Goal: Task Accomplishment & Management: Complete application form

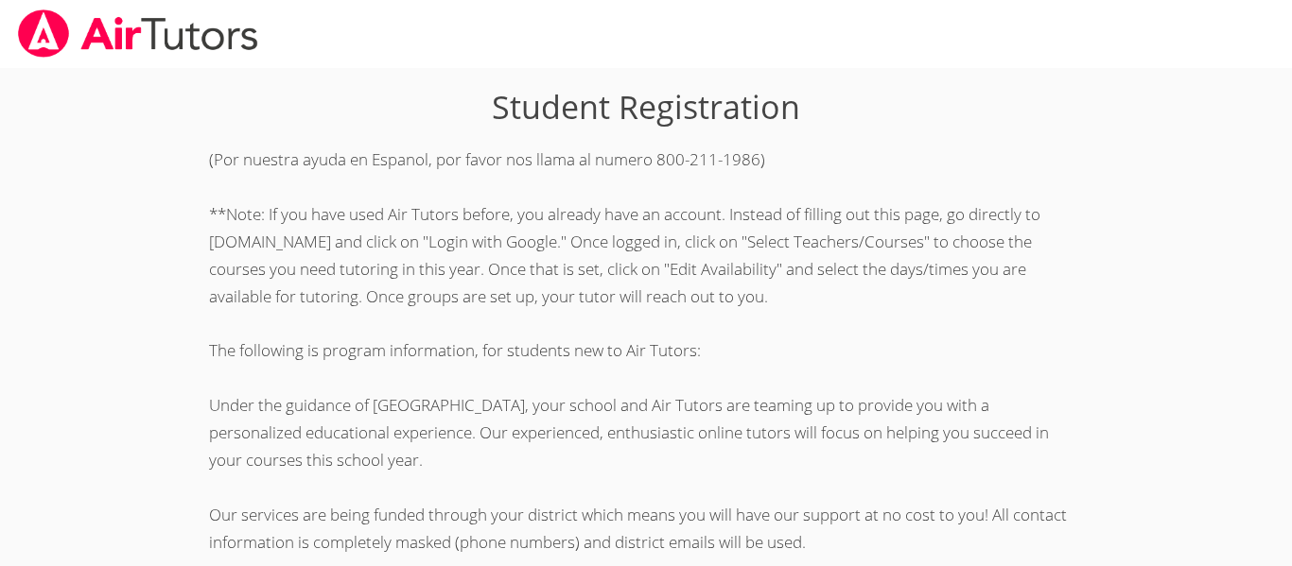
scroll to position [528, 0]
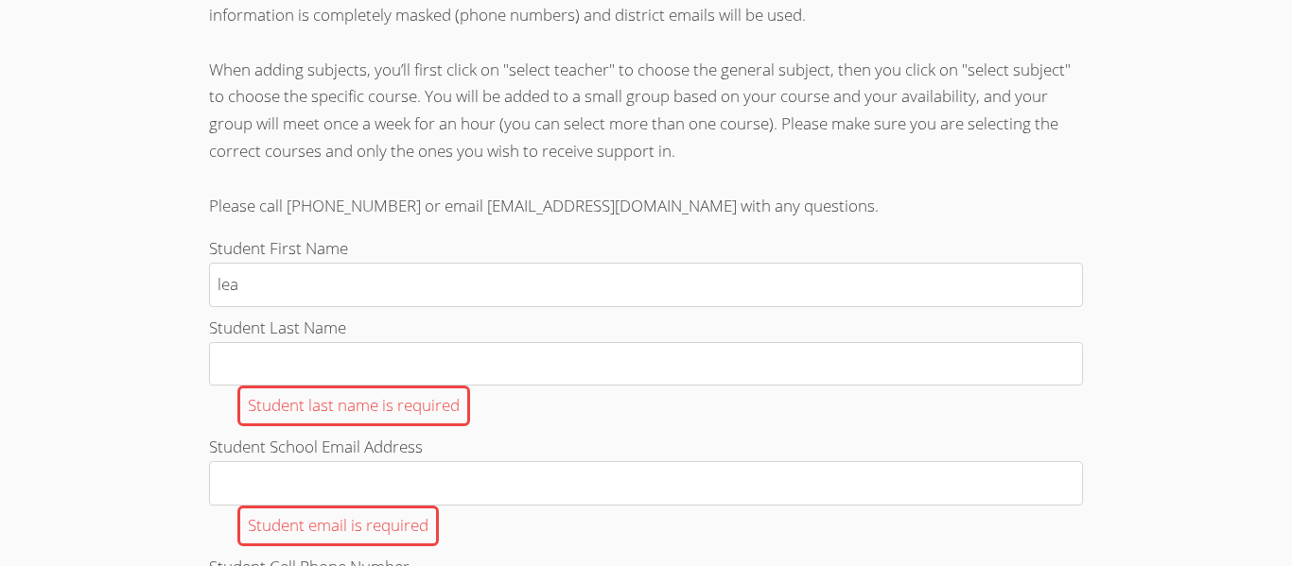
type input "leah"
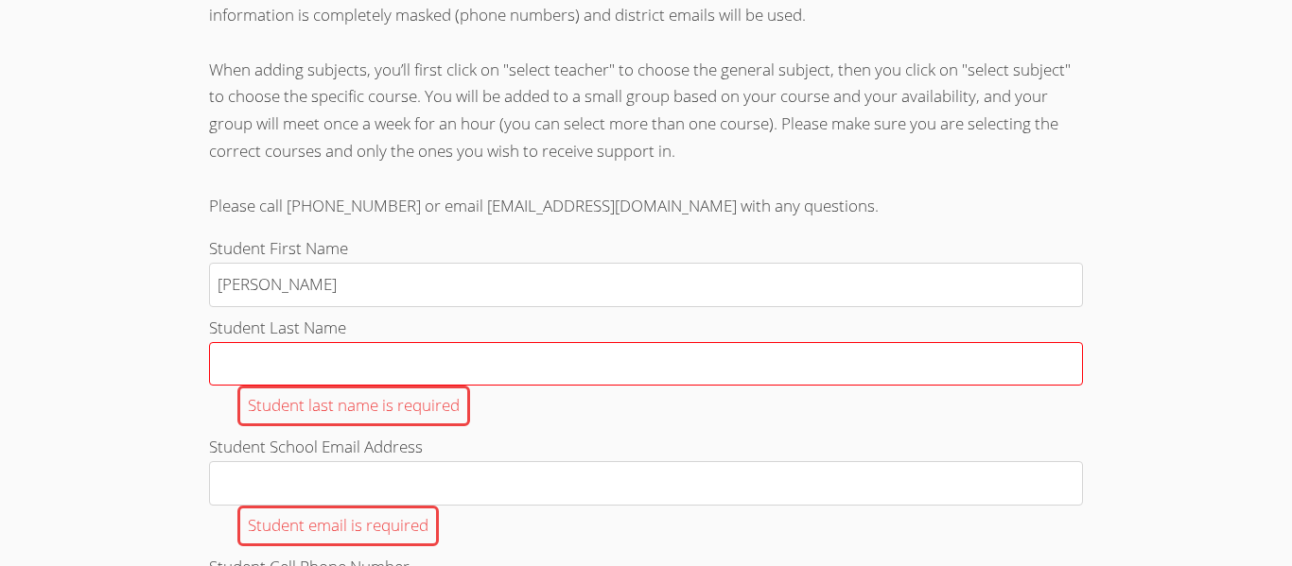
type input "Leah"
click at [547, 364] on input "Student Last Name Student last name is required" at bounding box center [646, 364] width 874 height 44
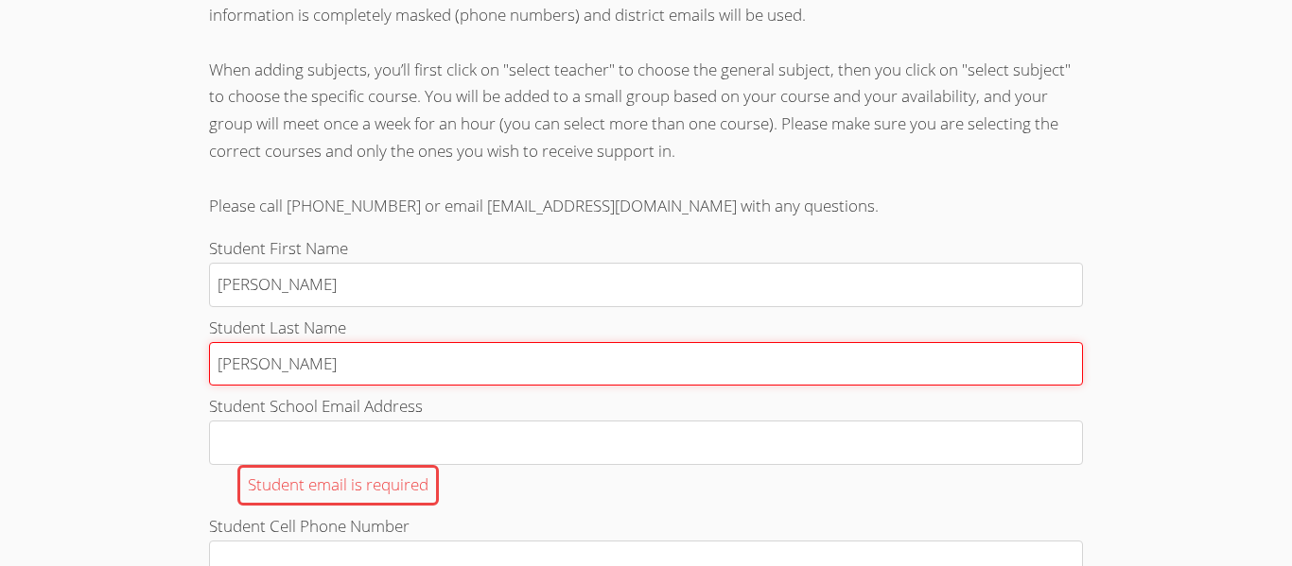
type input "Parra"
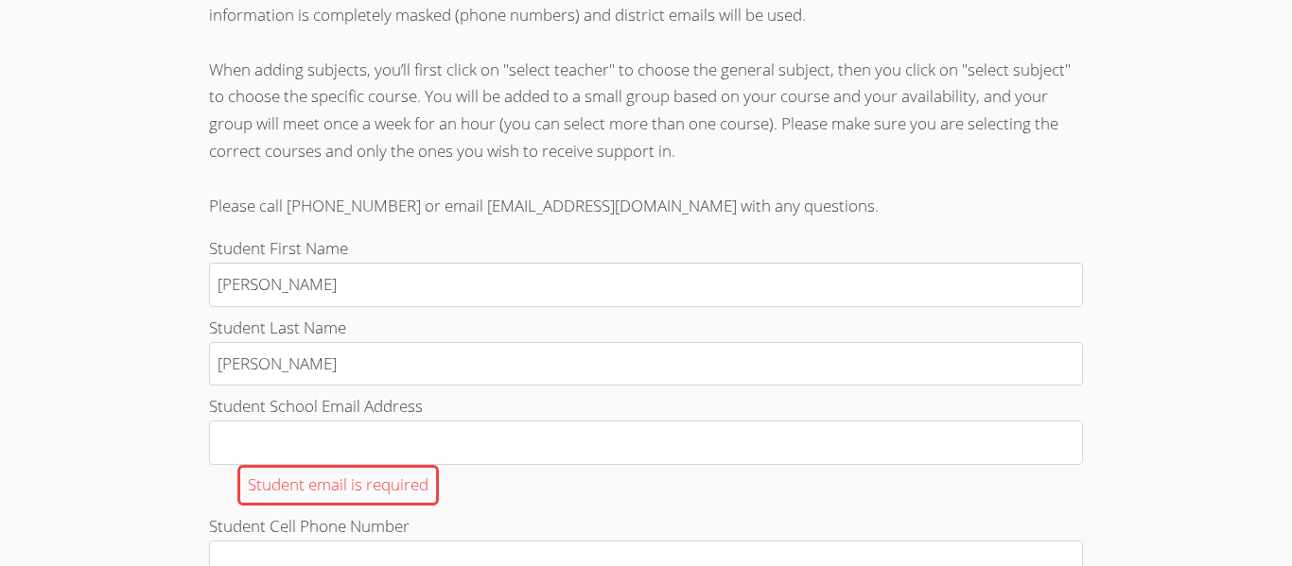
click at [636, 415] on label "Student School Email Address Student email is required" at bounding box center [646, 449] width 874 height 113
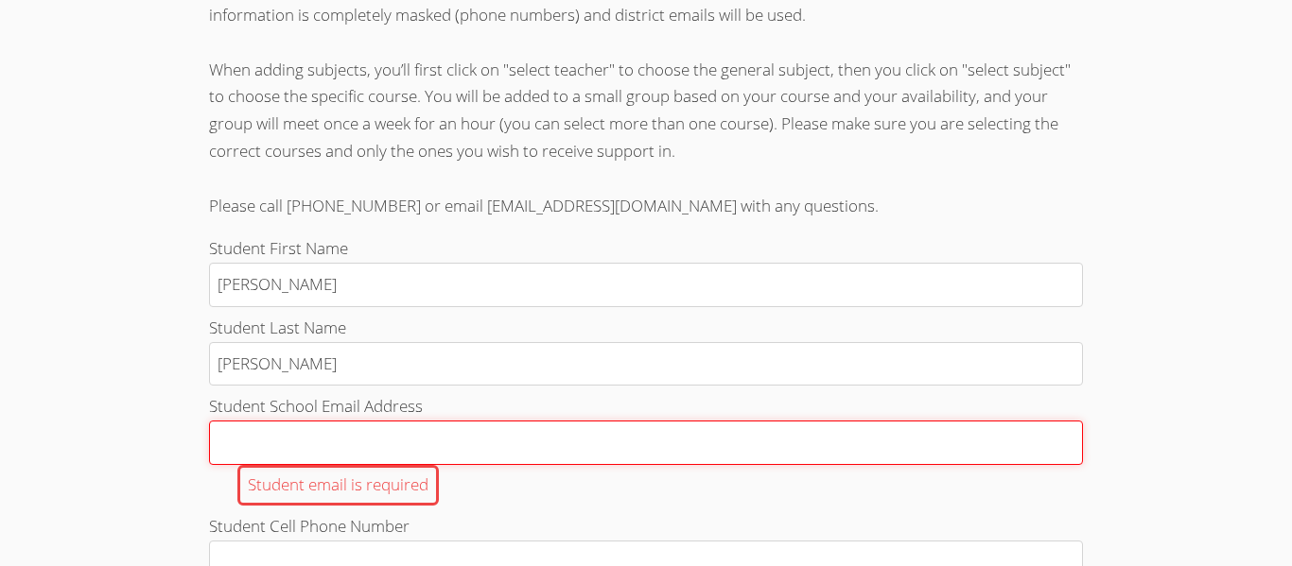
click at [636, 421] on input "Student School Email Address Student email is required" at bounding box center [646, 443] width 874 height 44
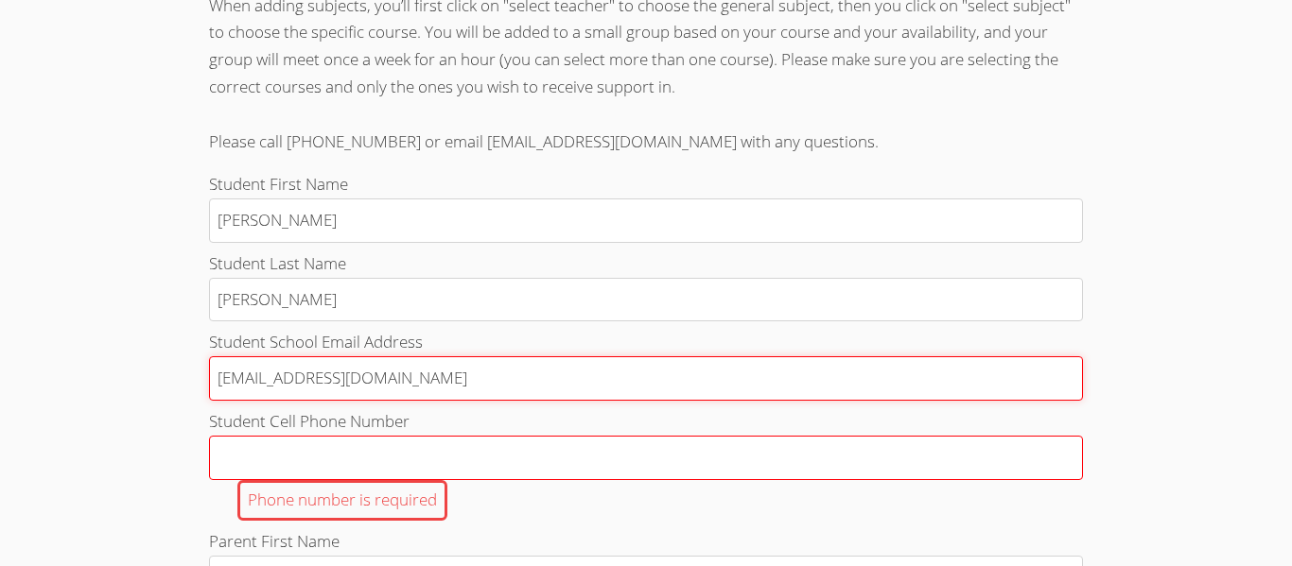
scroll to position [595, 0]
type input "l.parra231@cvuhsd.org"
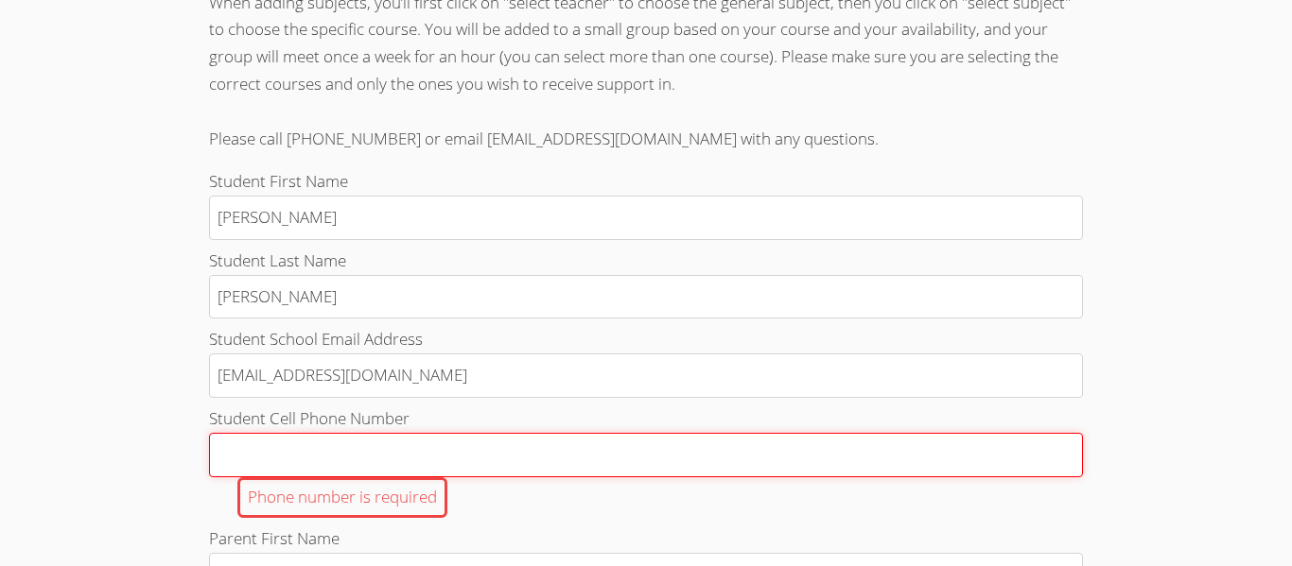
click at [499, 448] on input "Student Cell Phone Number Phone number is required" at bounding box center [646, 455] width 874 height 44
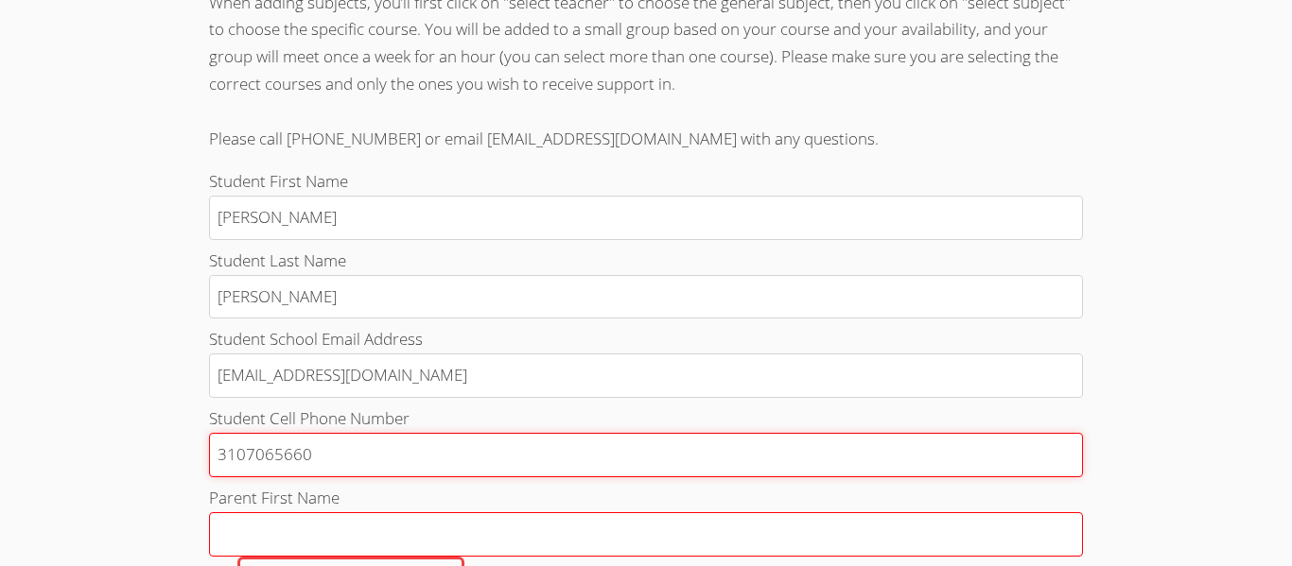
type input "3107065660"
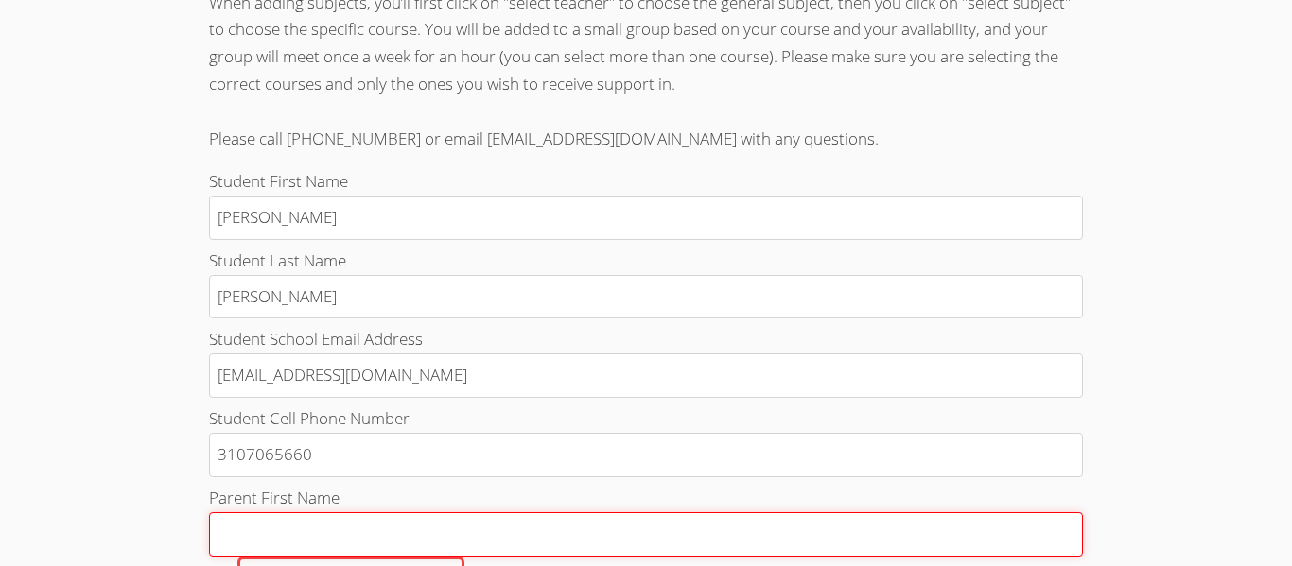
click at [323, 526] on input "Parent First Name Parent first name is required" at bounding box center [646, 534] width 874 height 44
type input "c"
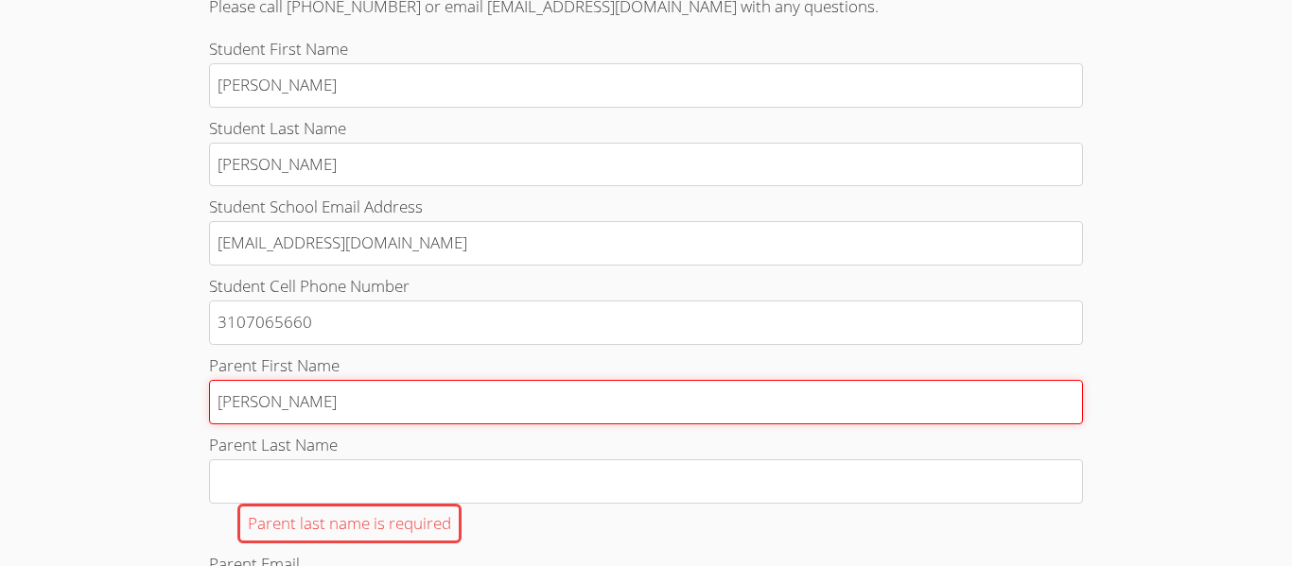
scroll to position [728, 0]
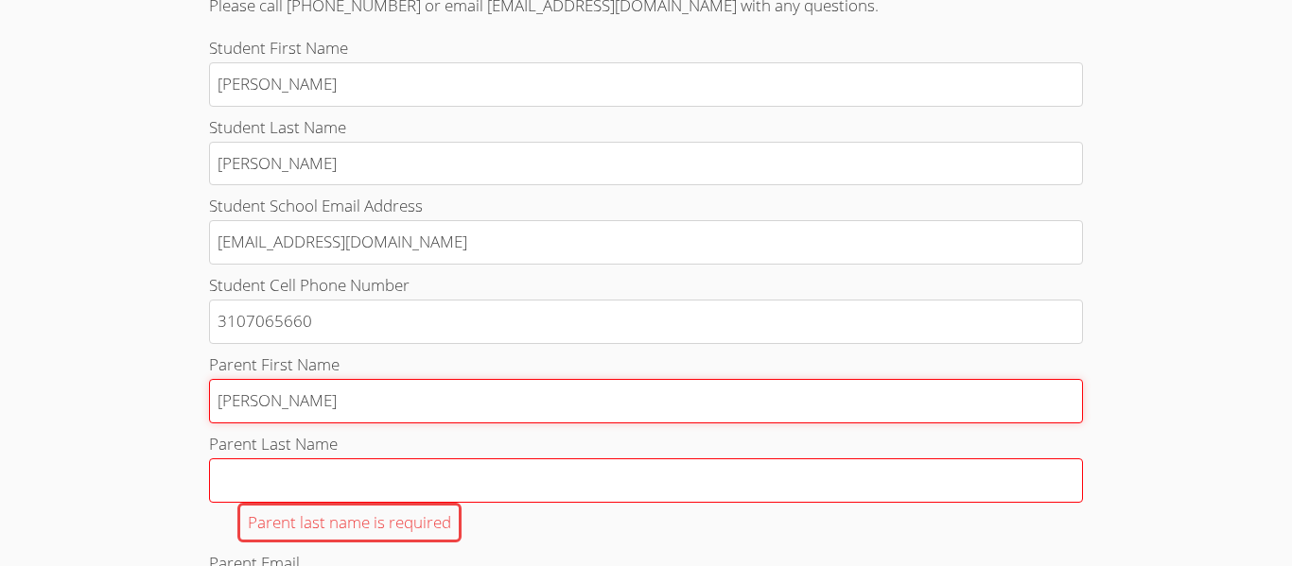
type input "Cecilia"
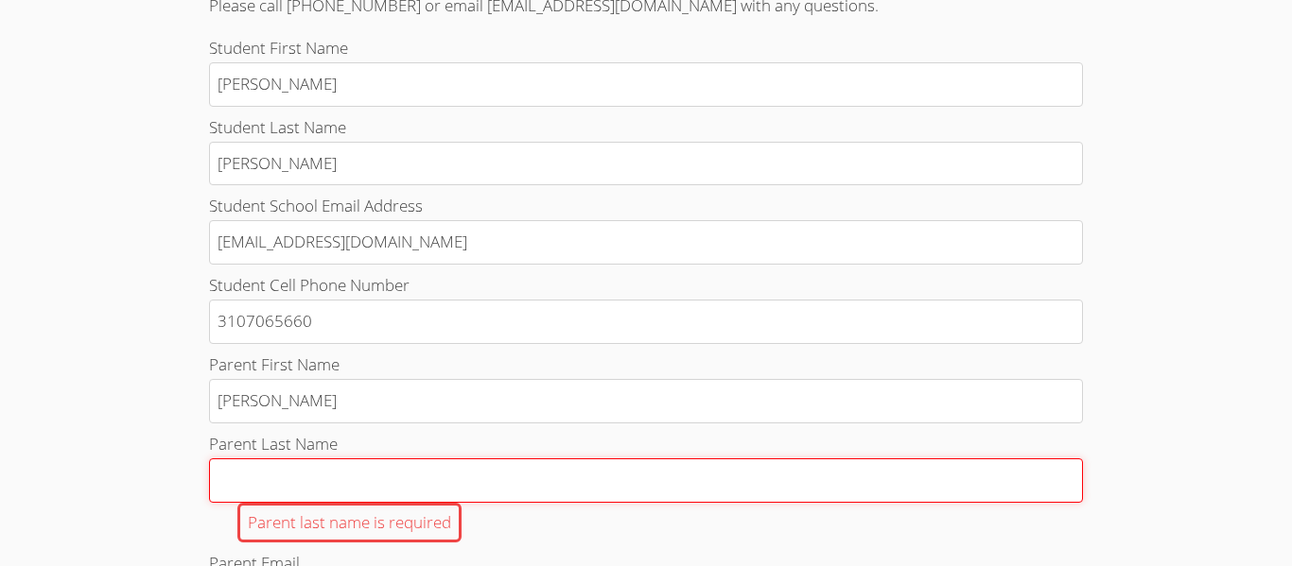
click at [242, 483] on input "Parent Last Name Parent last name is required" at bounding box center [646, 481] width 874 height 44
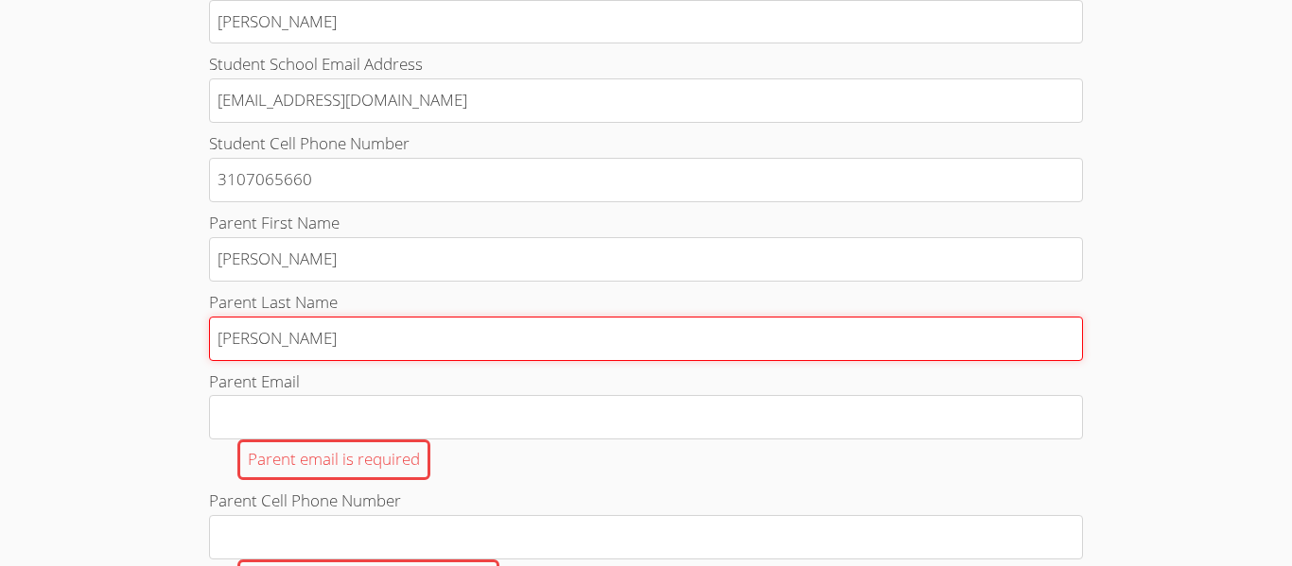
scroll to position [899, 0]
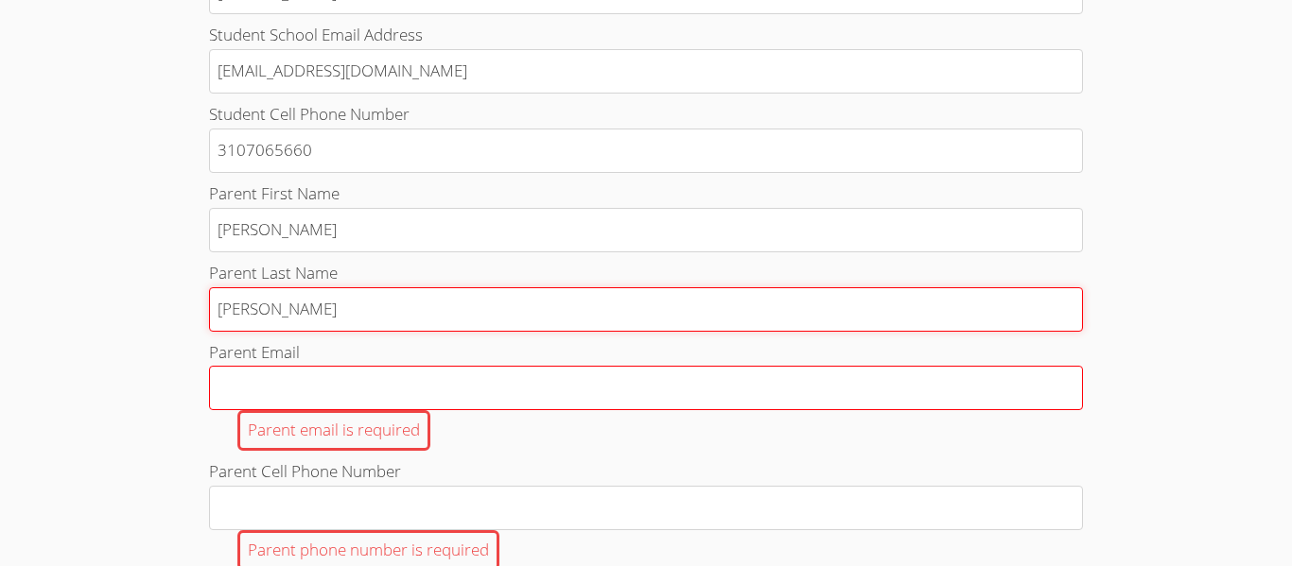
type input "Hernandez"
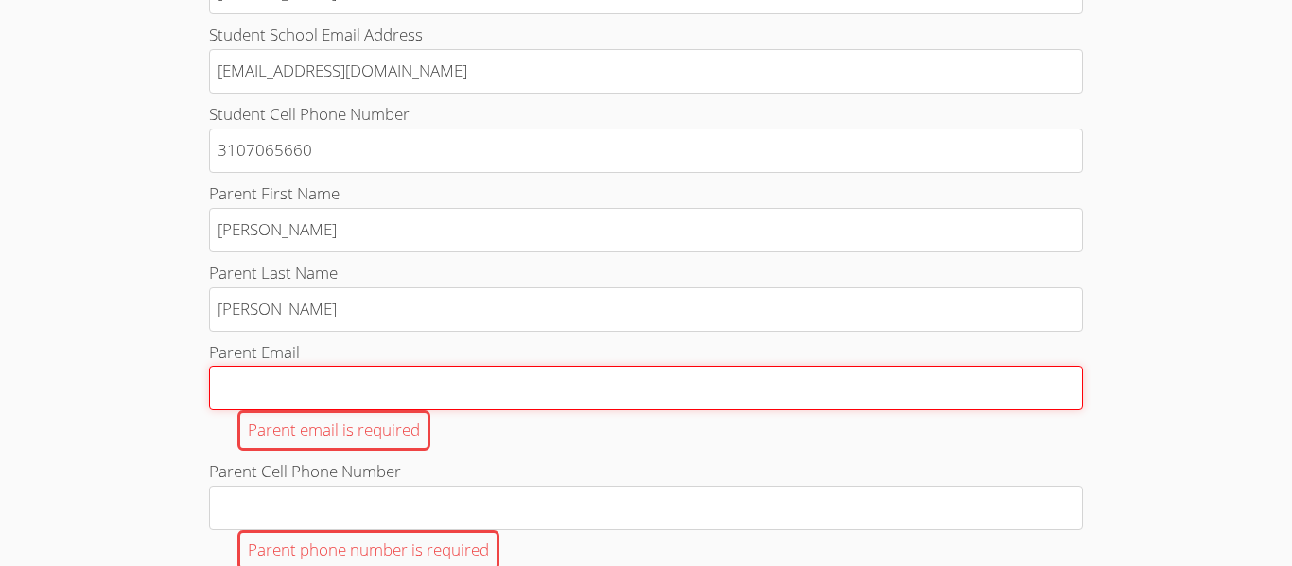
click at [272, 383] on input "Parent Email Parent email is required" at bounding box center [646, 388] width 874 height 44
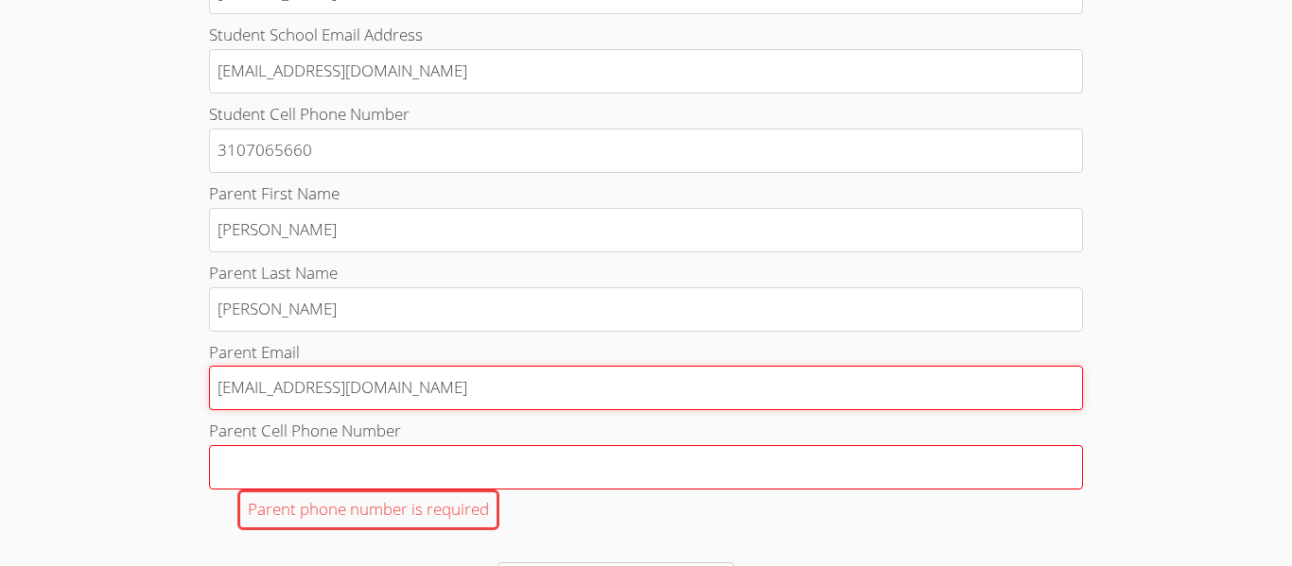
type input "ceceh1109@gmail.com"
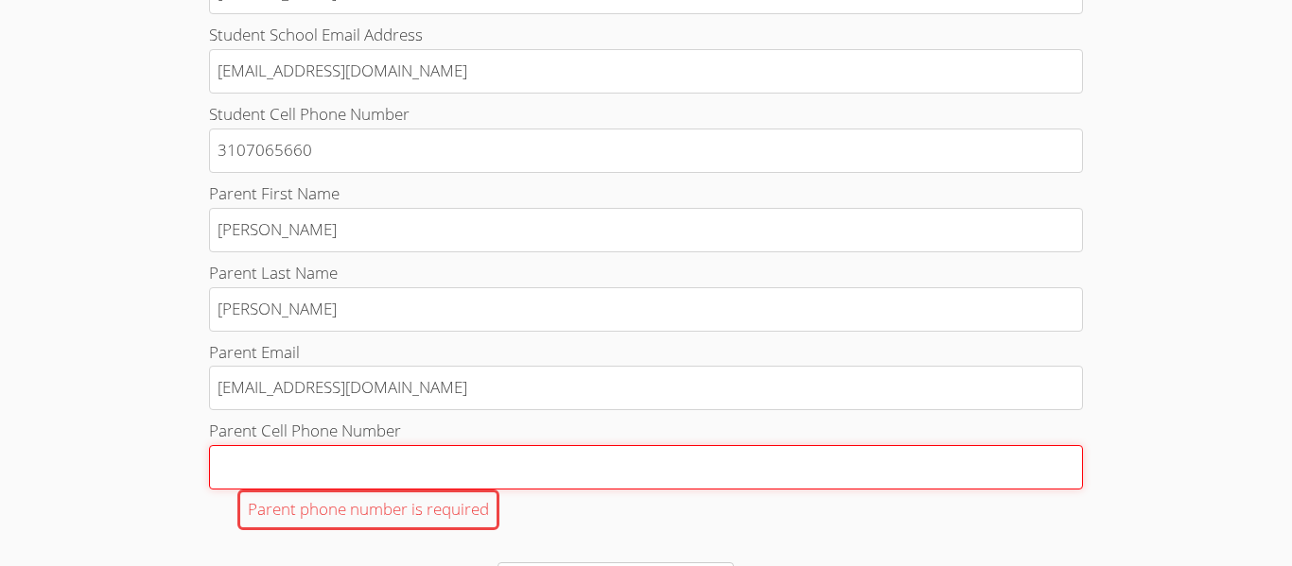
click at [302, 478] on input "Parent Cell Phone Number Parent phone number is required" at bounding box center [646, 467] width 874 height 44
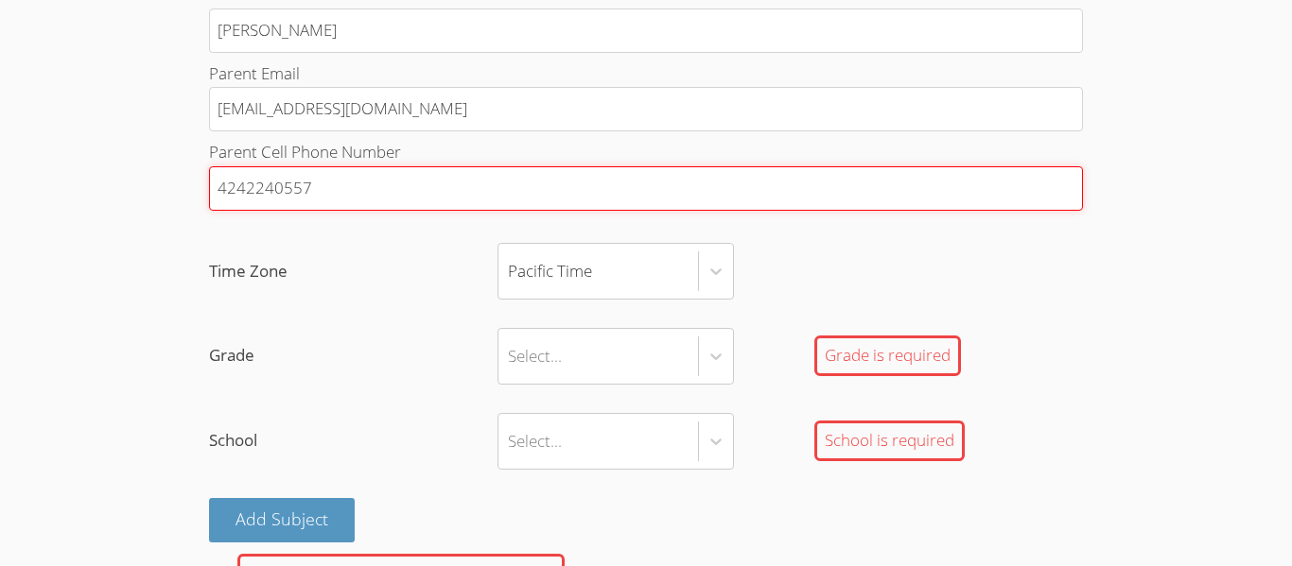
scroll to position [1180, 0]
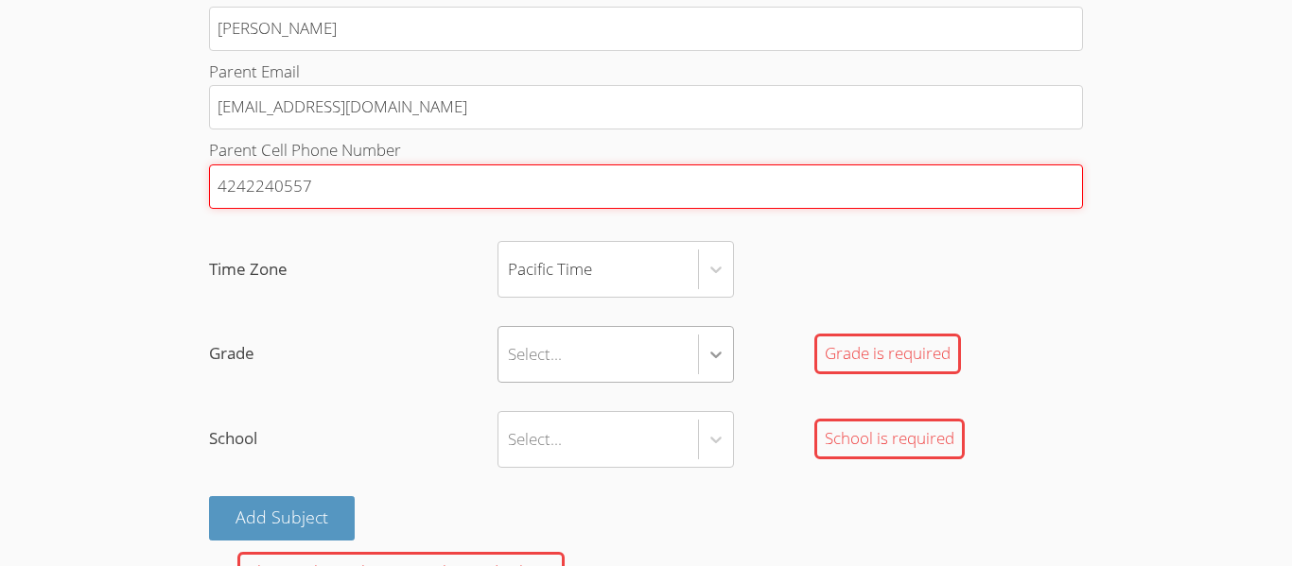
type input "4242240557"
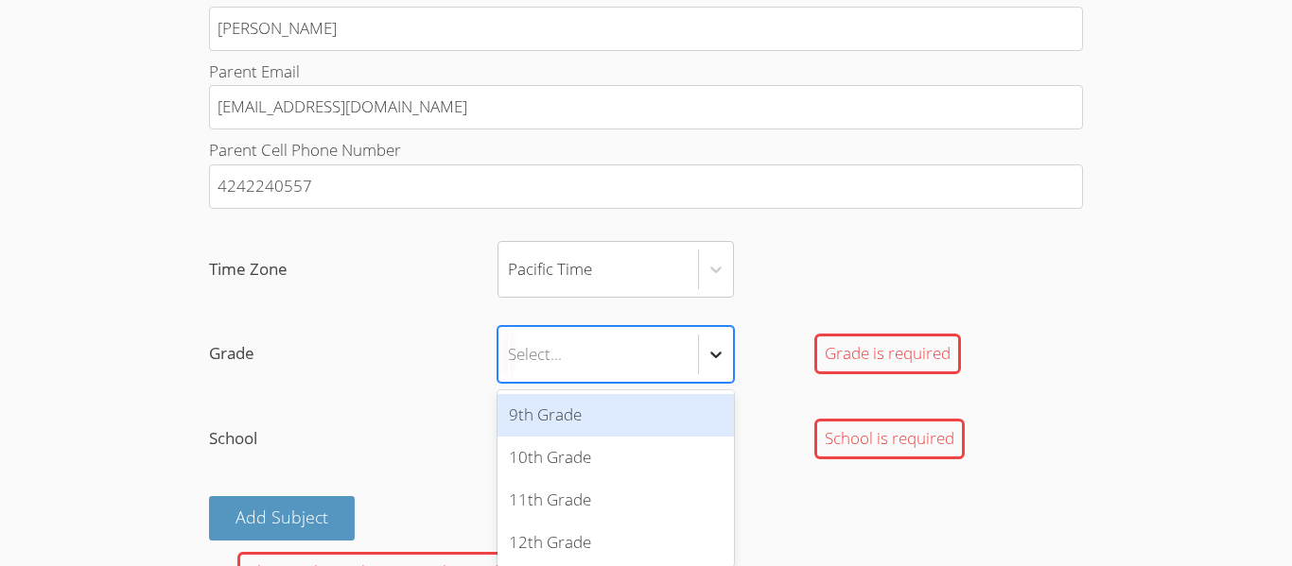
scroll to position [1189, 0]
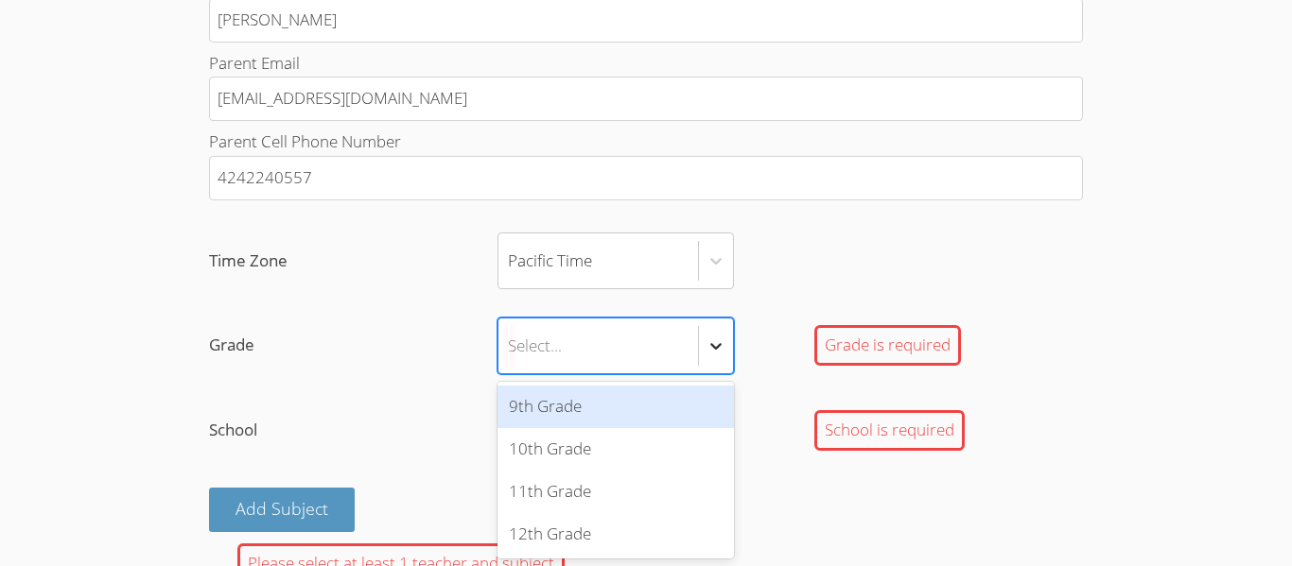
click at [717, 344] on icon at bounding box center [715, 346] width 19 height 19
click at [510, 344] on input "Grade option 9th Grade focused, 1 of 4. 4 results available. Use Up and Down to…" at bounding box center [509, 345] width 2 height 43
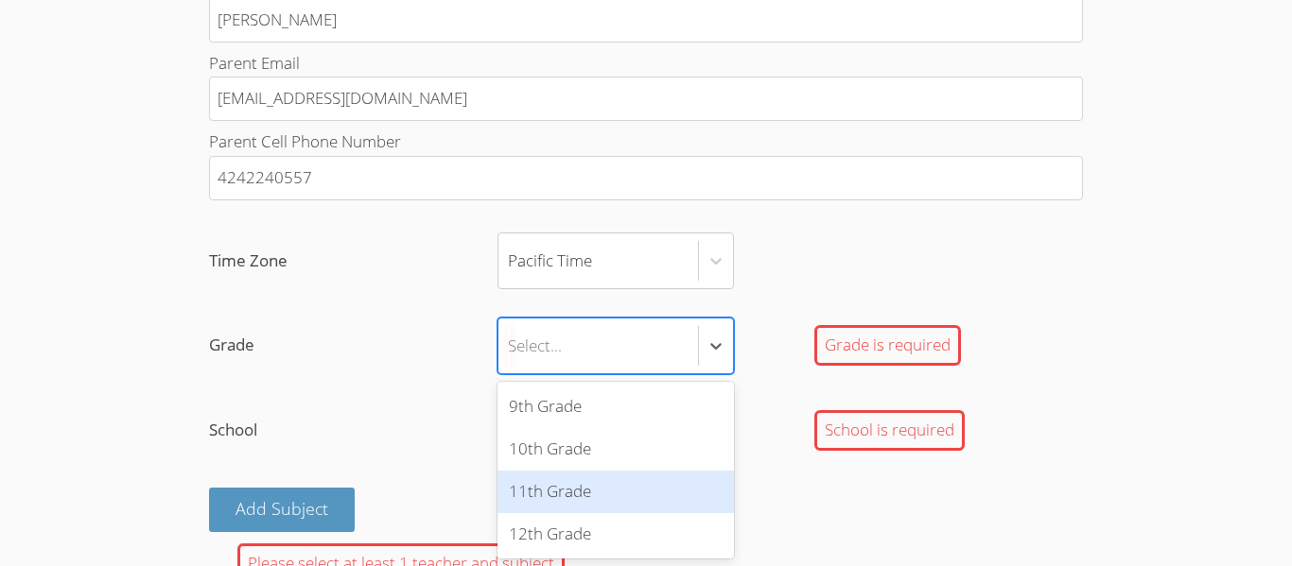
click at [626, 486] on div "11th Grade" at bounding box center [615, 492] width 236 height 43
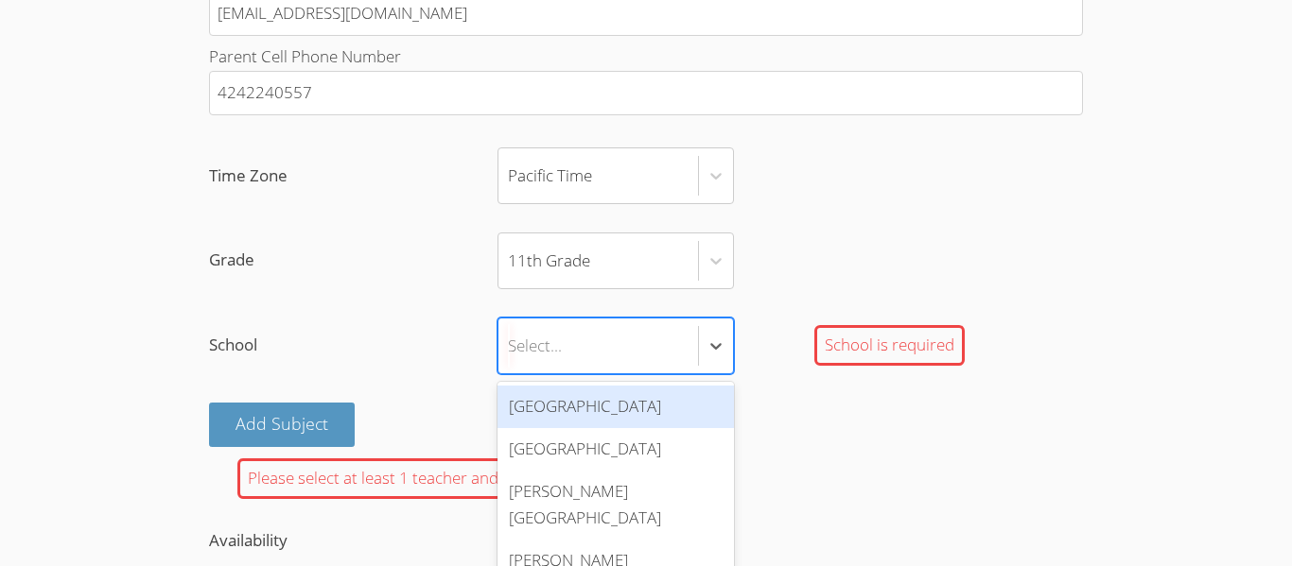
click at [611, 418] on div "Hawthorne High School" at bounding box center [615, 407] width 236 height 43
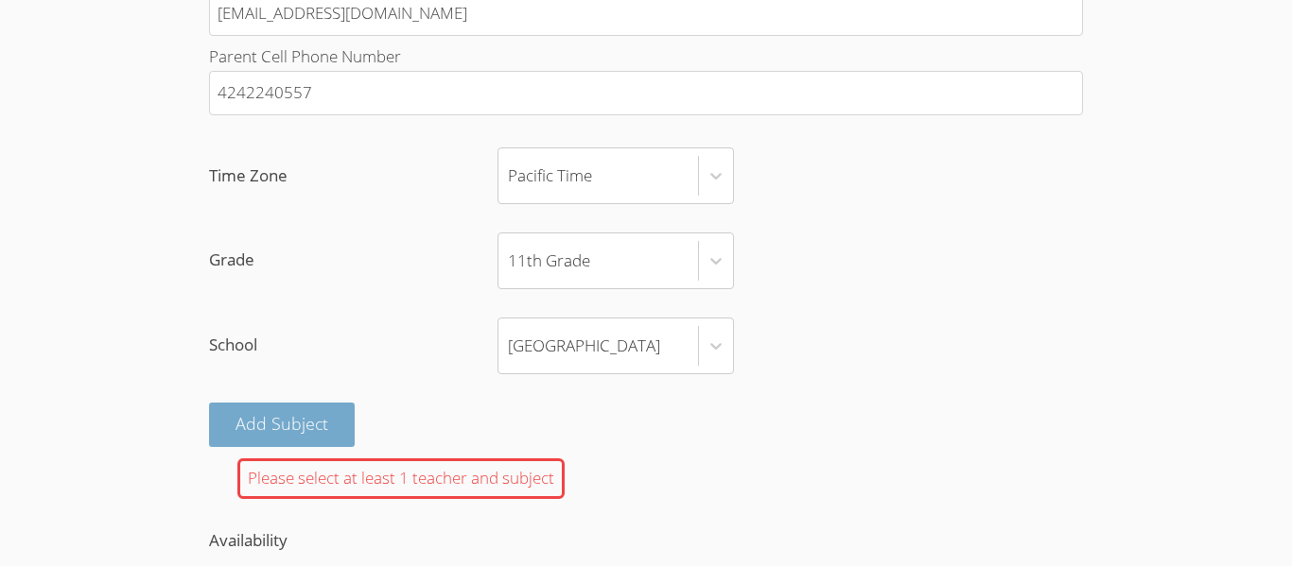
click at [292, 415] on button "Add Subject" at bounding box center [282, 425] width 146 height 44
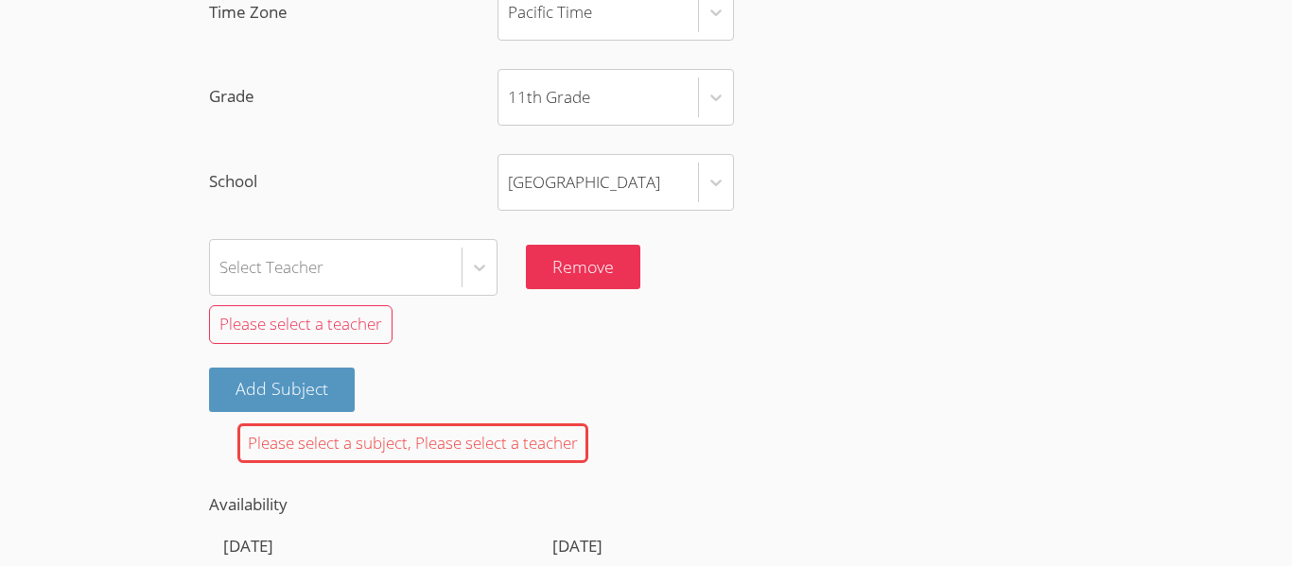
scroll to position [1443, 0]
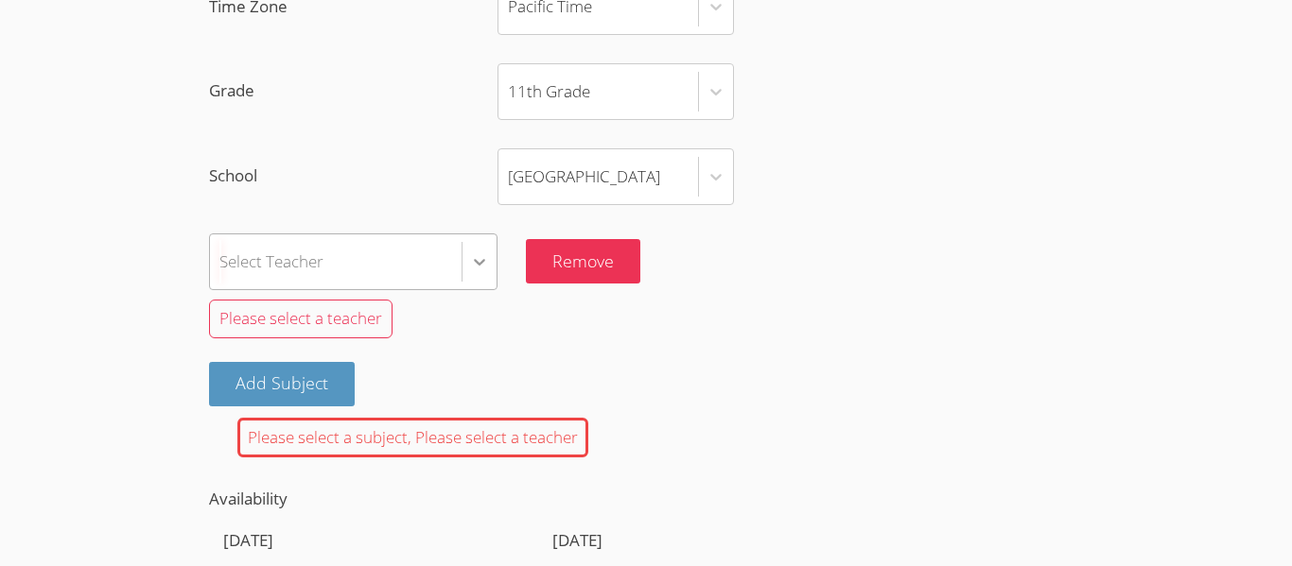
click at [483, 267] on icon at bounding box center [479, 261] width 19 height 19
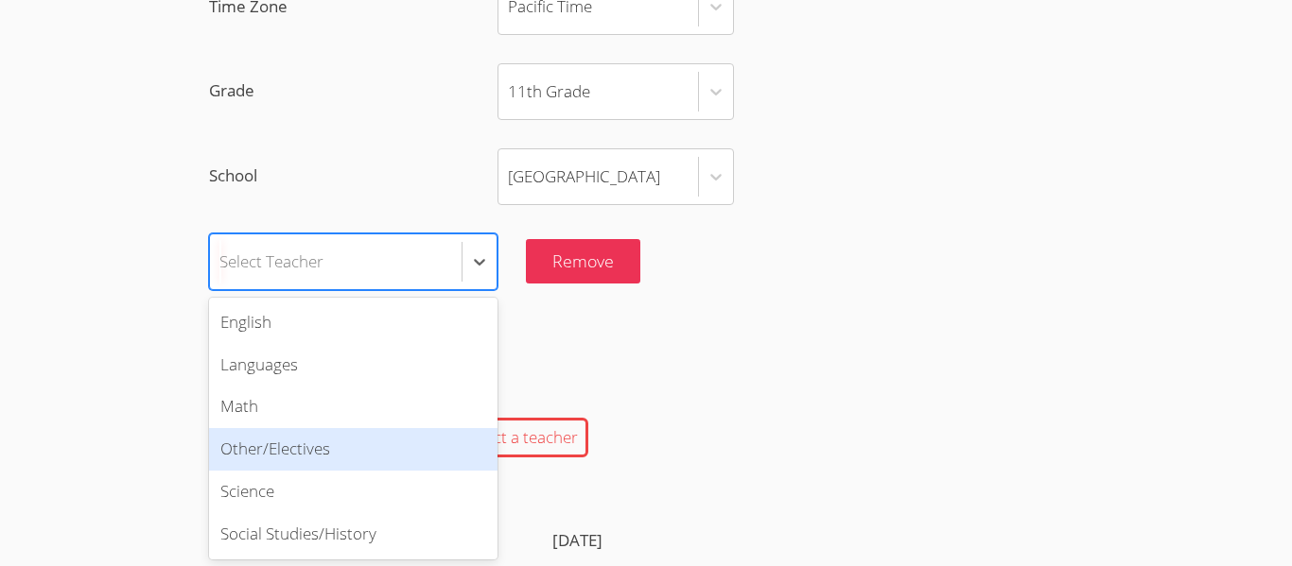
click at [403, 465] on div "Other/Electives" at bounding box center [353, 449] width 288 height 43
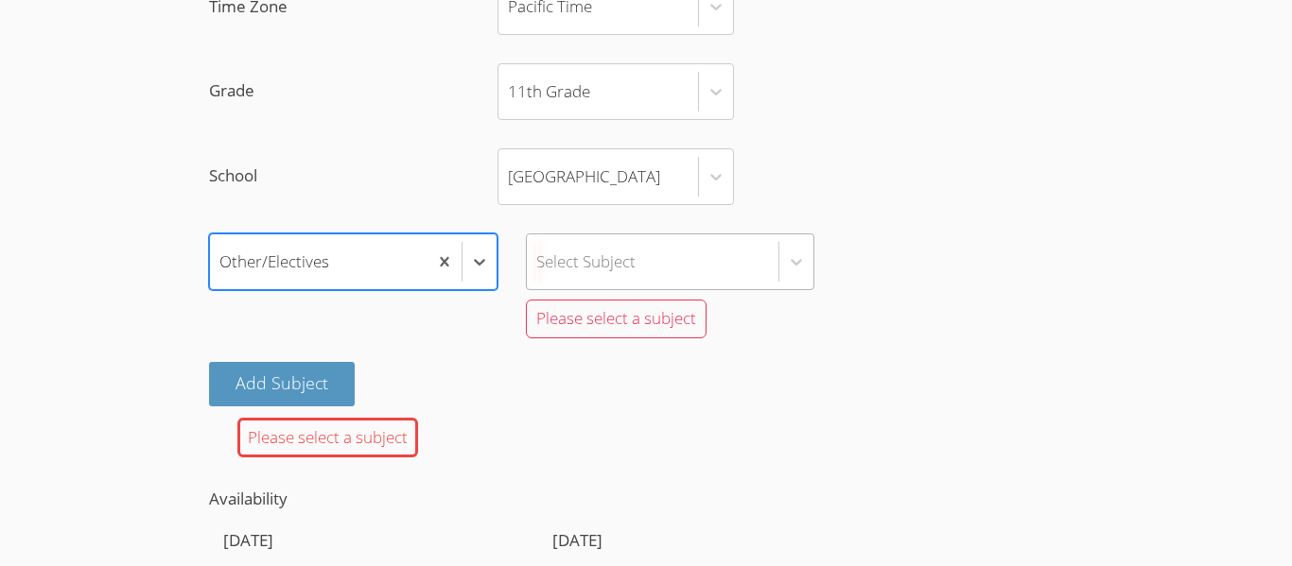
click at [653, 253] on div "Select Subject" at bounding box center [653, 262] width 252 height 55
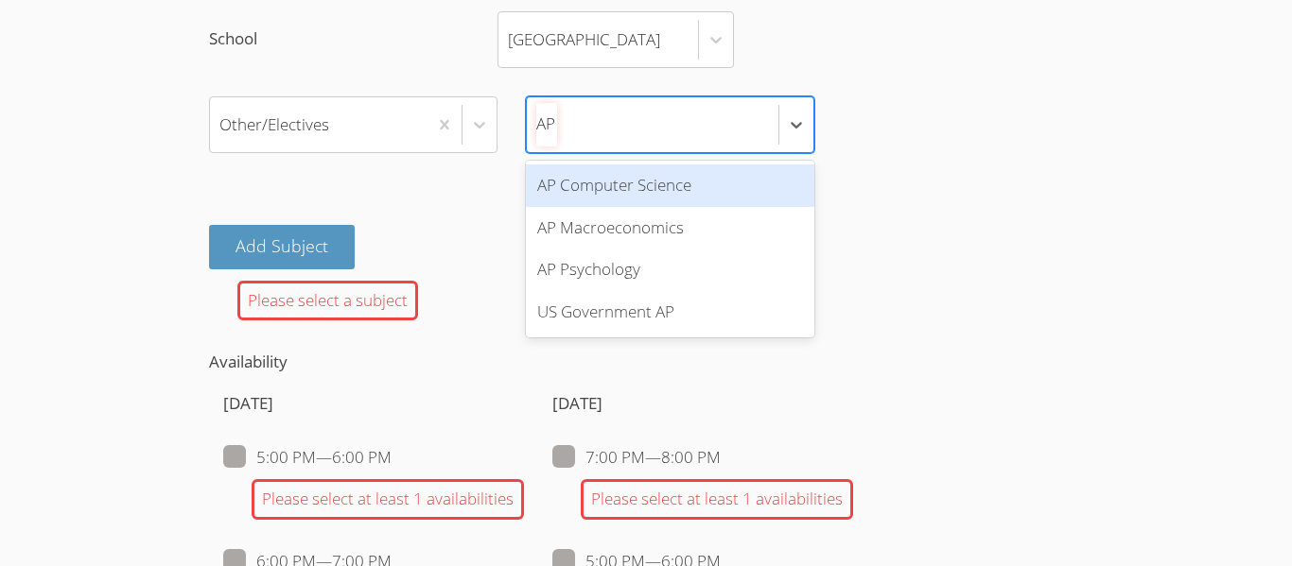
scroll to position [0, 0]
type input "A"
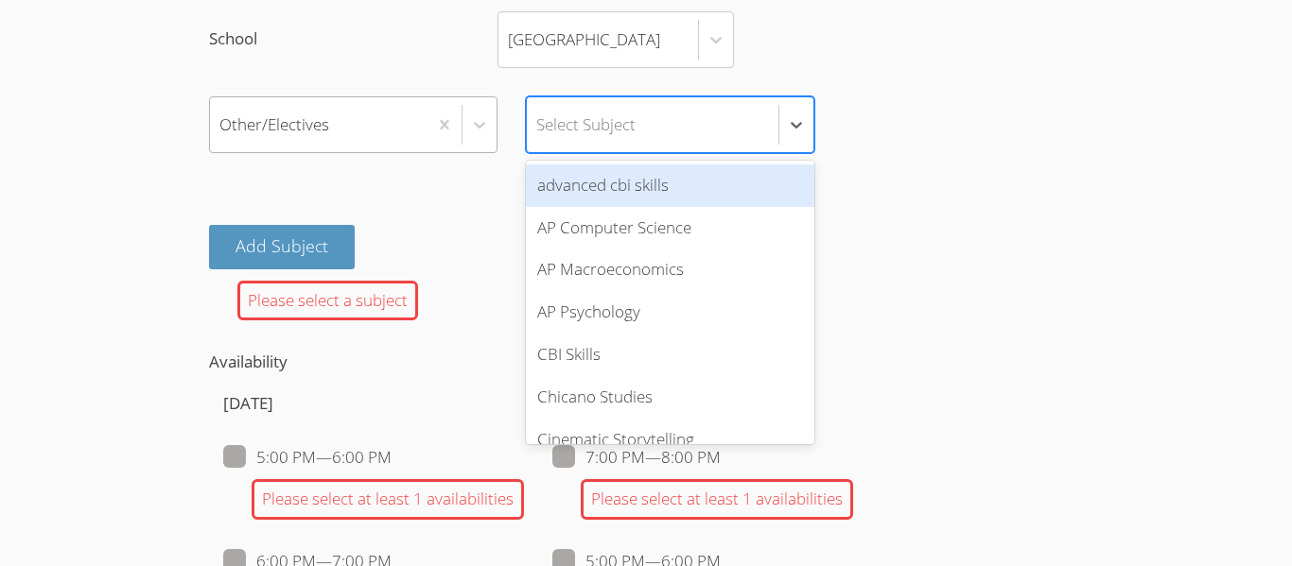
click at [481, 142] on div at bounding box center [461, 124] width 69 height 55
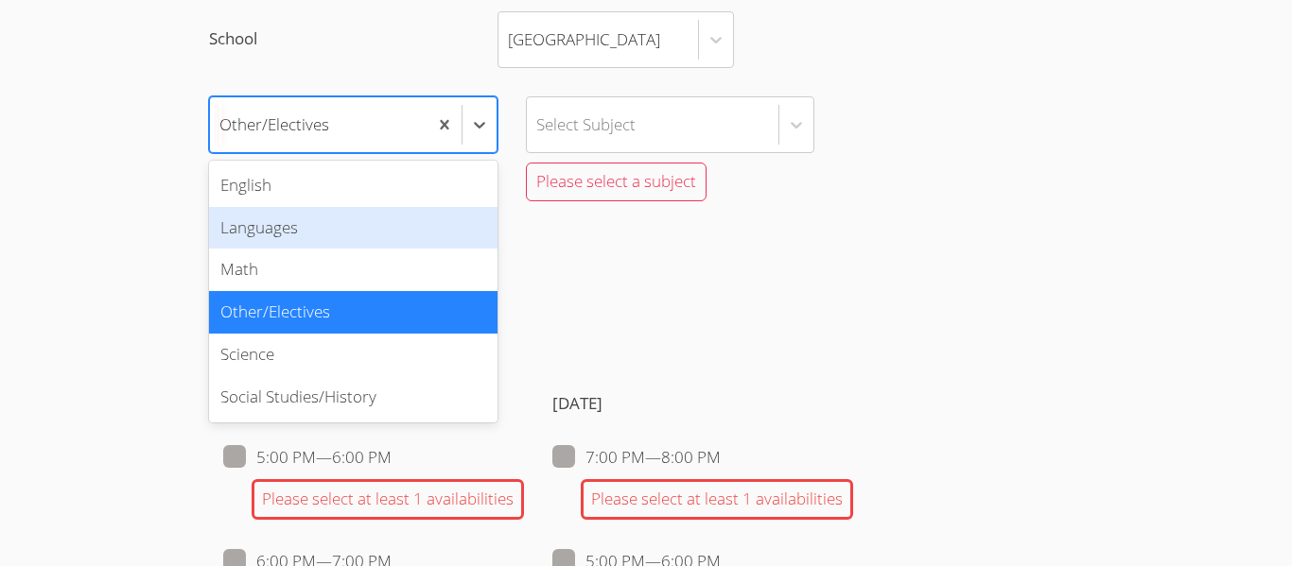
click at [416, 229] on div "Languages" at bounding box center [353, 228] width 288 height 43
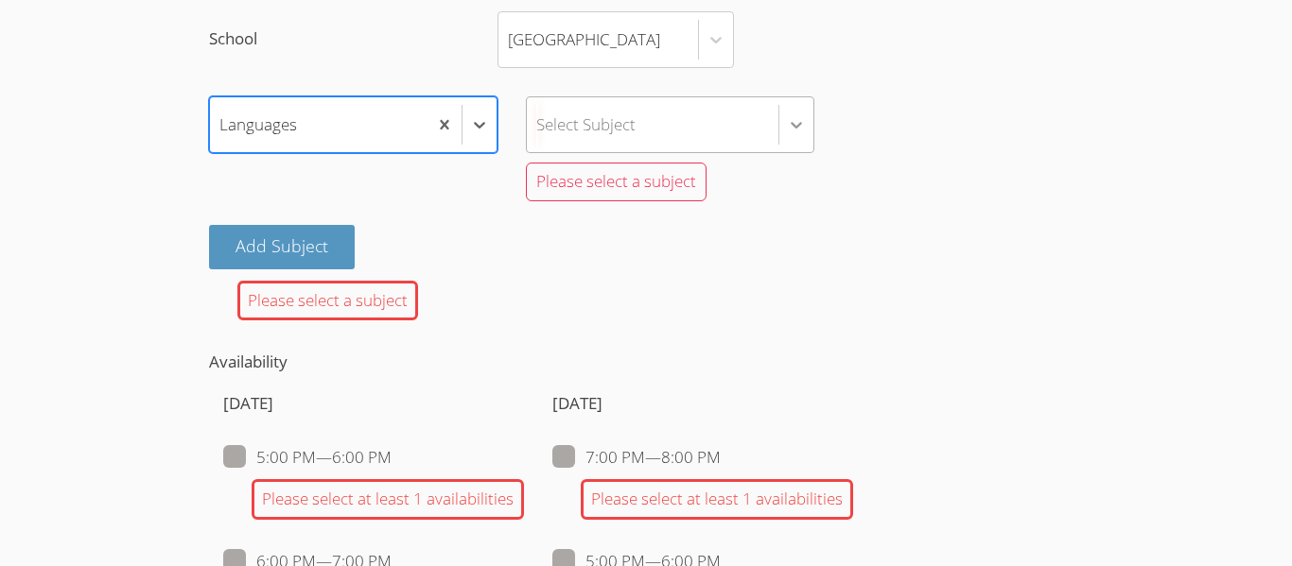
click at [802, 115] on icon at bounding box center [796, 124] width 19 height 19
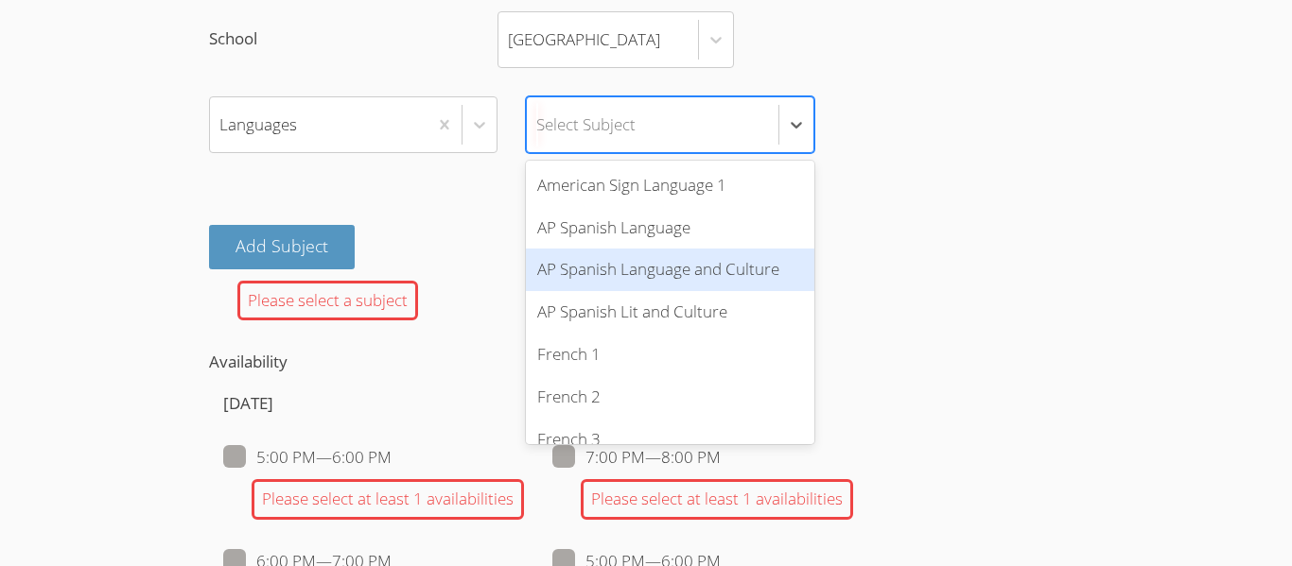
click at [755, 257] on div "AP Spanish Language and Culture" at bounding box center [670, 270] width 288 height 43
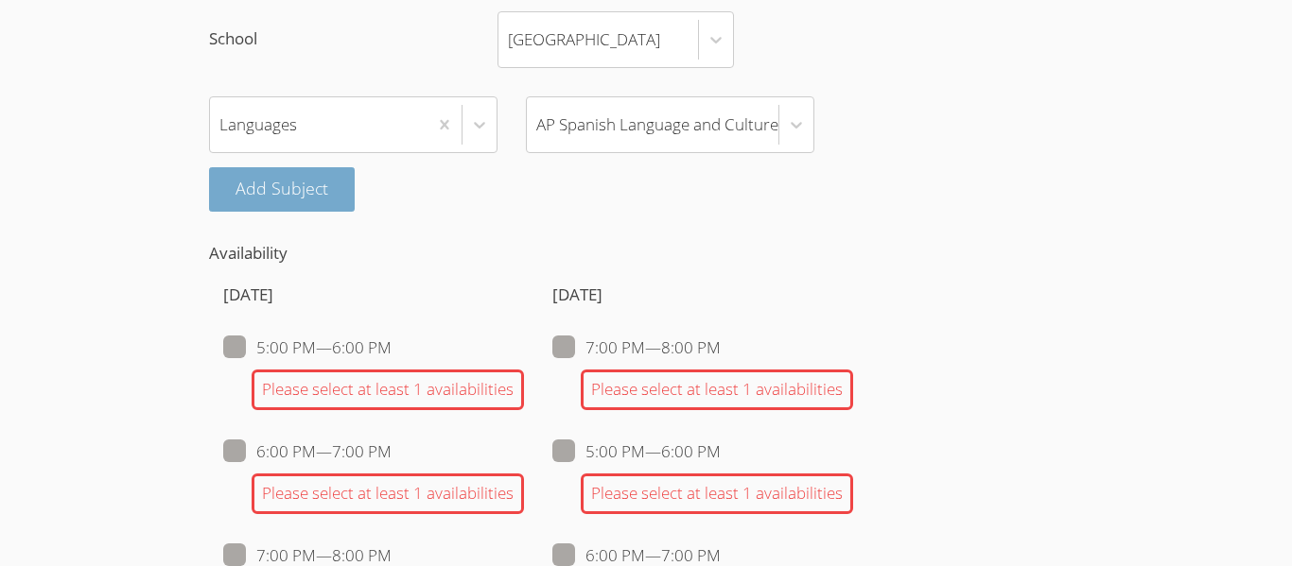
click at [312, 200] on button "Add Subject" at bounding box center [282, 189] width 146 height 44
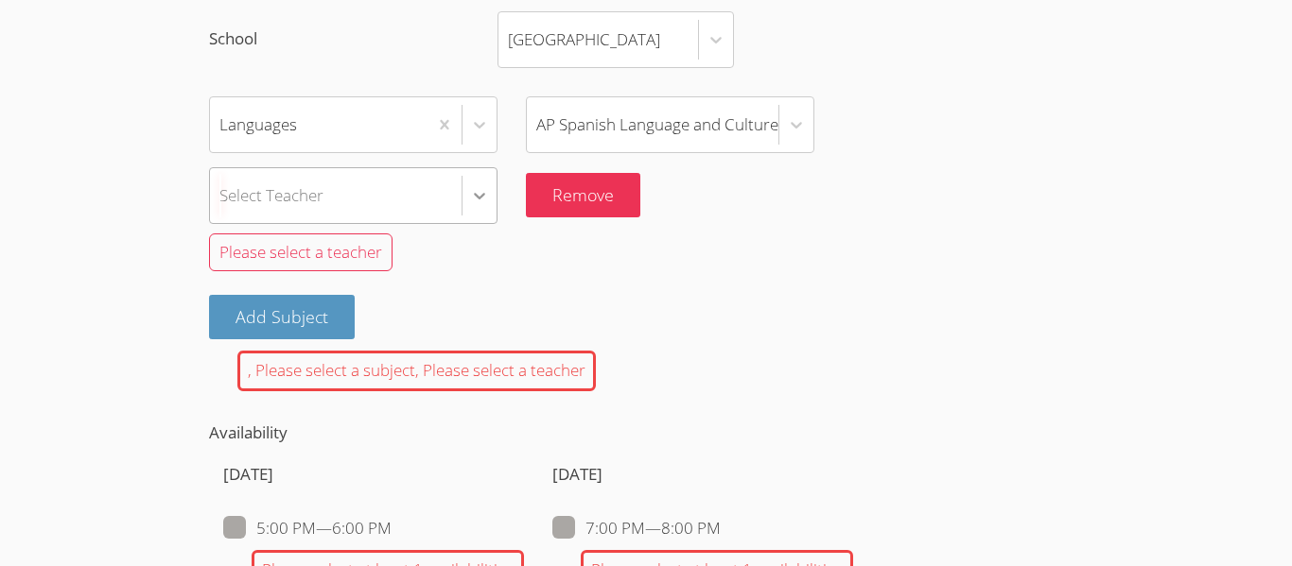
click at [481, 203] on icon at bounding box center [479, 195] width 19 height 19
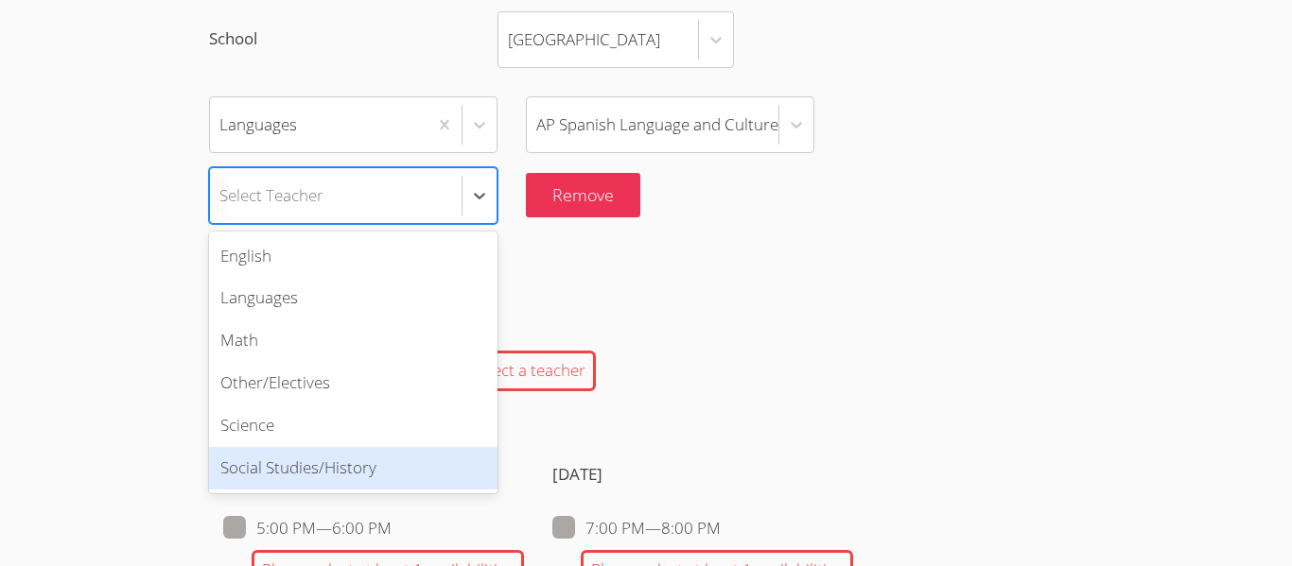
click at [316, 449] on div "Social Studies/History" at bounding box center [353, 468] width 288 height 43
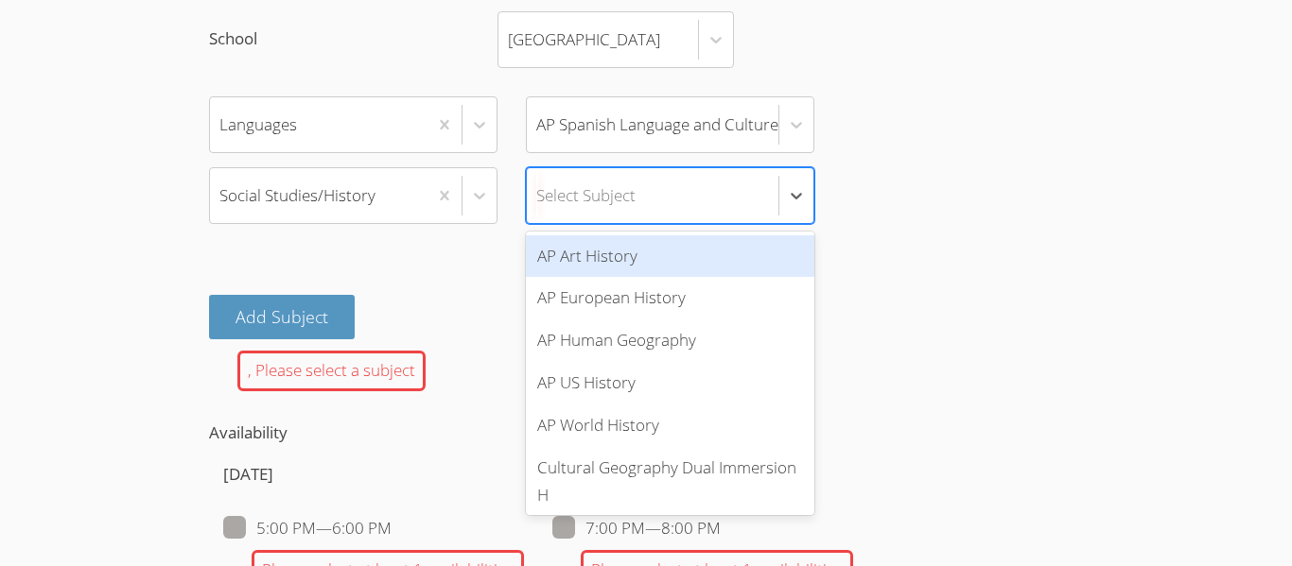
click at [773, 214] on div "Select Subject" at bounding box center [653, 195] width 252 height 55
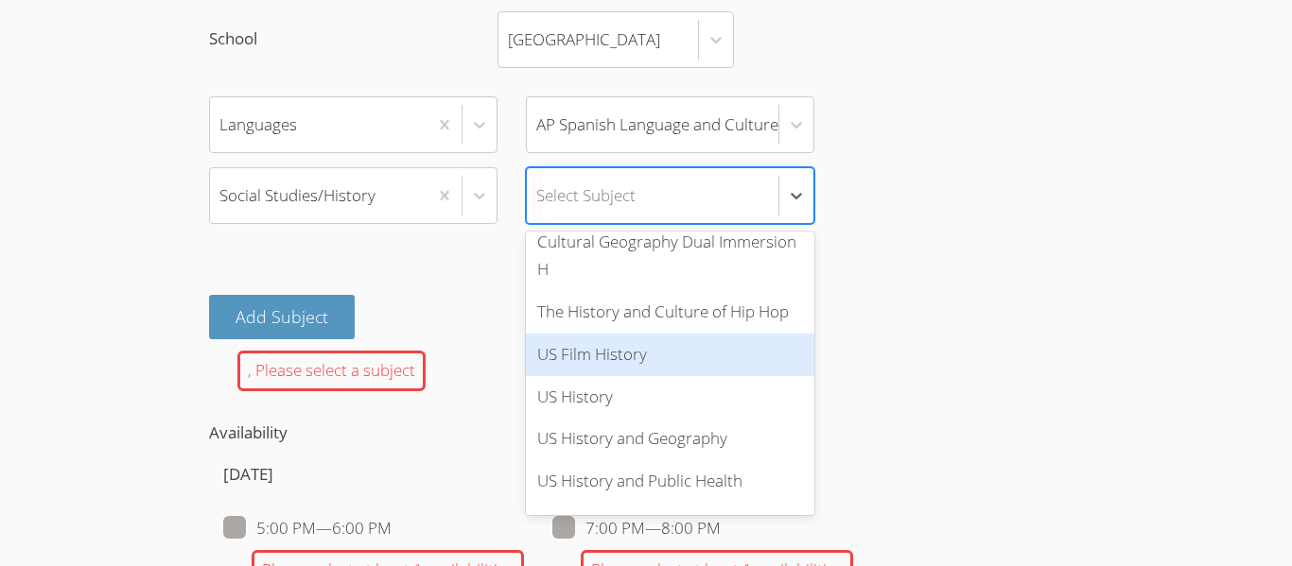
scroll to position [228, 0]
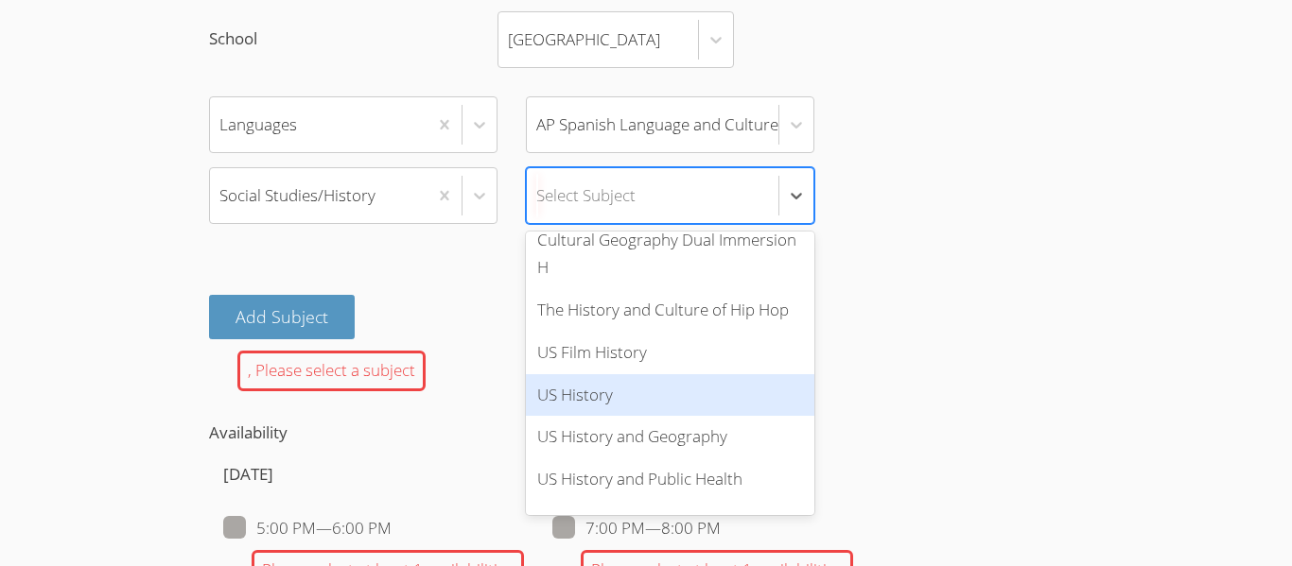
click at [681, 396] on div "US History" at bounding box center [670, 395] width 288 height 43
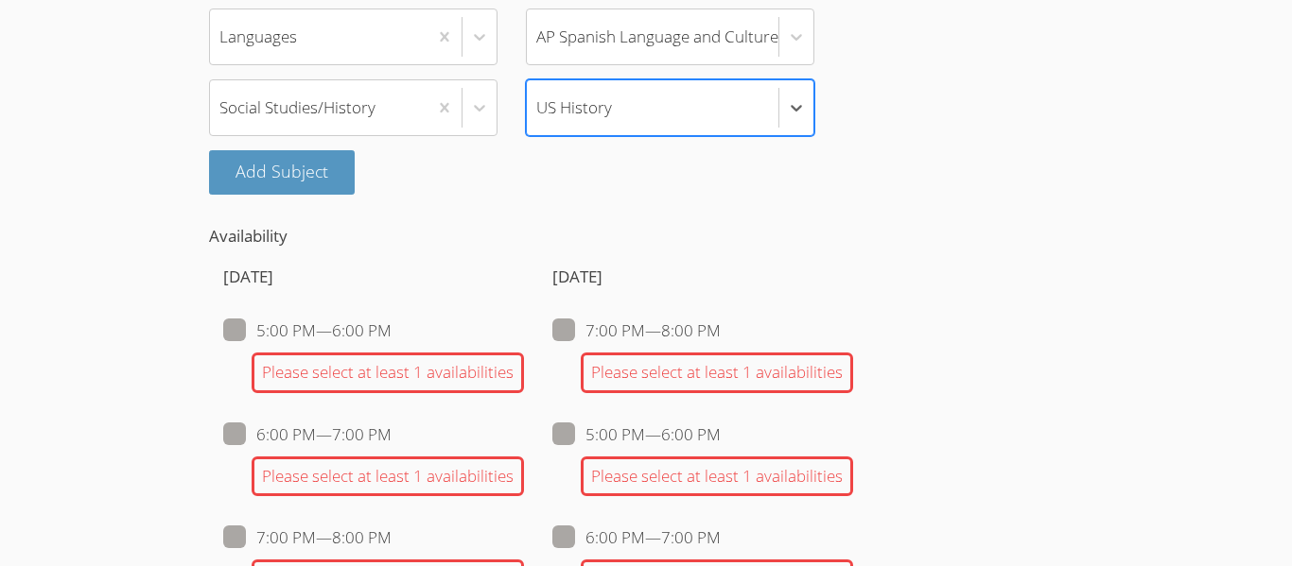
scroll to position [1695, 0]
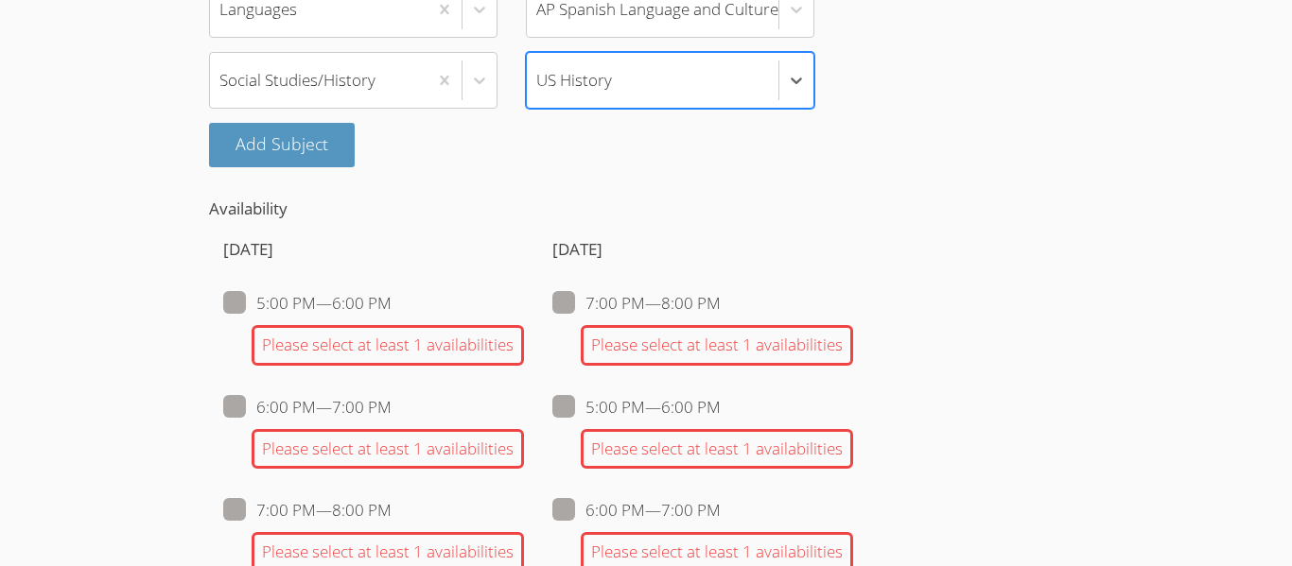
click at [391, 296] on span at bounding box center [391, 303] width 0 height 22
click at [391, 296] on input "5:00 PM — 6:00 PM" at bounding box center [399, 299] width 16 height 16
checkbox input "true"
checkbox input "false"
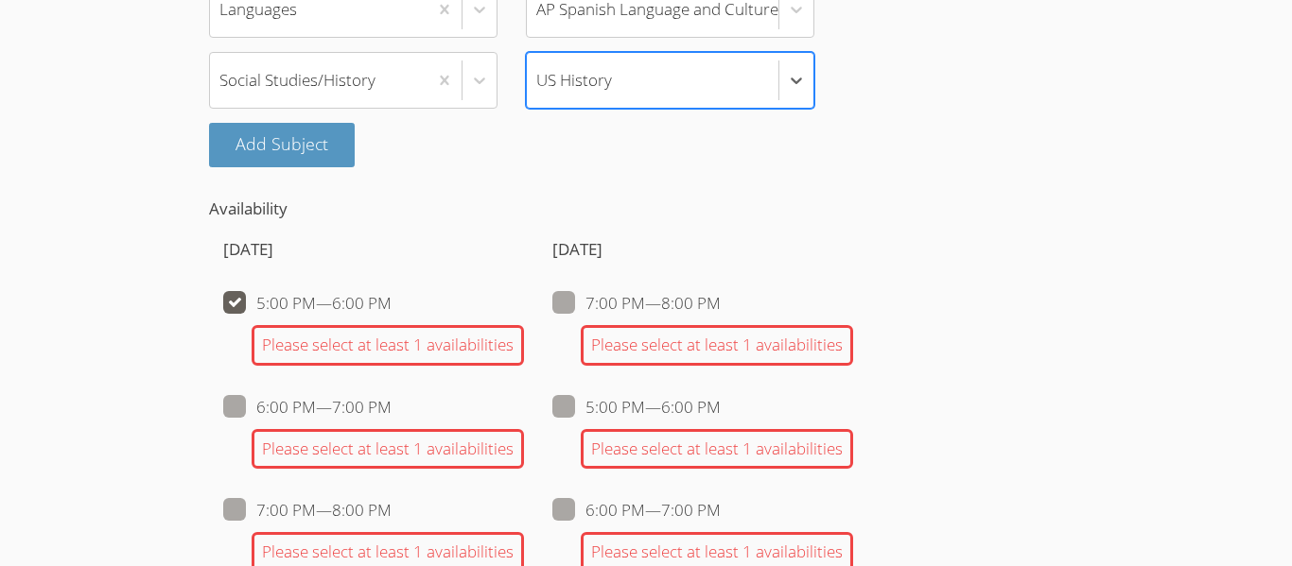
checkbox input "false"
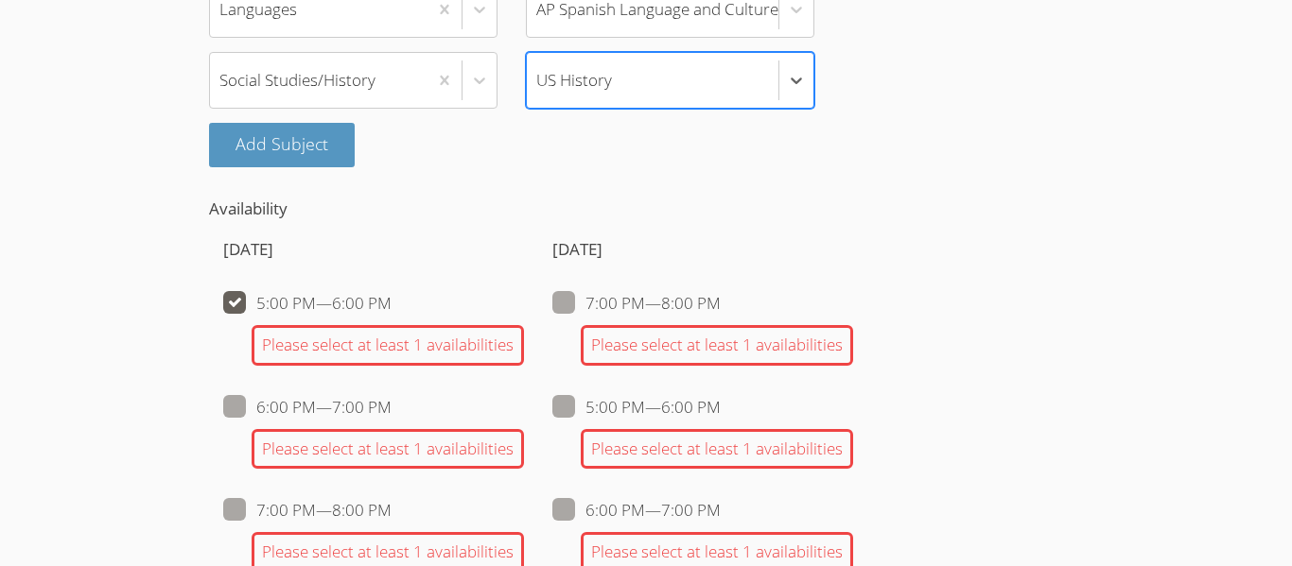
checkbox input "false"
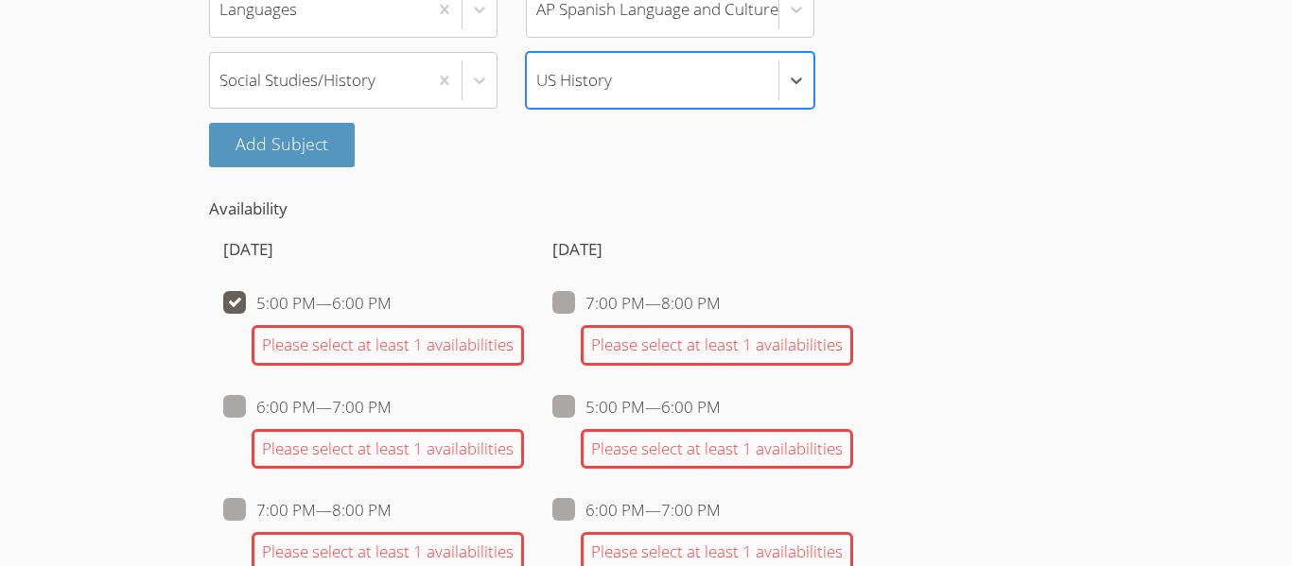
checkbox input "false"
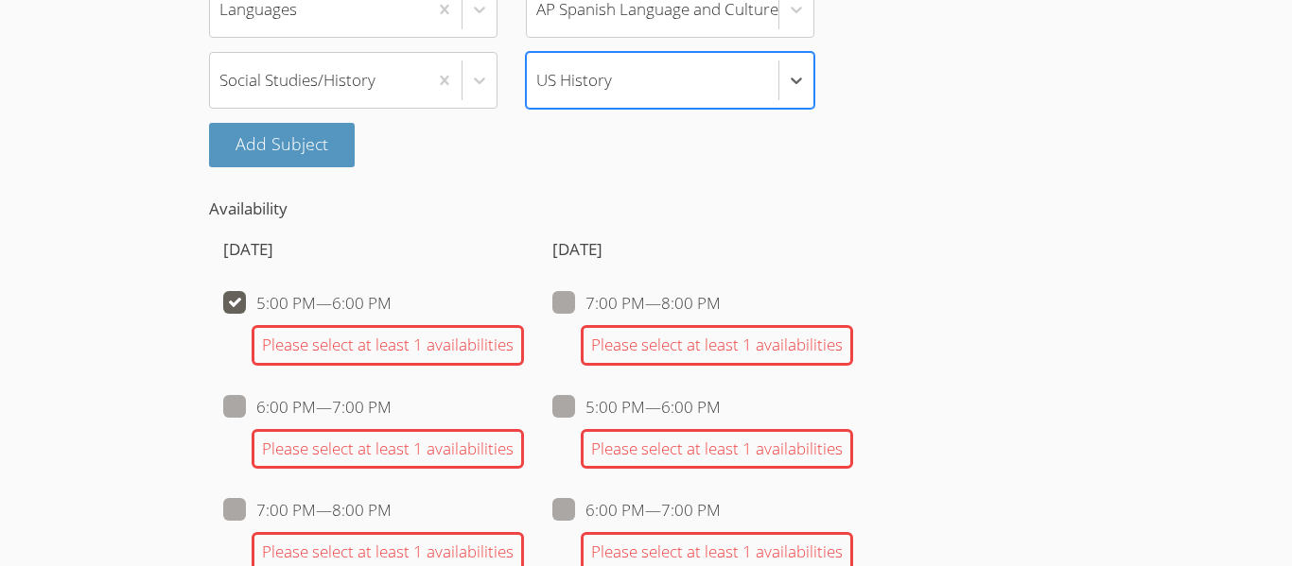
checkbox input "false"
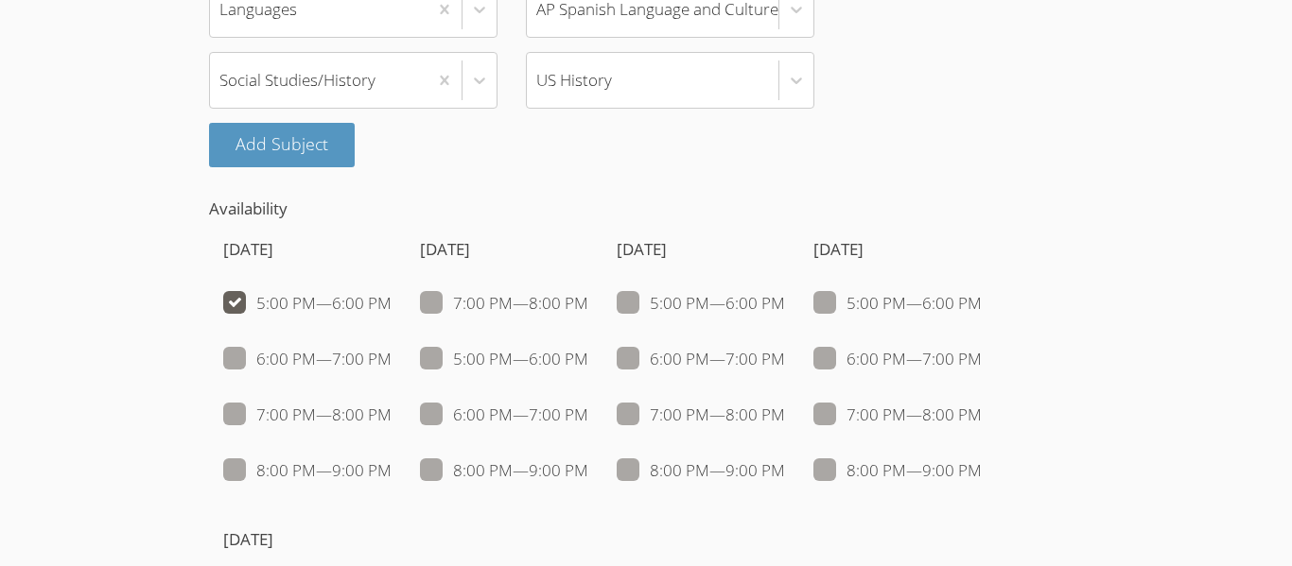
click at [391, 304] on span at bounding box center [391, 303] width 0 height 22
click at [391, 304] on input "5:00 PM — 6:00 PM" at bounding box center [399, 299] width 16 height 16
checkbox input "false"
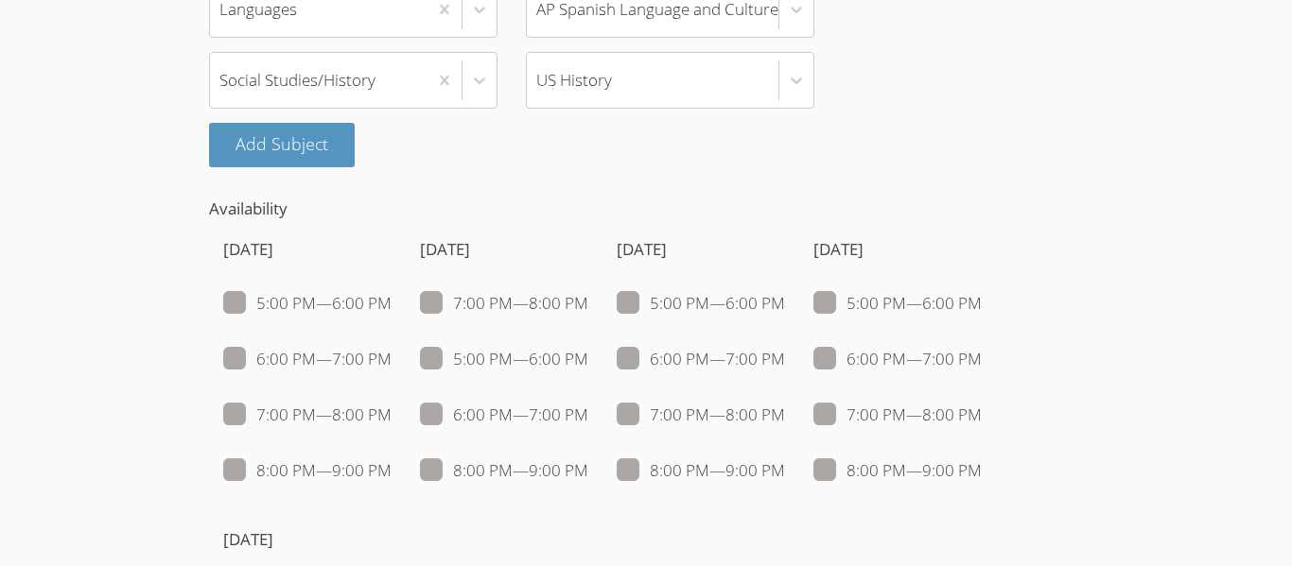
checkbox input "false"
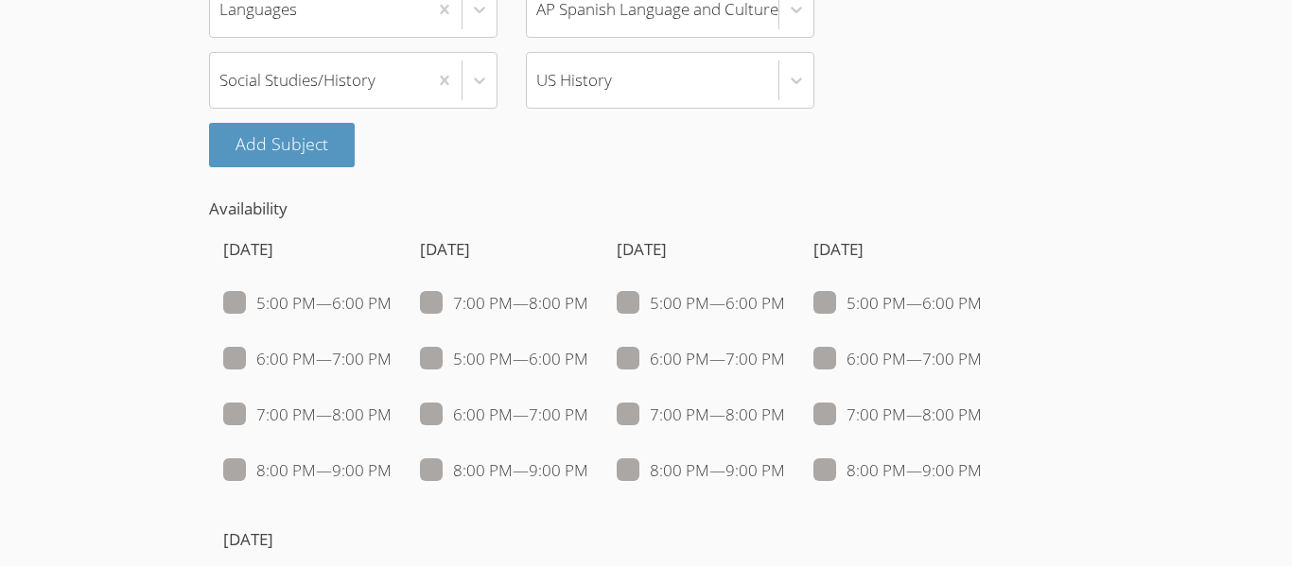
checkbox input "false"
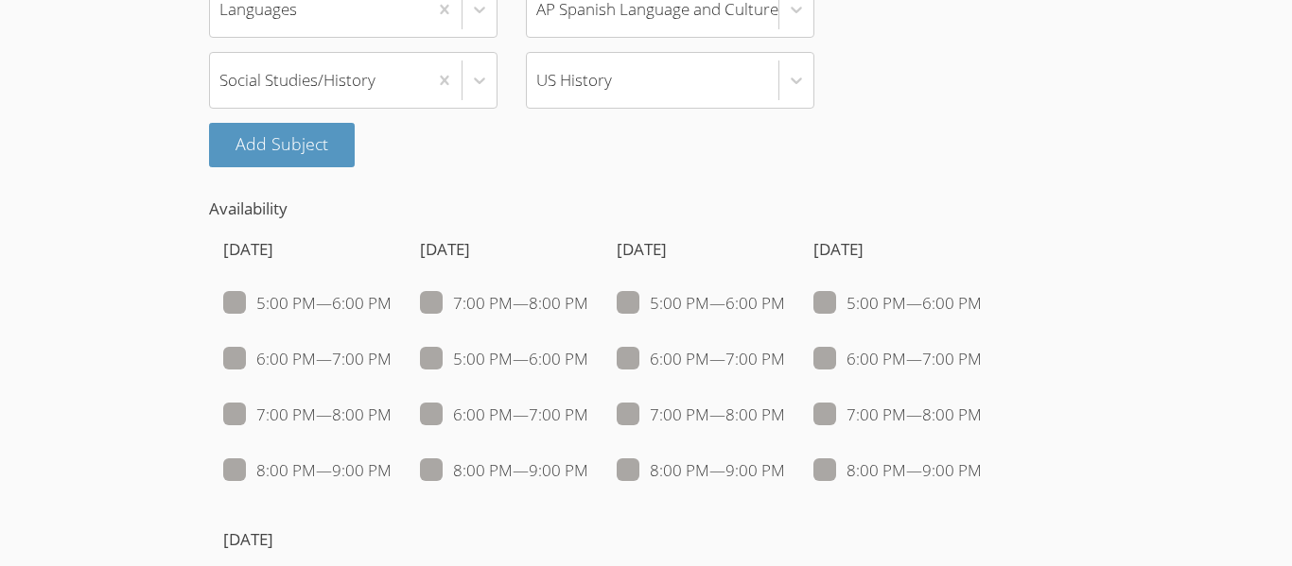
checkbox input "false"
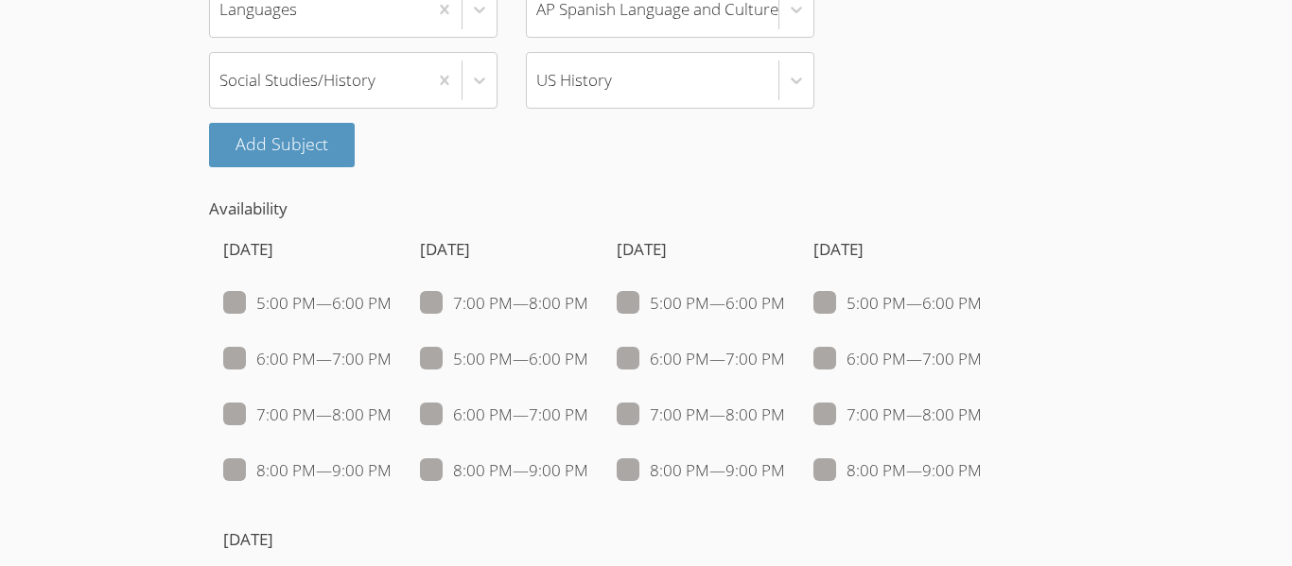
checkbox input "false"
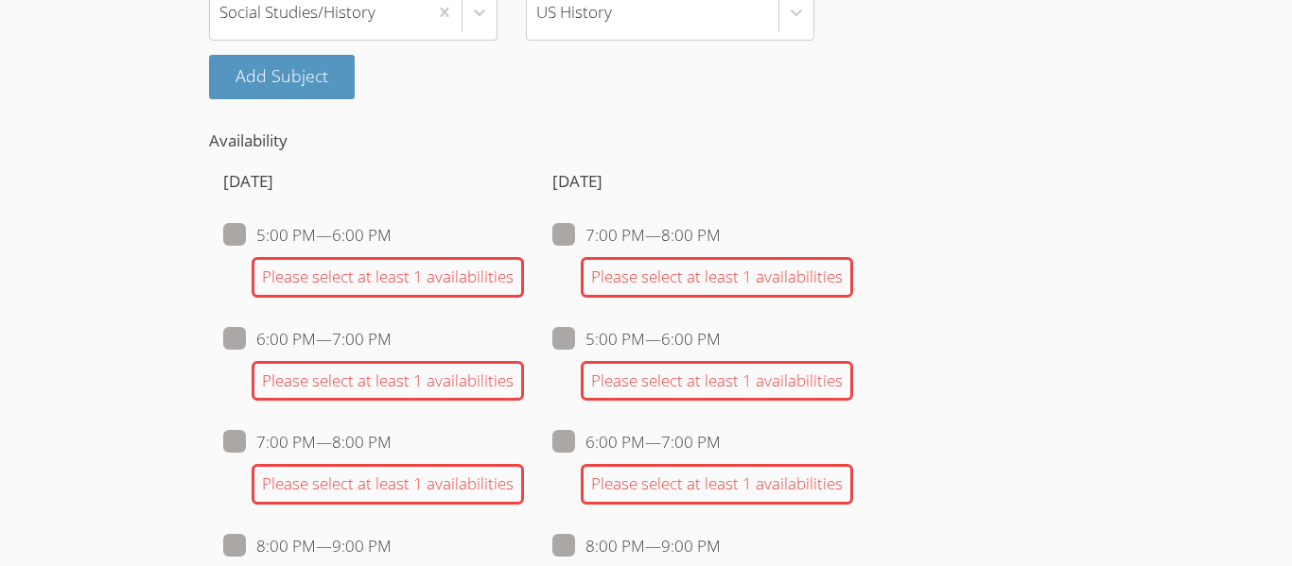
scroll to position [1781, 0]
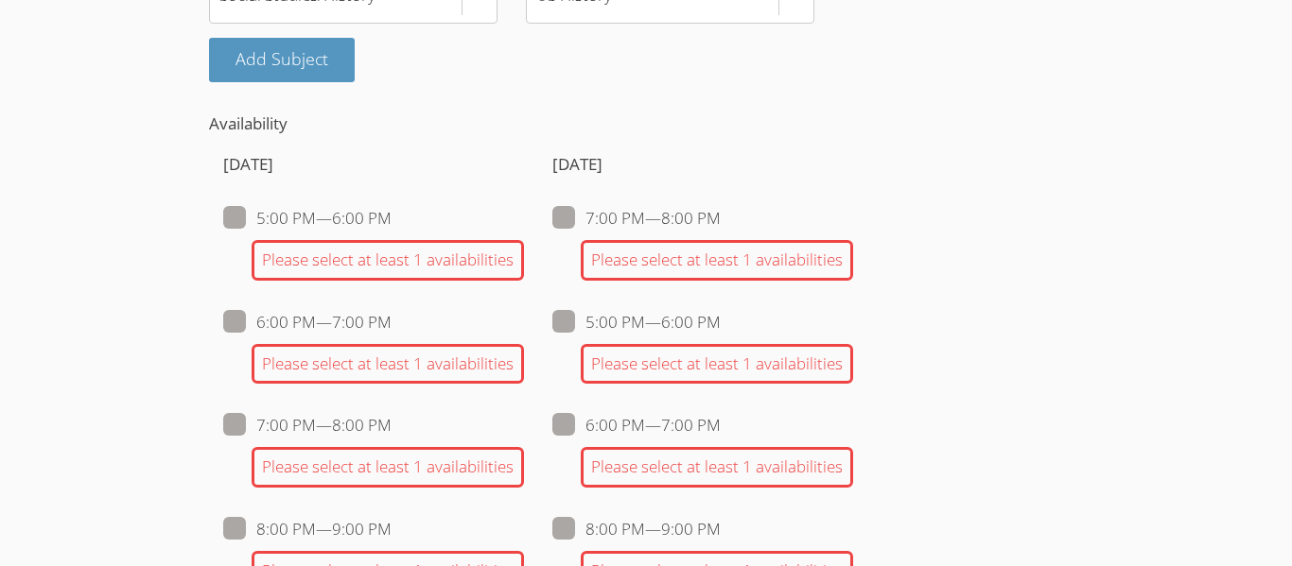
click at [391, 223] on span at bounding box center [391, 218] width 0 height 22
click at [391, 222] on input "5:00 PM — 6:00 PM" at bounding box center [399, 214] width 16 height 16
checkbox input "true"
checkbox input "false"
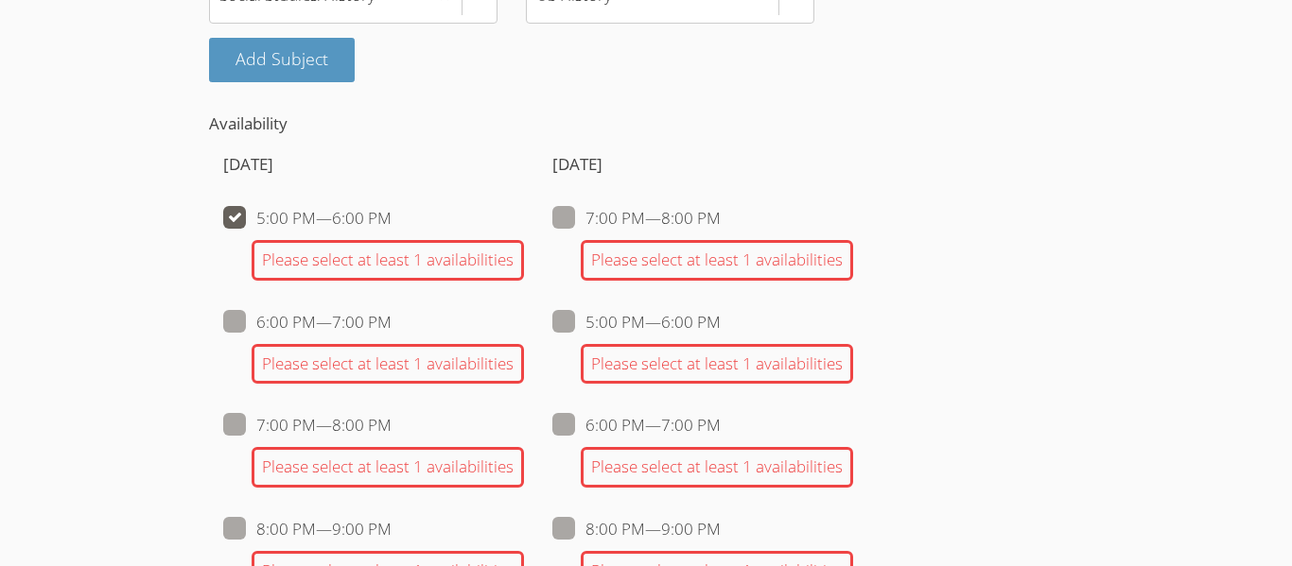
checkbox input "false"
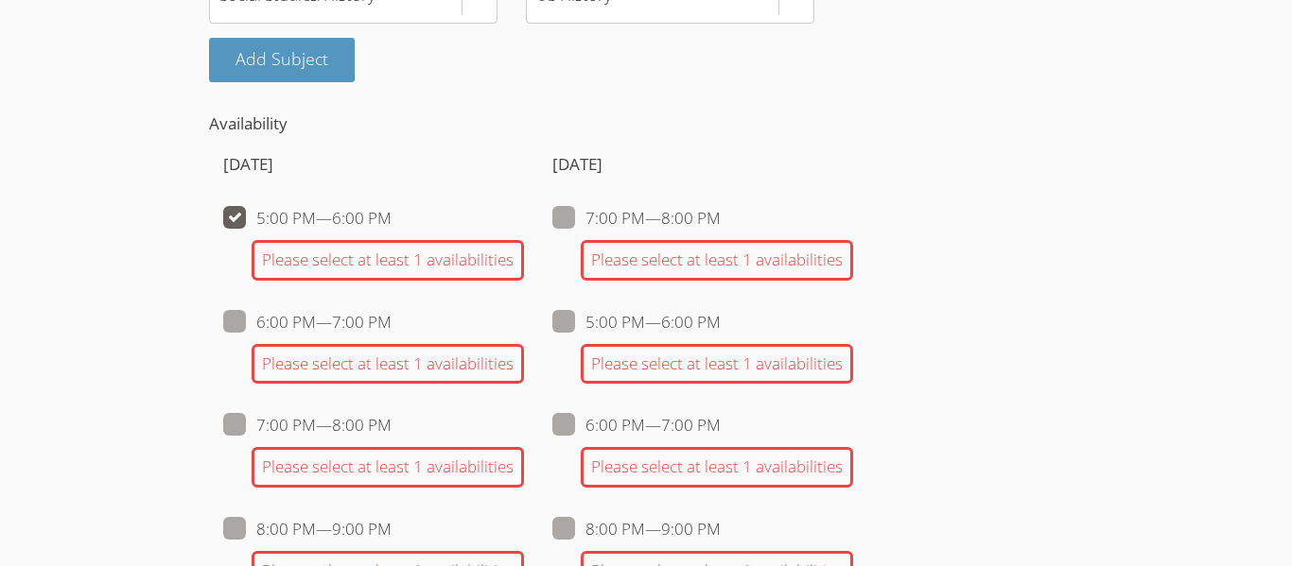
checkbox input "false"
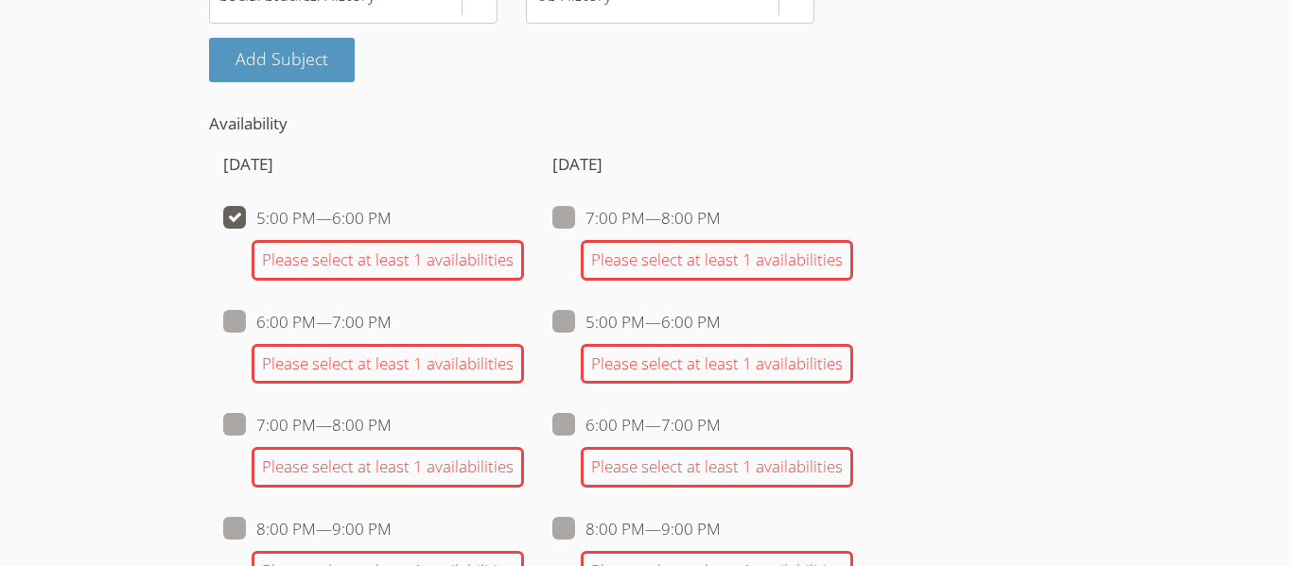
checkbox input "false"
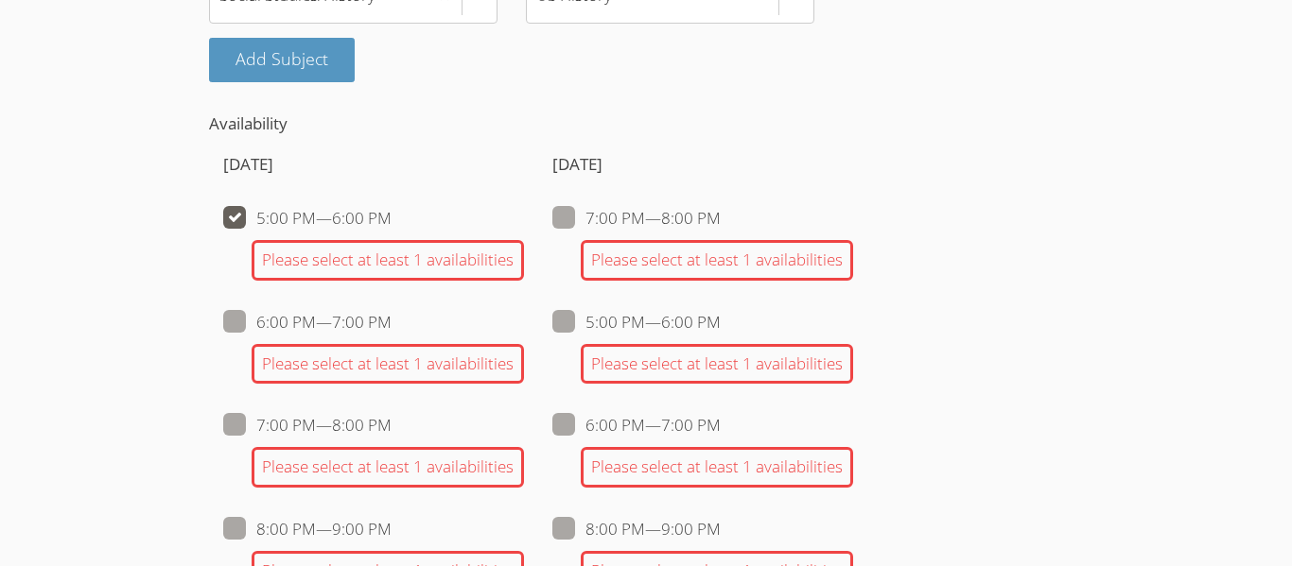
checkbox input "false"
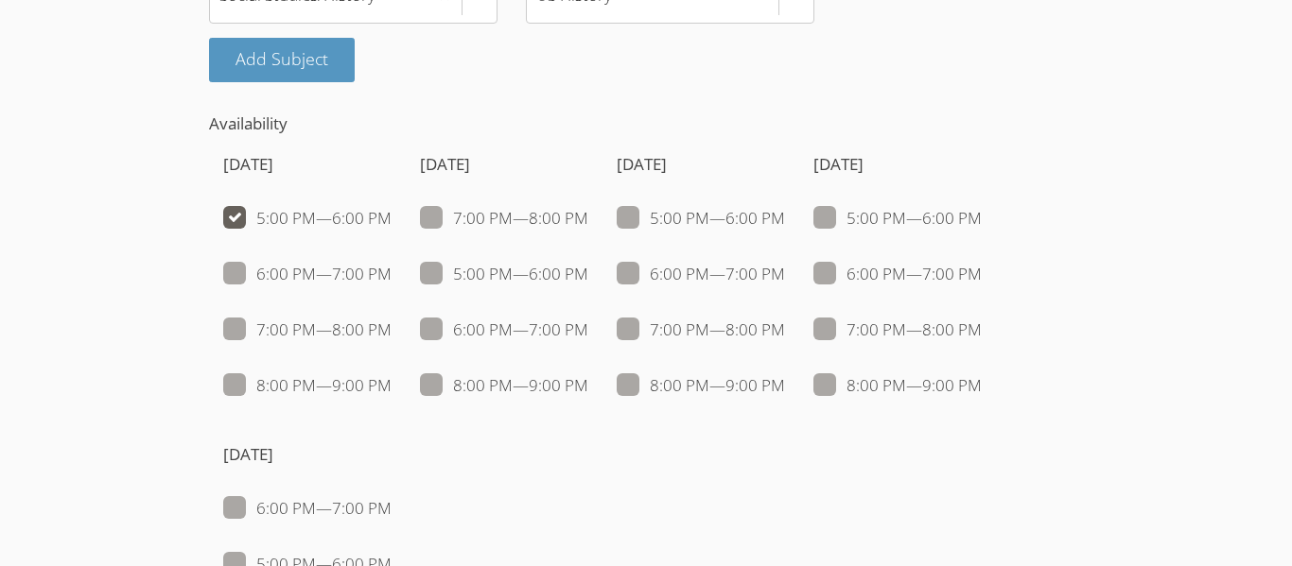
click at [627, 295] on div "Sunday 5:00 PM — 6:00 PM 6:00 PM — 7:00 PM 7:00 PM — 8:00 PM 8:00 PM — 9:00 PM …" at bounding box center [646, 427] width 874 height 581
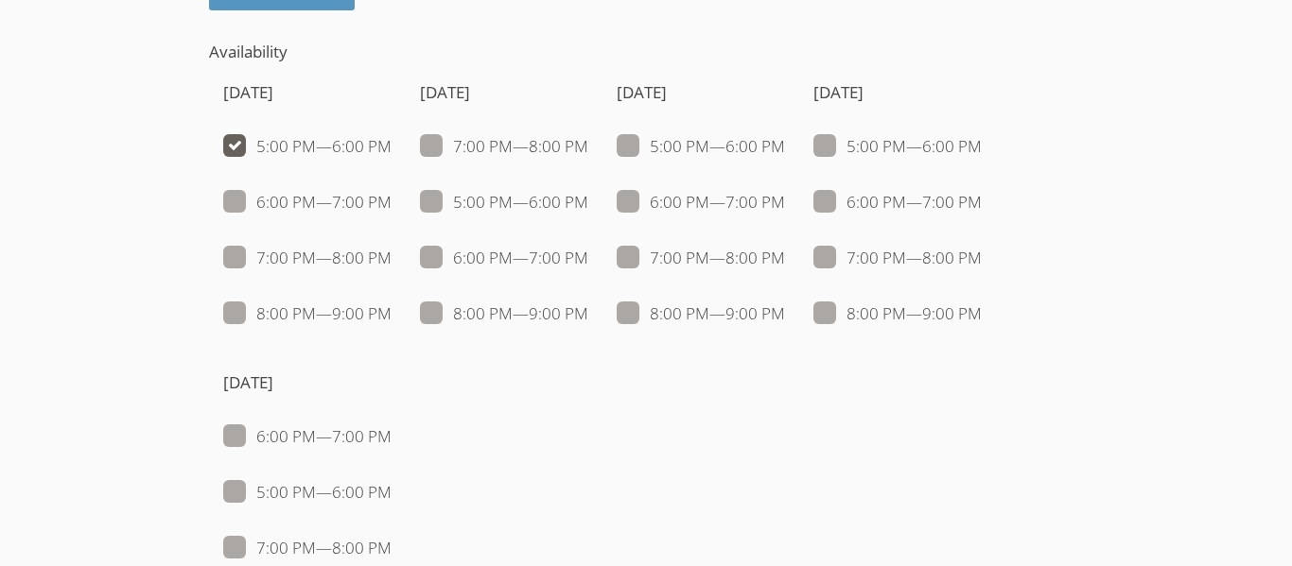
scroll to position [1853, 0]
click at [391, 144] on span at bounding box center [391, 145] width 0 height 22
click at [391, 144] on input "5:00 PM — 6:00 PM" at bounding box center [399, 141] width 16 height 16
checkbox input "false"
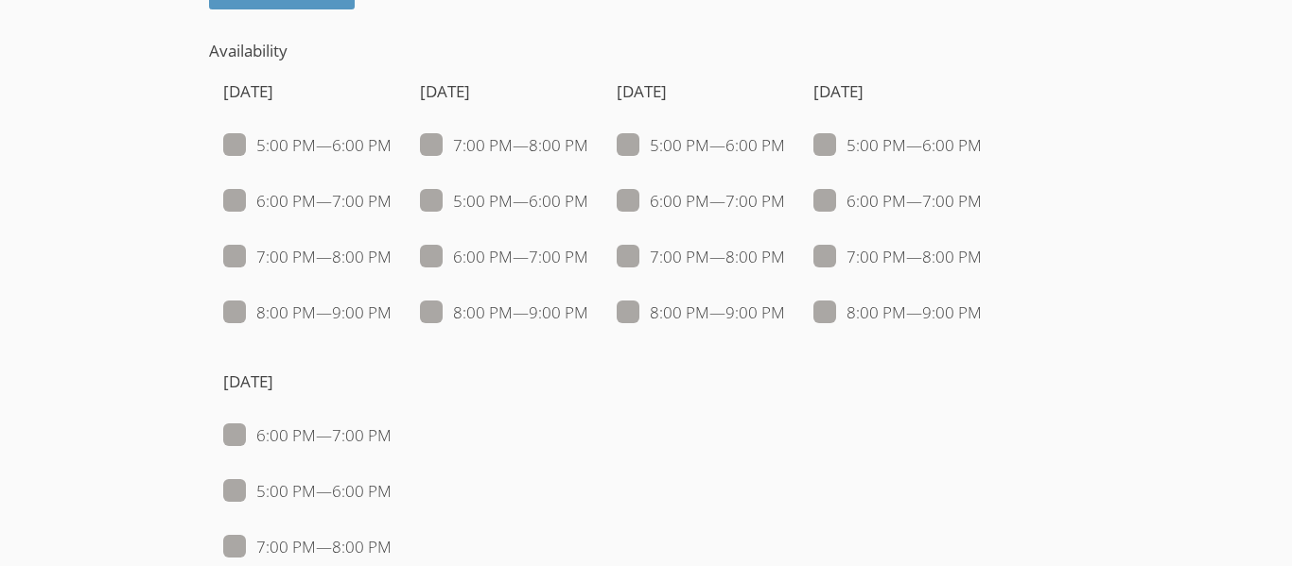
checkbox input "false"
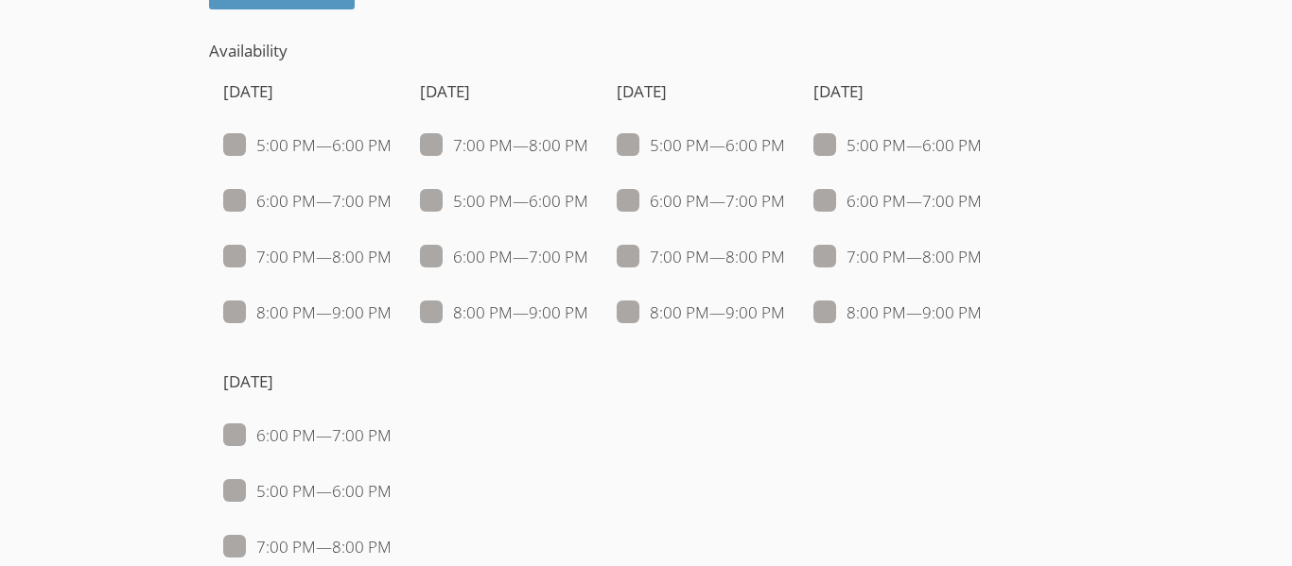
checkbox input "false"
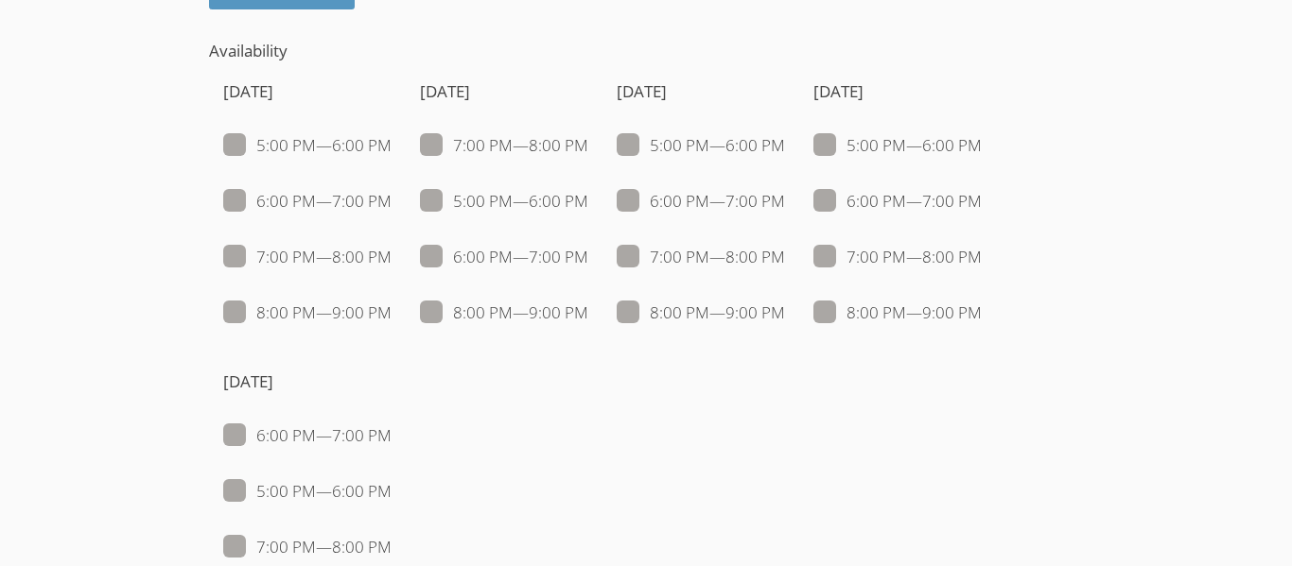
checkbox input "false"
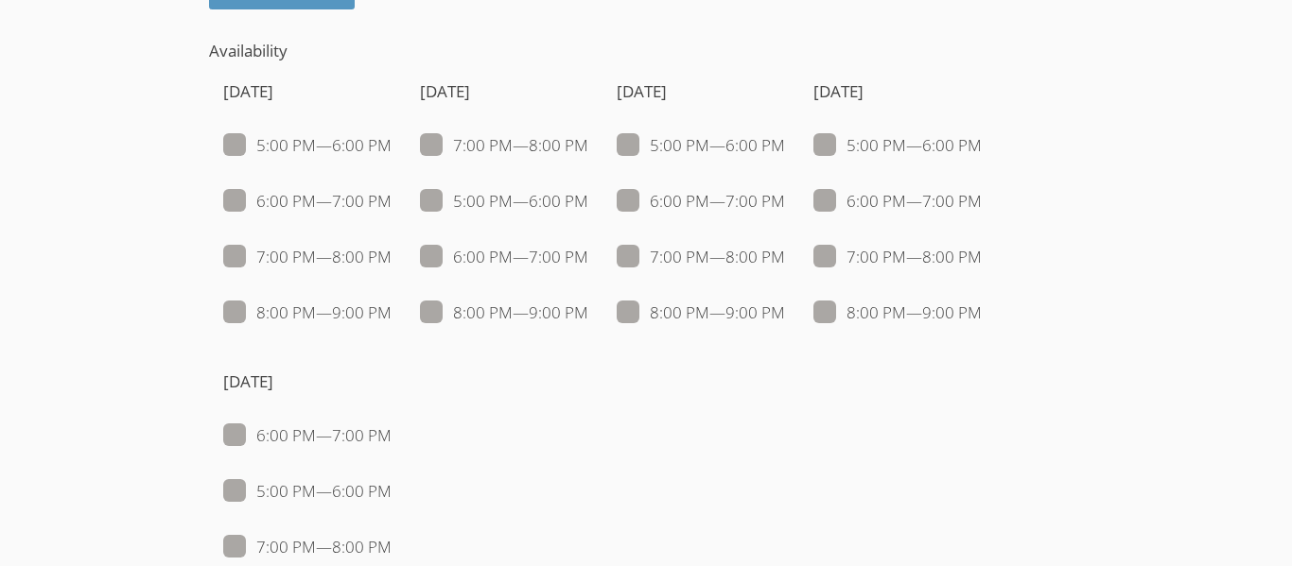
checkbox input "false"
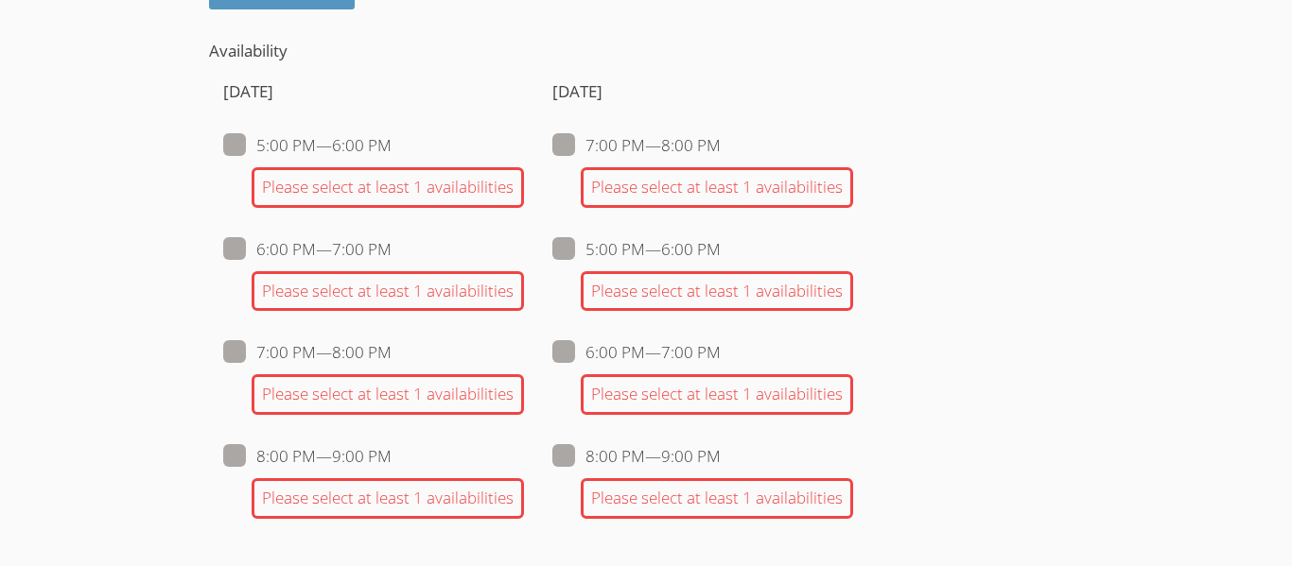
click at [391, 144] on span at bounding box center [391, 145] width 0 height 22
click at [391, 144] on input "5:00 PM — 6:00 PM" at bounding box center [399, 141] width 16 height 16
checkbox input "true"
checkbox input "false"
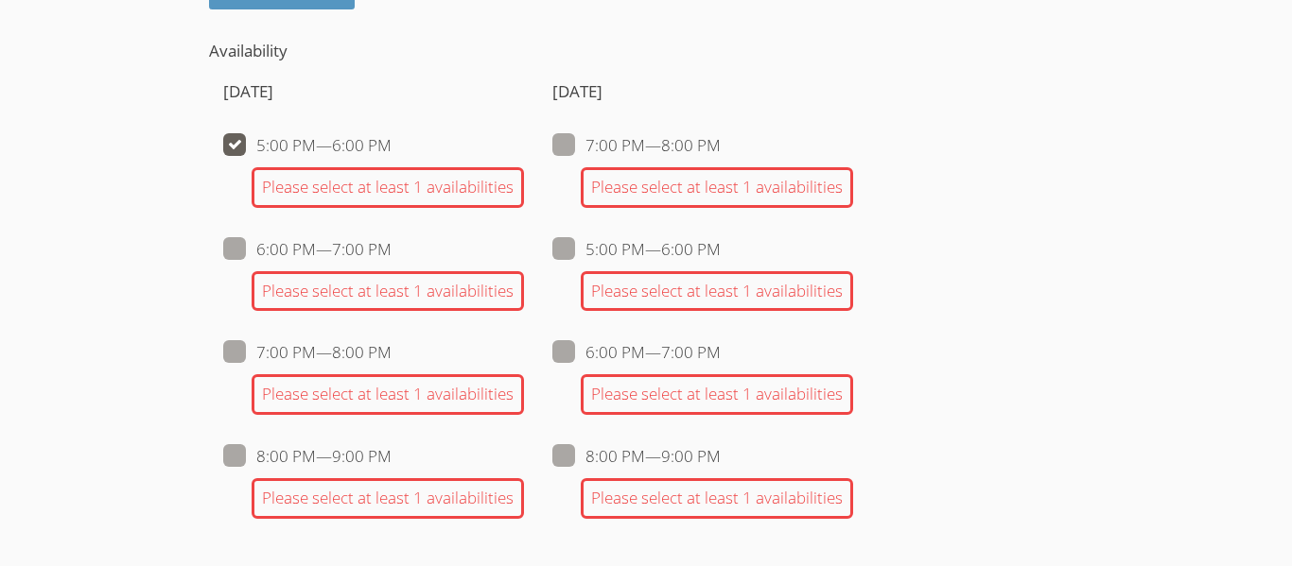
checkbox input "false"
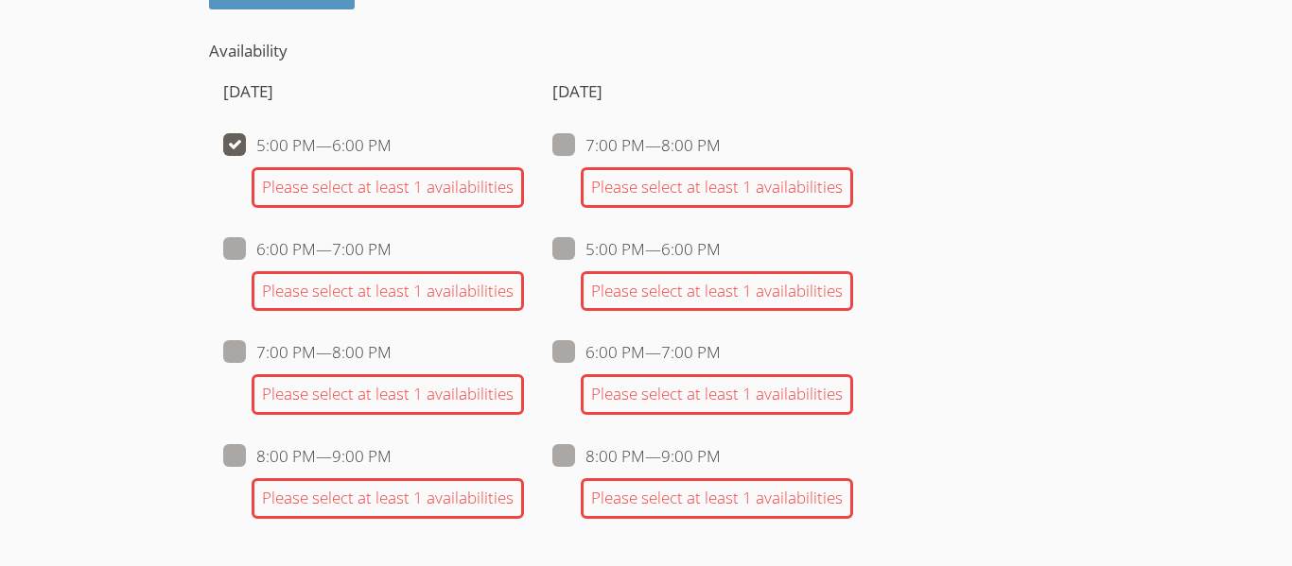
checkbox input "false"
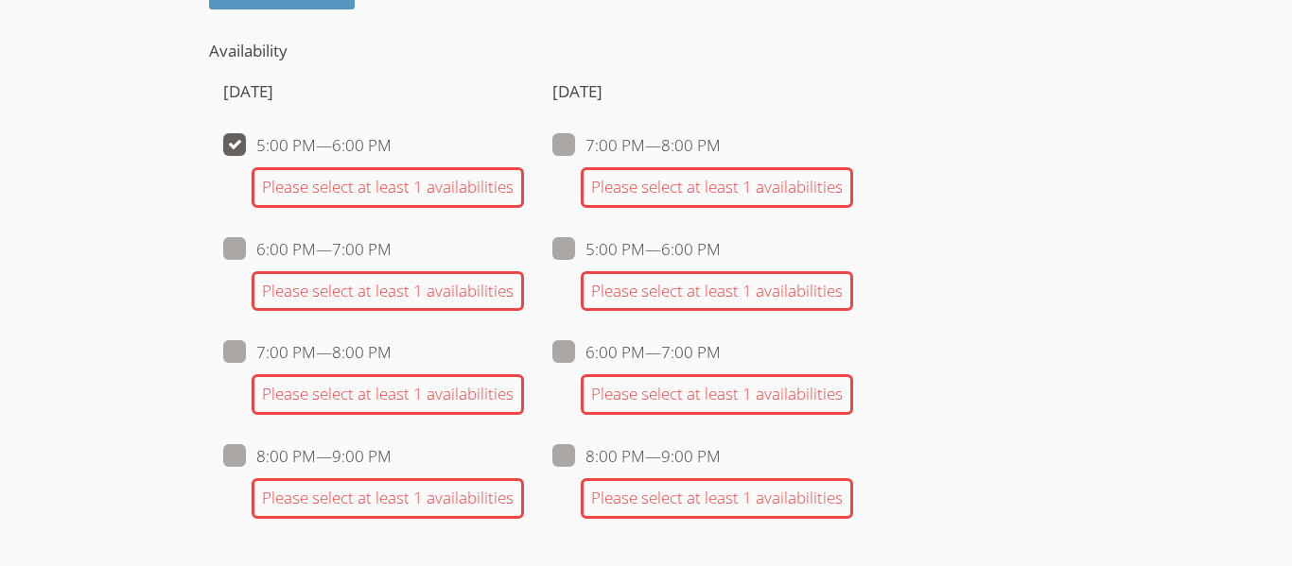
checkbox input "false"
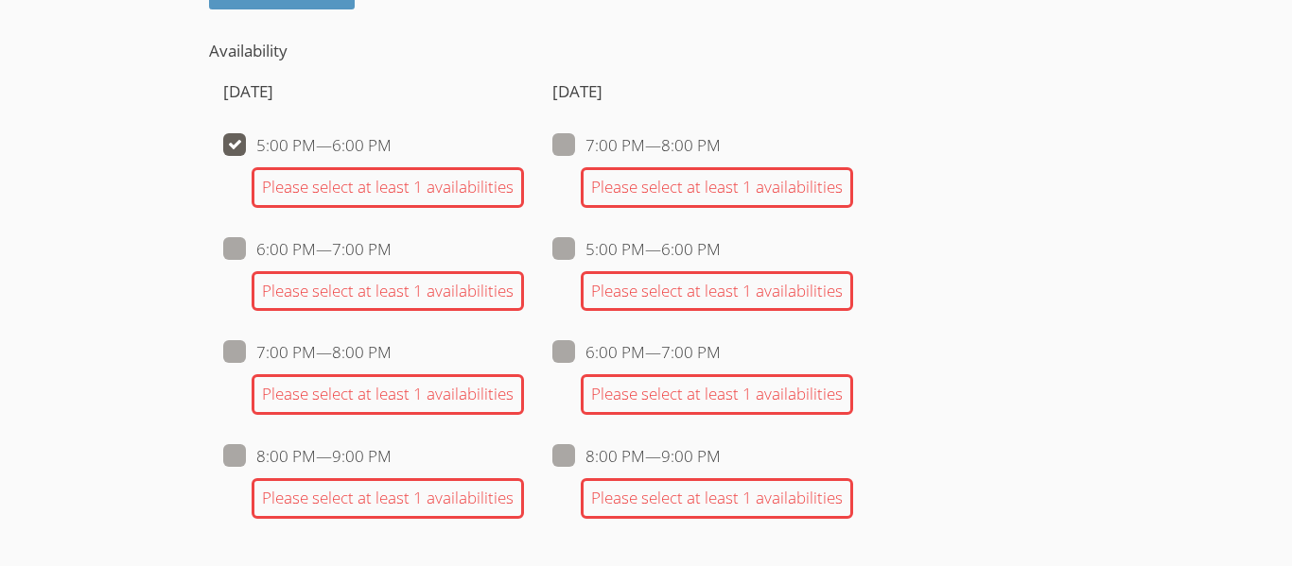
checkbox input "false"
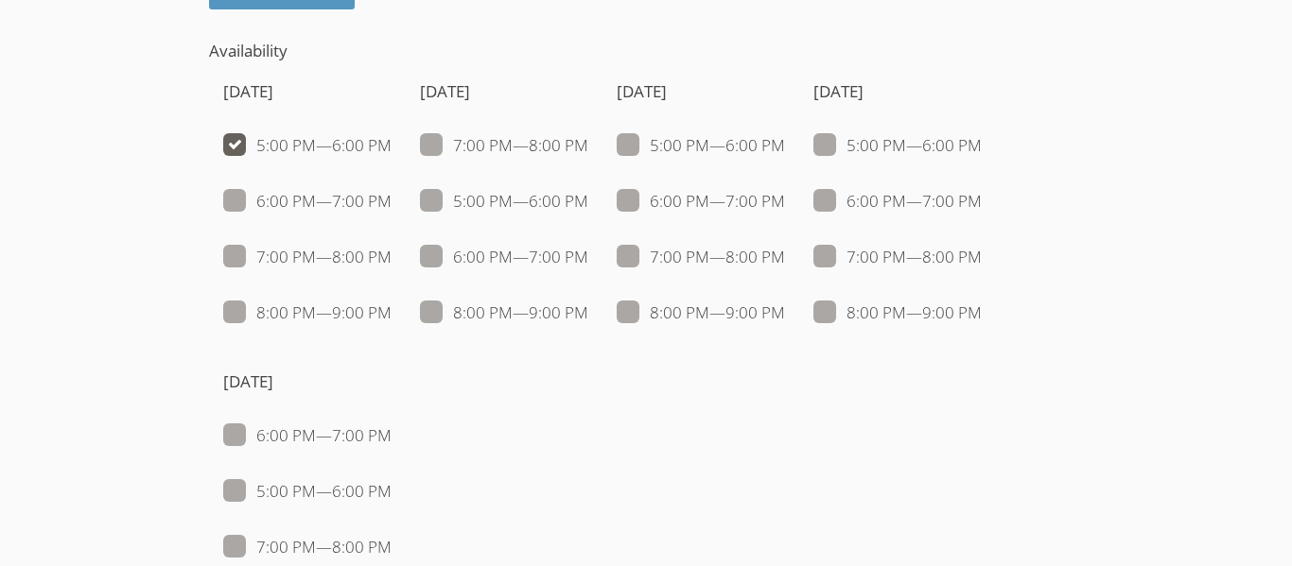
click at [391, 190] on span at bounding box center [391, 201] width 0 height 22
click at [391, 190] on input "6:00 PM — 7:00 PM" at bounding box center [399, 197] width 16 height 16
checkbox input "true"
checkbox input "false"
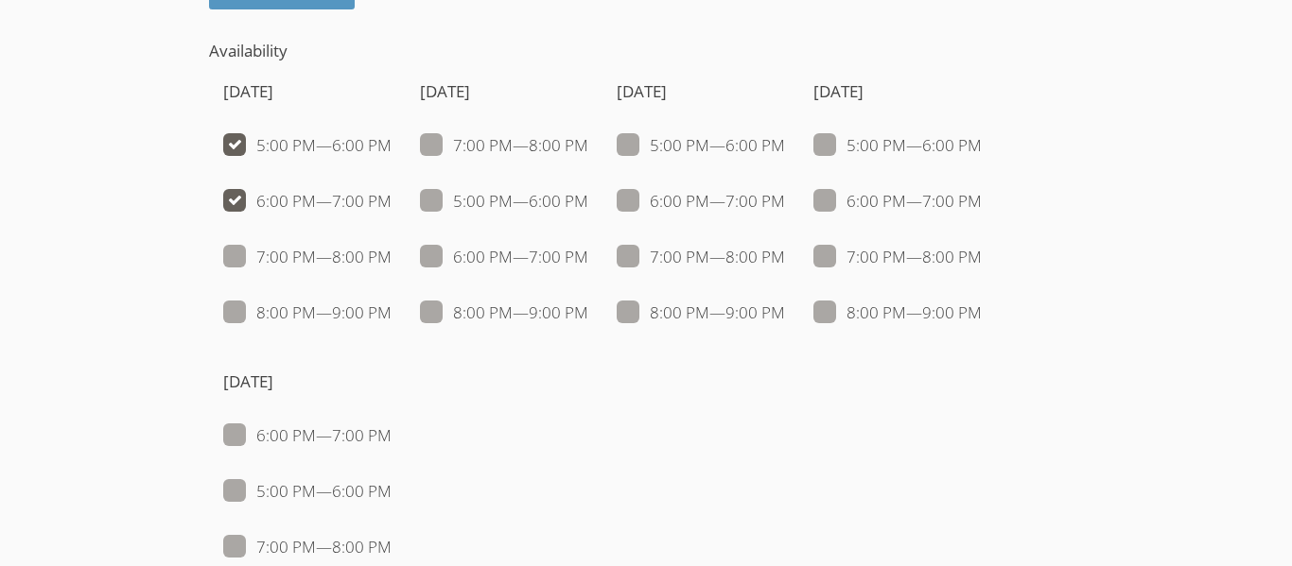
checkbox input "false"
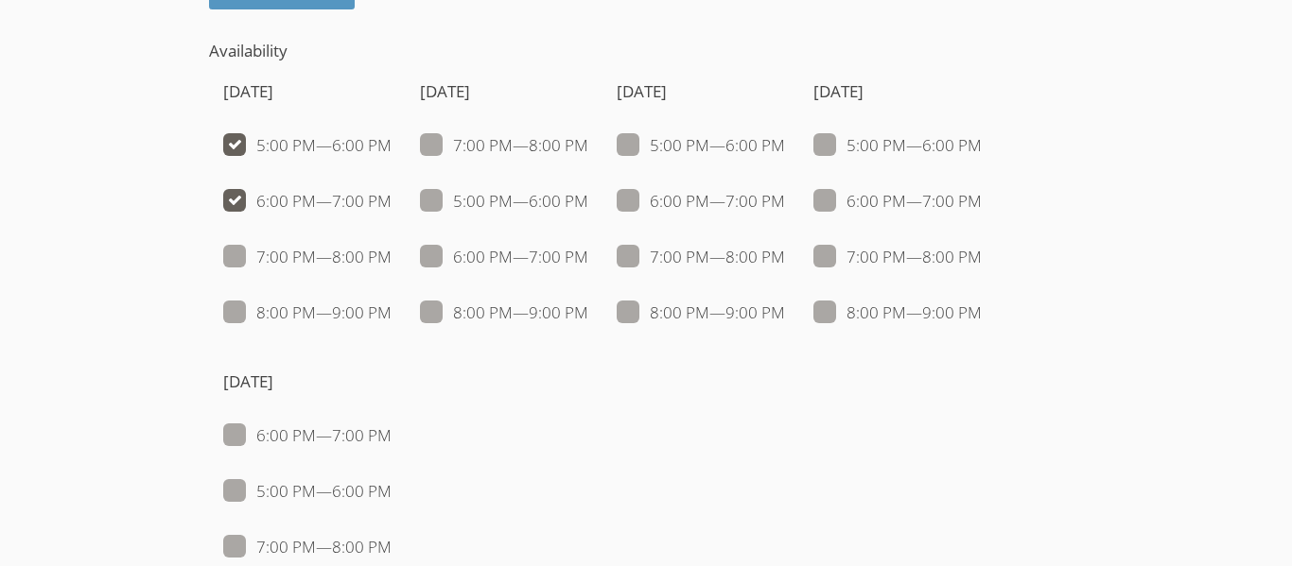
checkbox input "false"
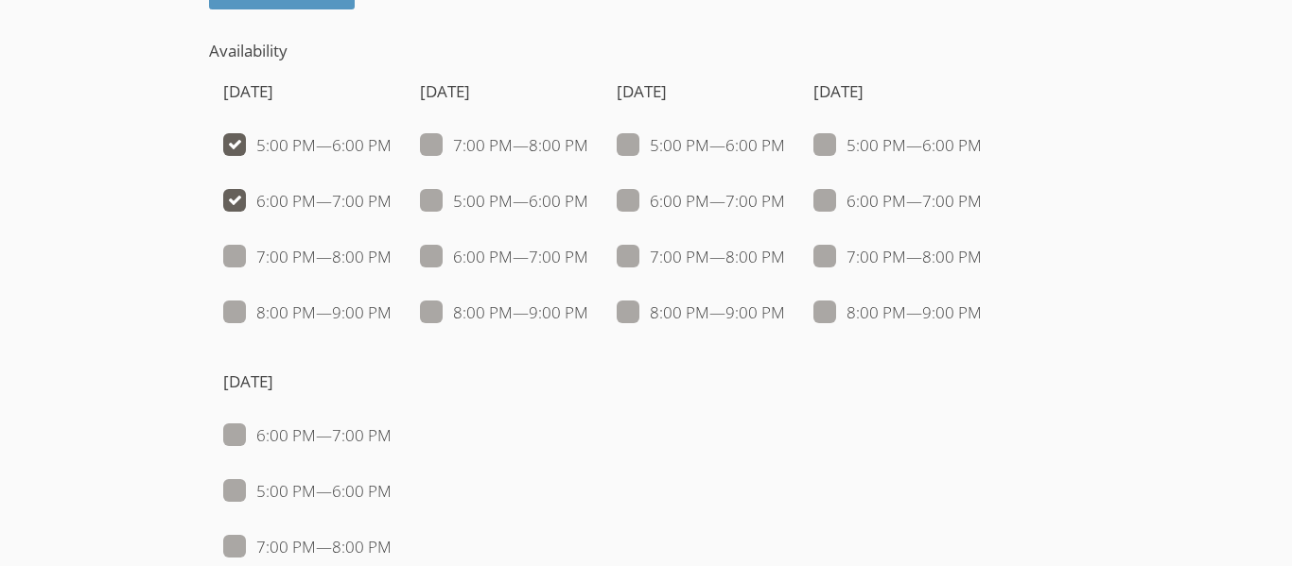
checkbox input "false"
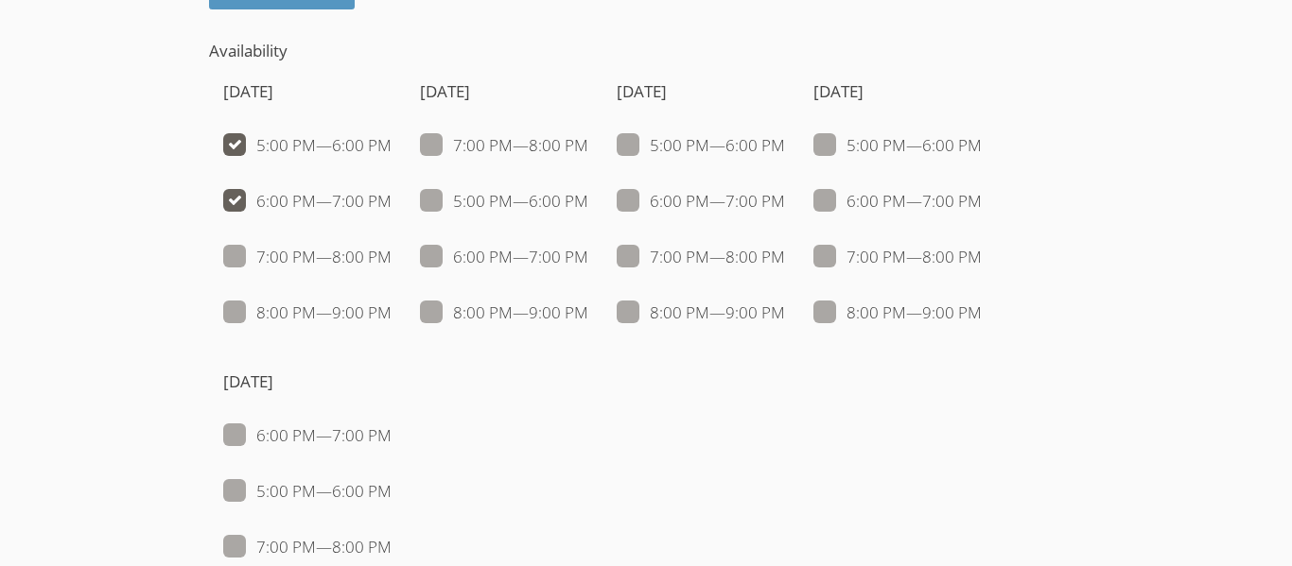
checkbox input "false"
click at [391, 137] on span at bounding box center [391, 145] width 0 height 22
click at [391, 137] on input "5:00 PM — 6:00 PM" at bounding box center [399, 141] width 16 height 16
checkbox input "false"
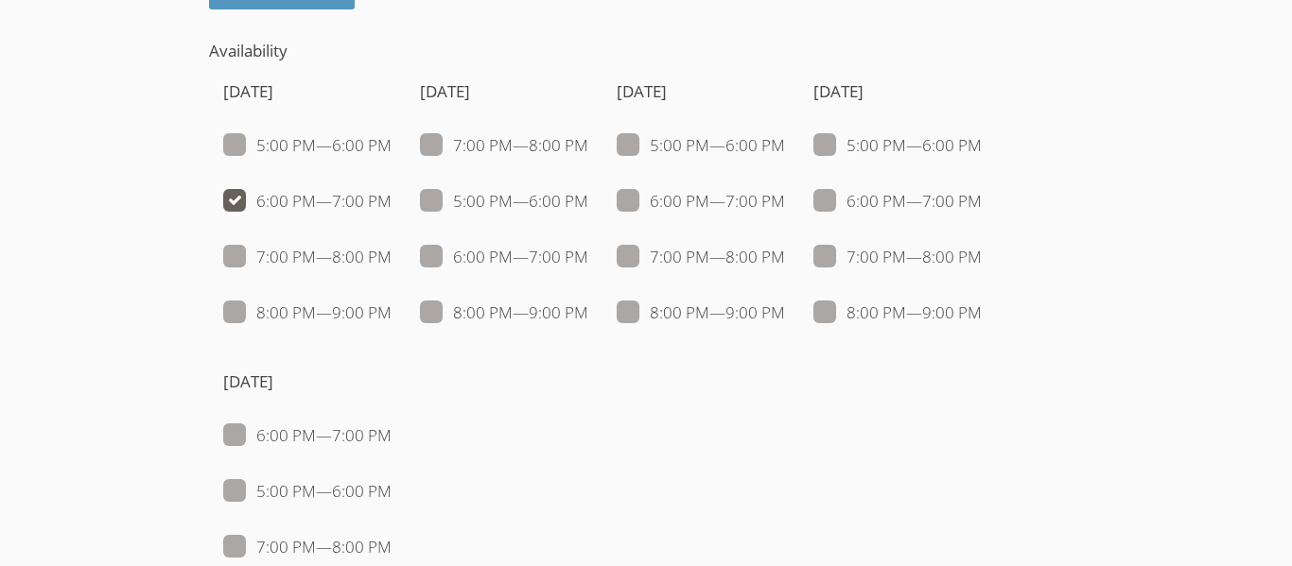
checkbox input "true"
checkbox input "false"
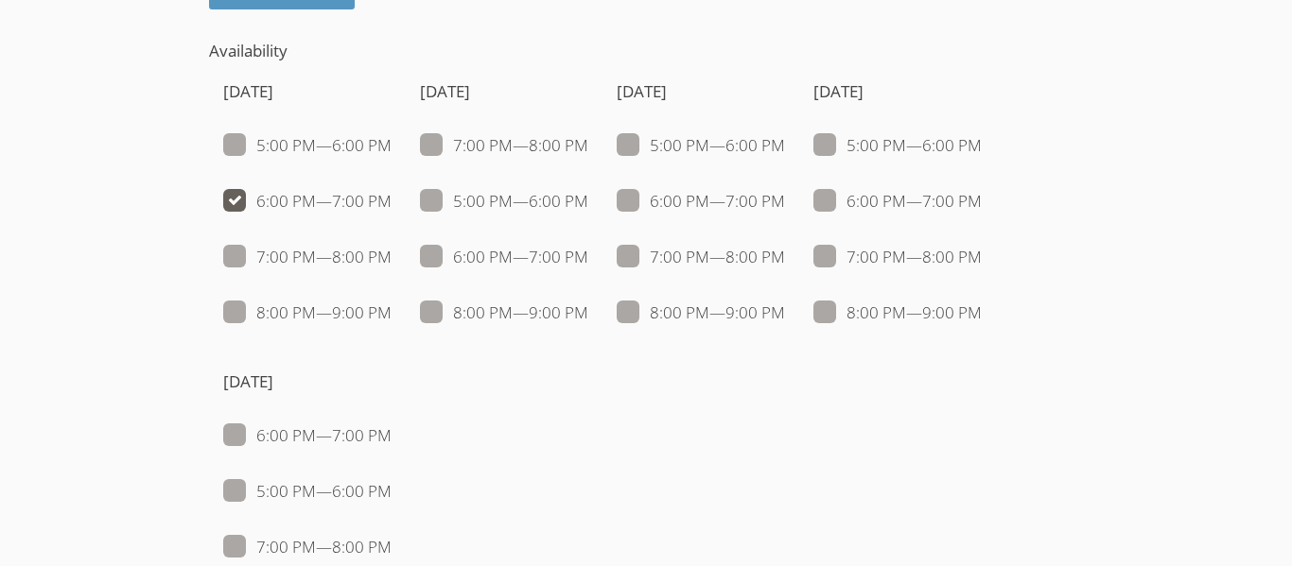
checkbox input "false"
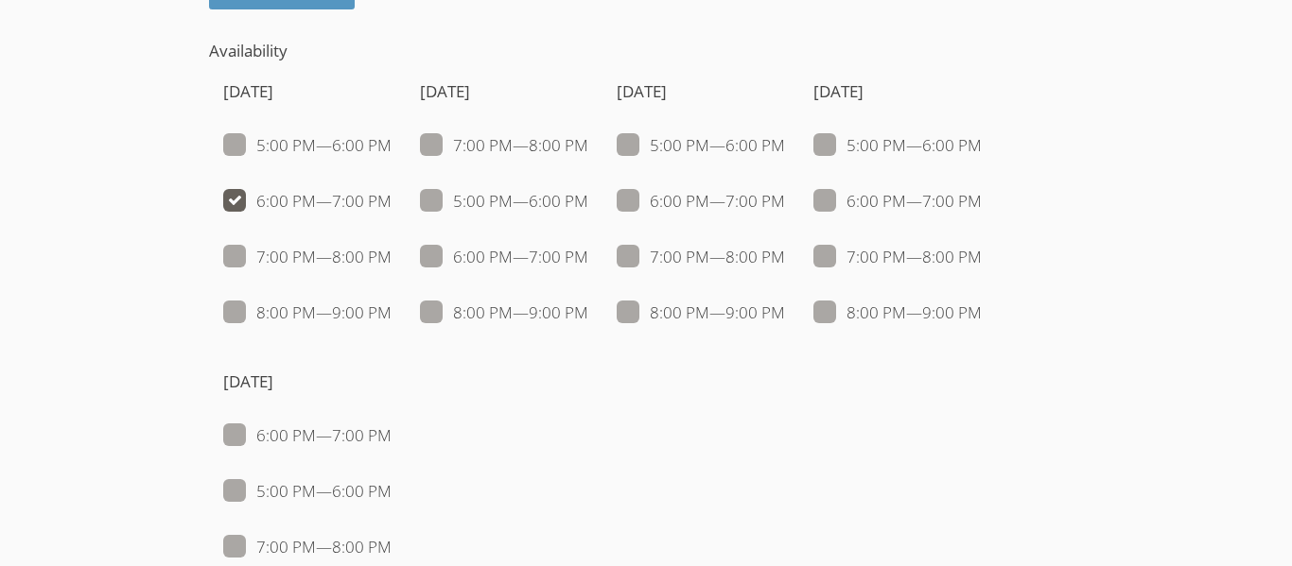
checkbox input "false"
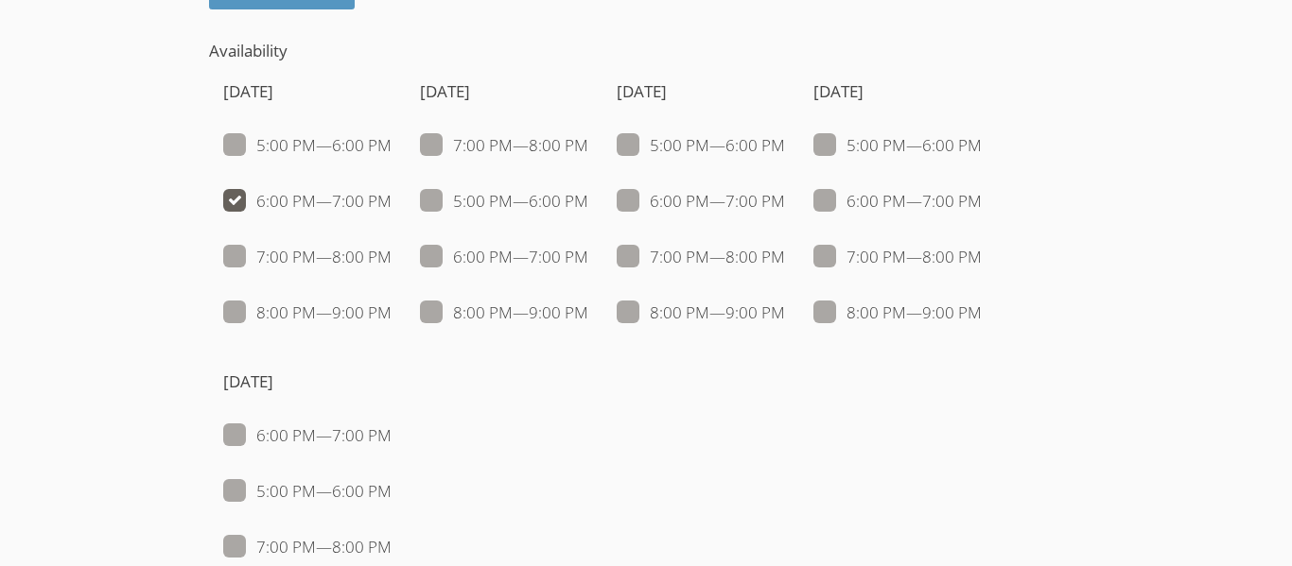
checkbox input "false"
click at [588, 253] on span at bounding box center [588, 257] width 0 height 22
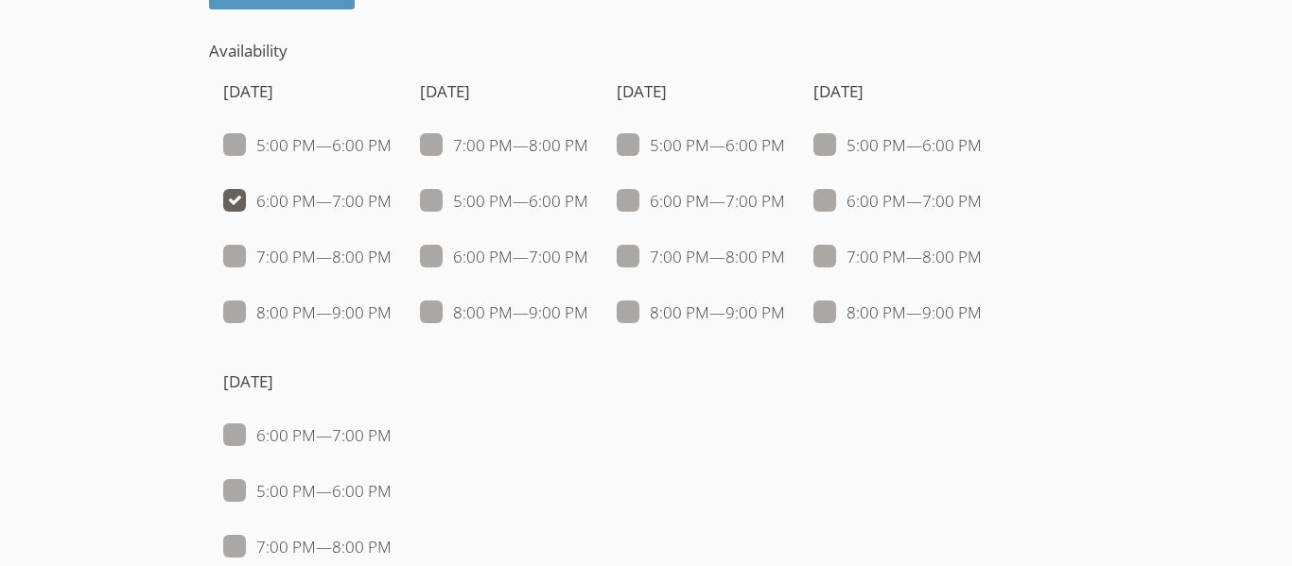
click at [588, 253] on input "6:00 PM — 7:00 PM" at bounding box center [596, 253] width 16 height 16
checkbox input "true"
checkbox input "false"
checkbox input "true"
checkbox input "false"
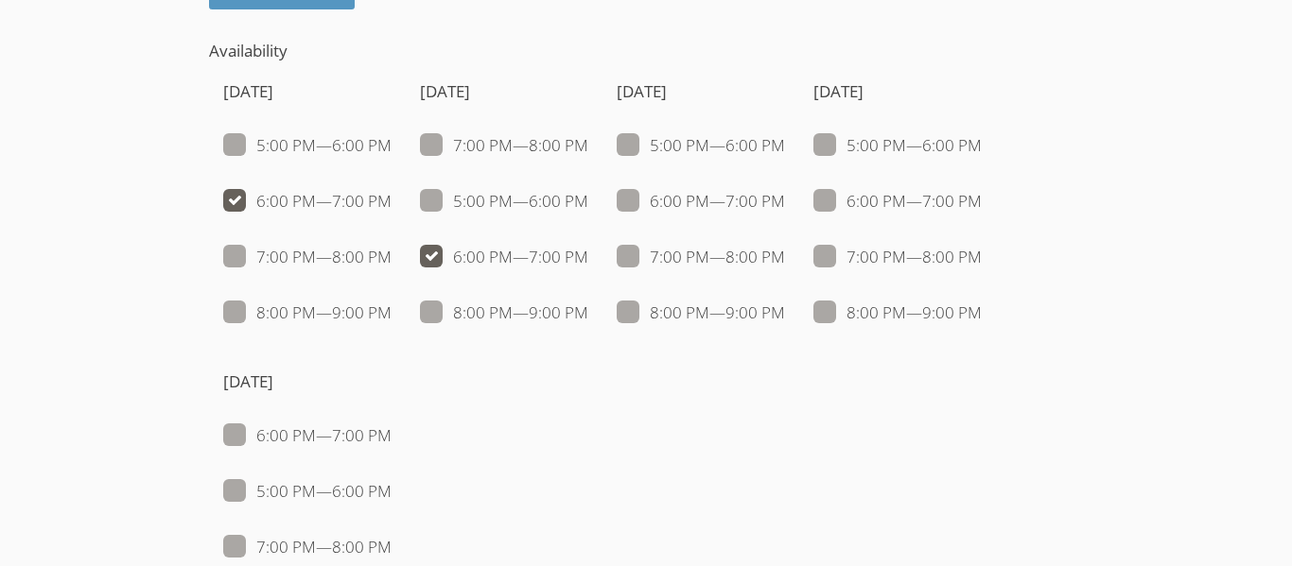
checkbox input "false"
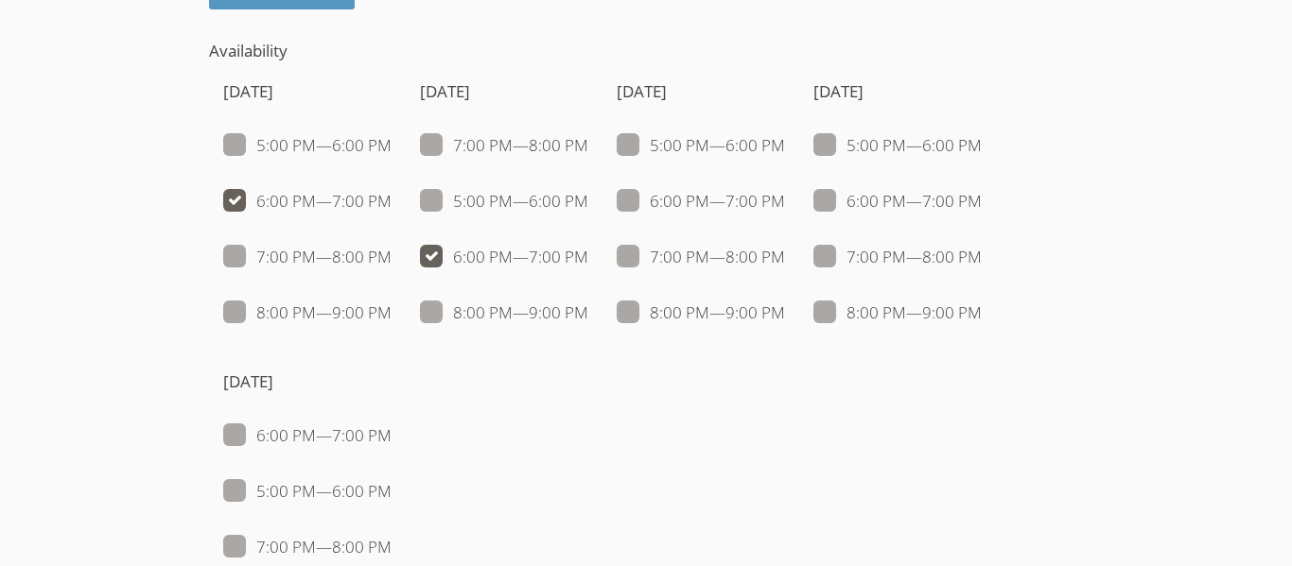
checkbox input "false"
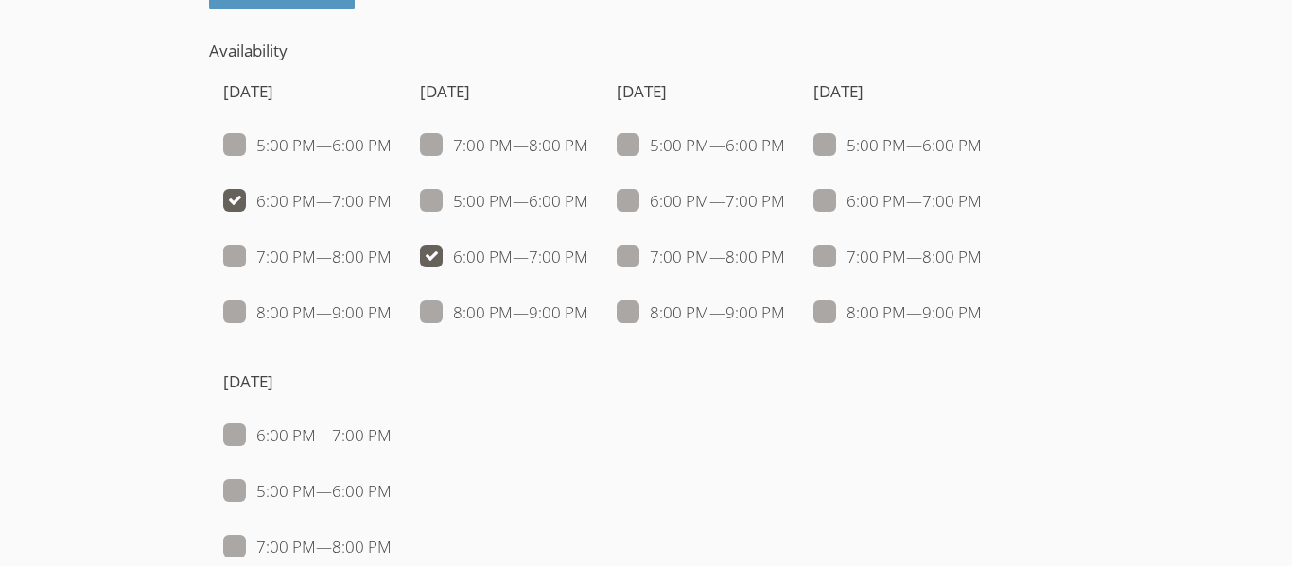
checkbox input "false"
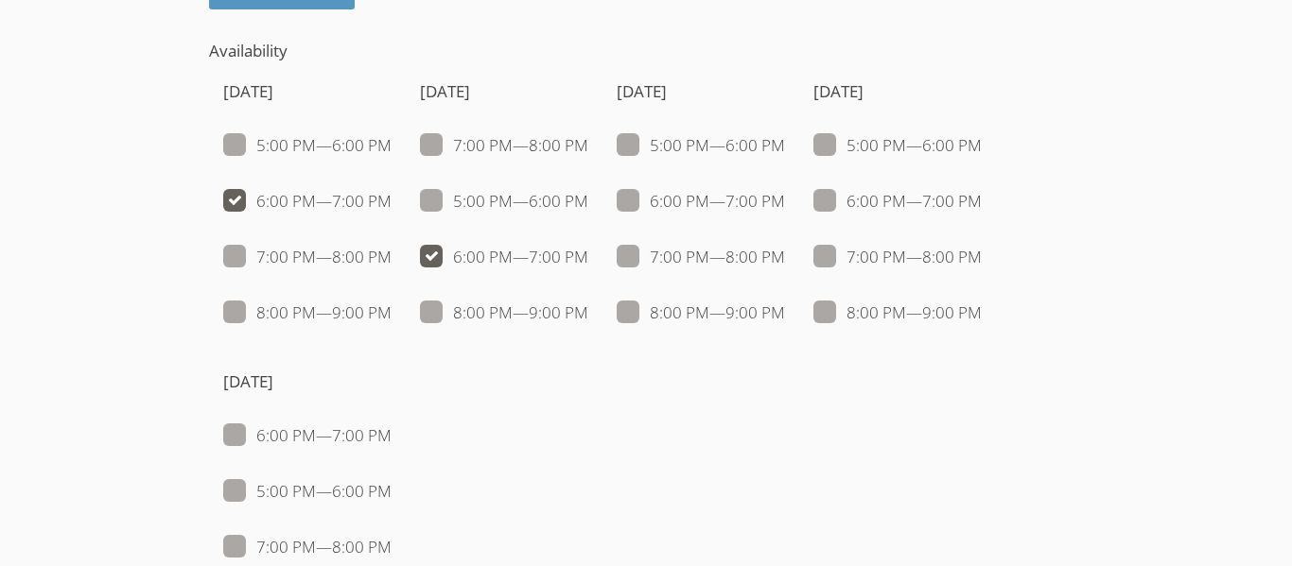
checkbox input "false"
click at [785, 196] on span at bounding box center [785, 201] width 0 height 22
click at [785, 196] on input "6:00 PM — 7:00 PM" at bounding box center [793, 197] width 16 height 16
checkbox input "true"
checkbox input "false"
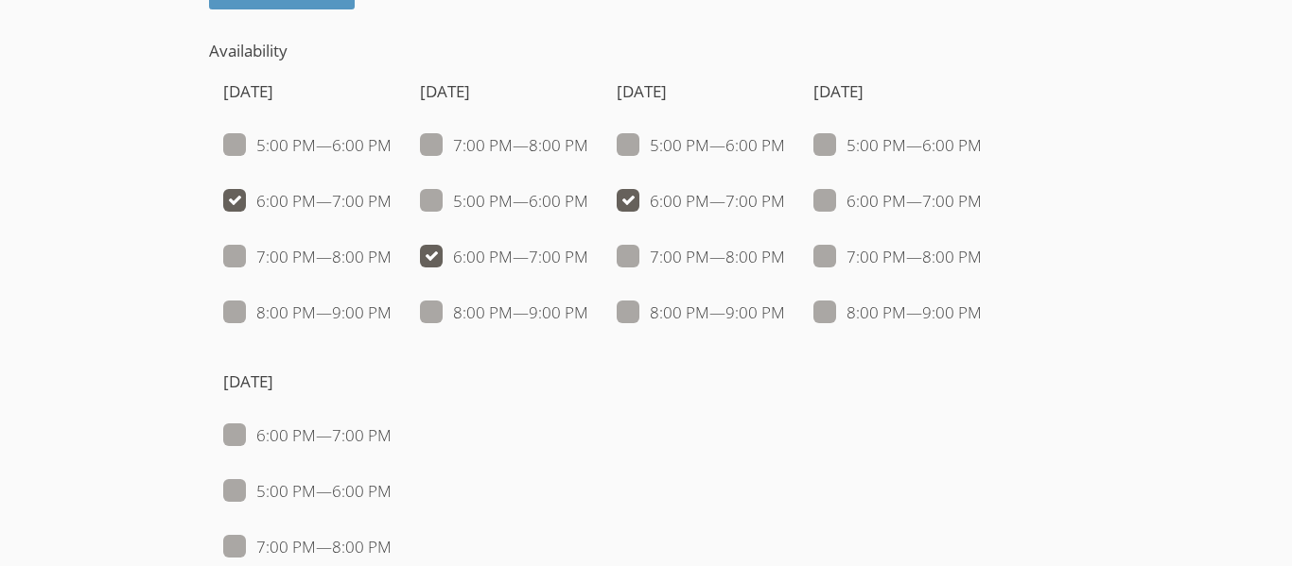
checkbox input "true"
checkbox input "false"
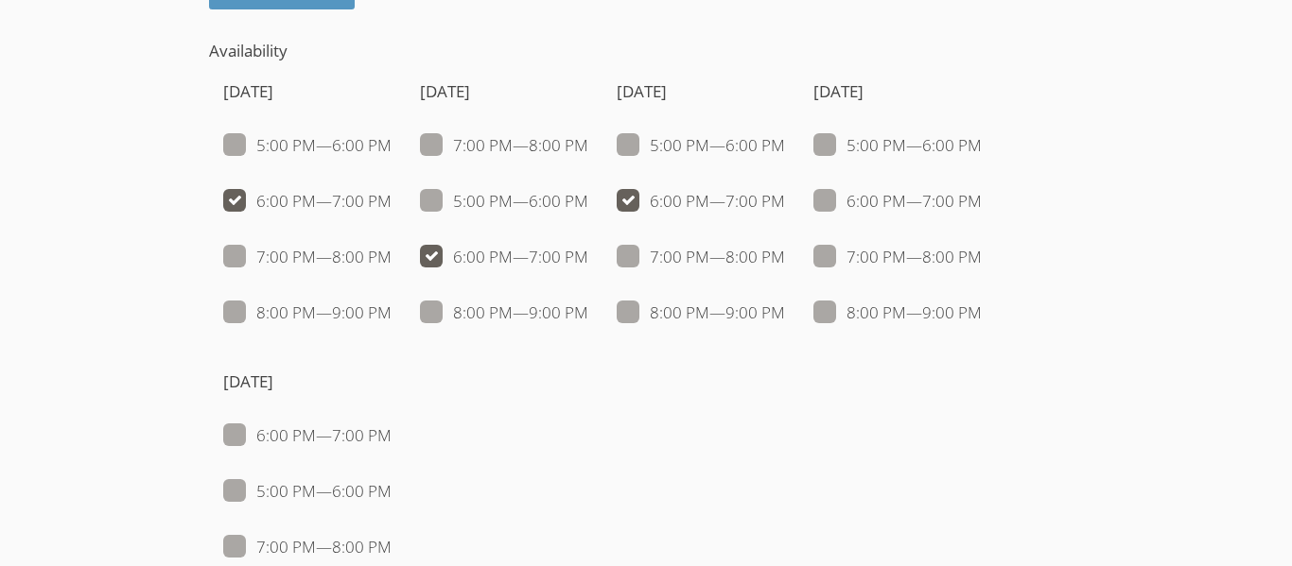
checkbox input "true"
checkbox input "false"
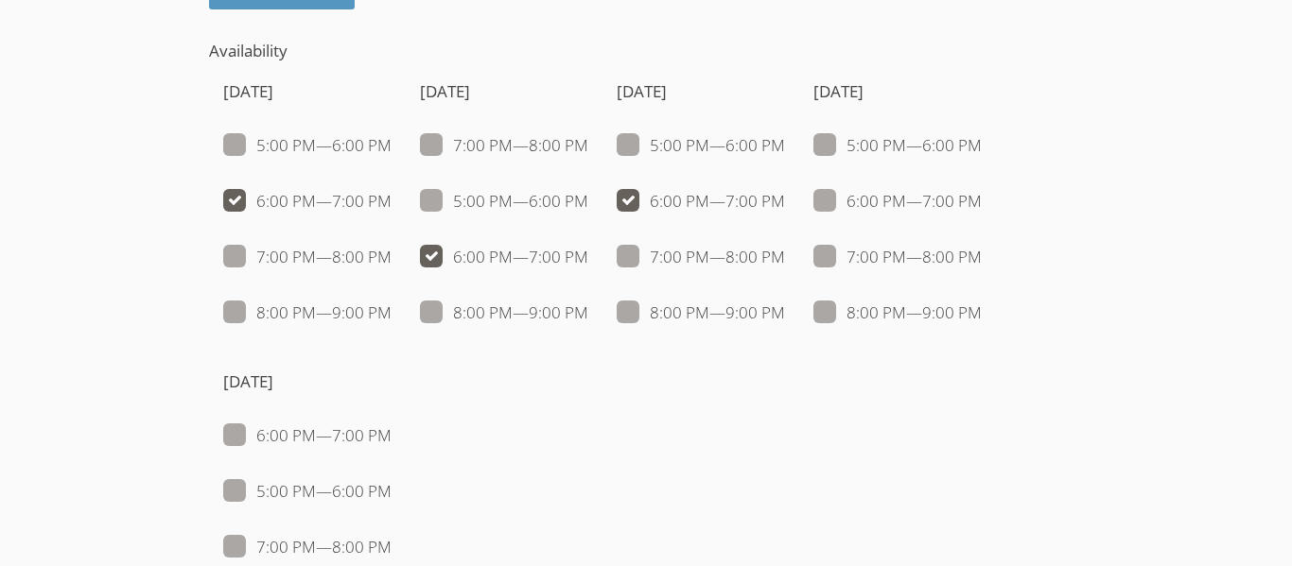
checkbox input "false"
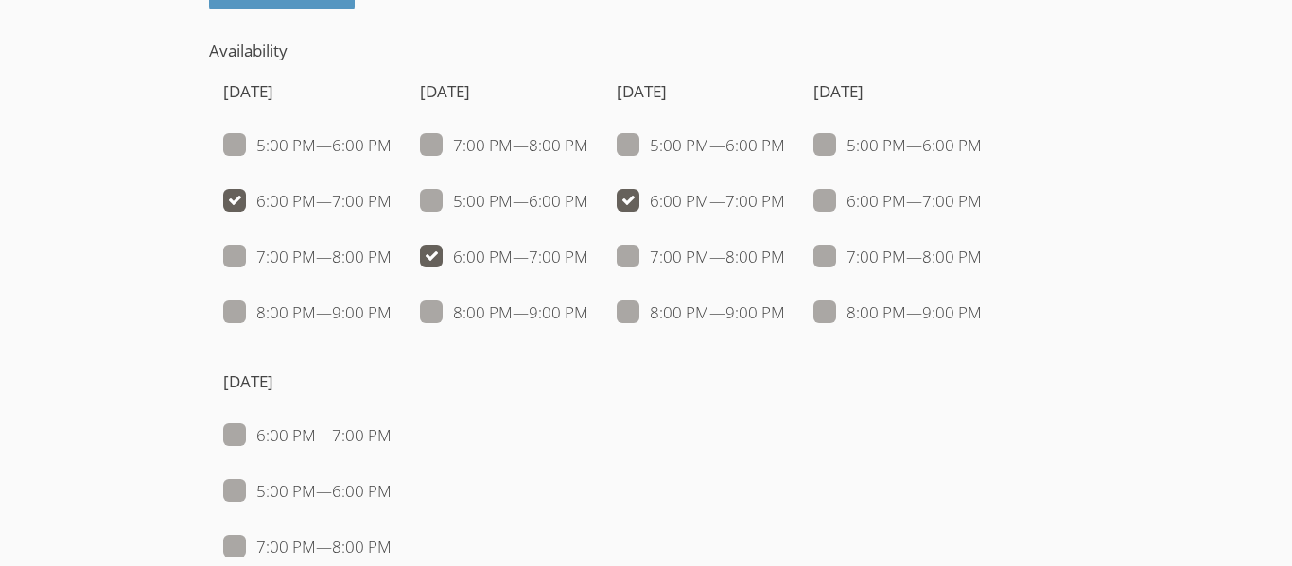
checkbox input "false"
click at [982, 201] on span at bounding box center [982, 201] width 0 height 22
click at [982, 201] on input "6:00 PM — 7:00 PM" at bounding box center [990, 197] width 16 height 16
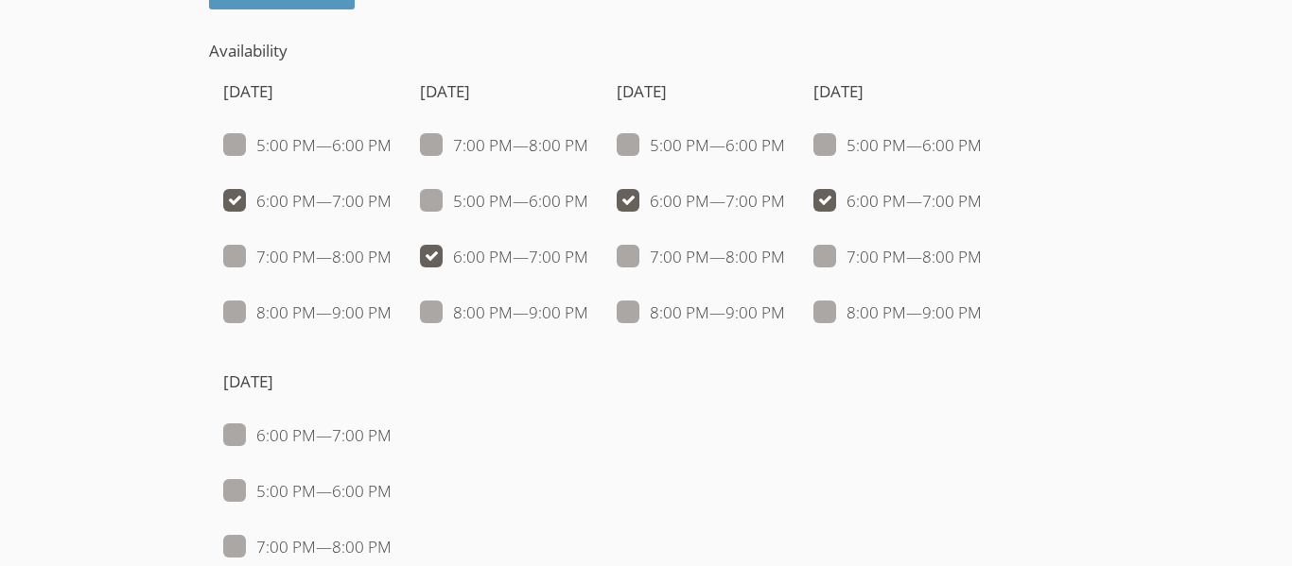
checkbox input "true"
checkbox input "false"
checkbox input "true"
checkbox input "false"
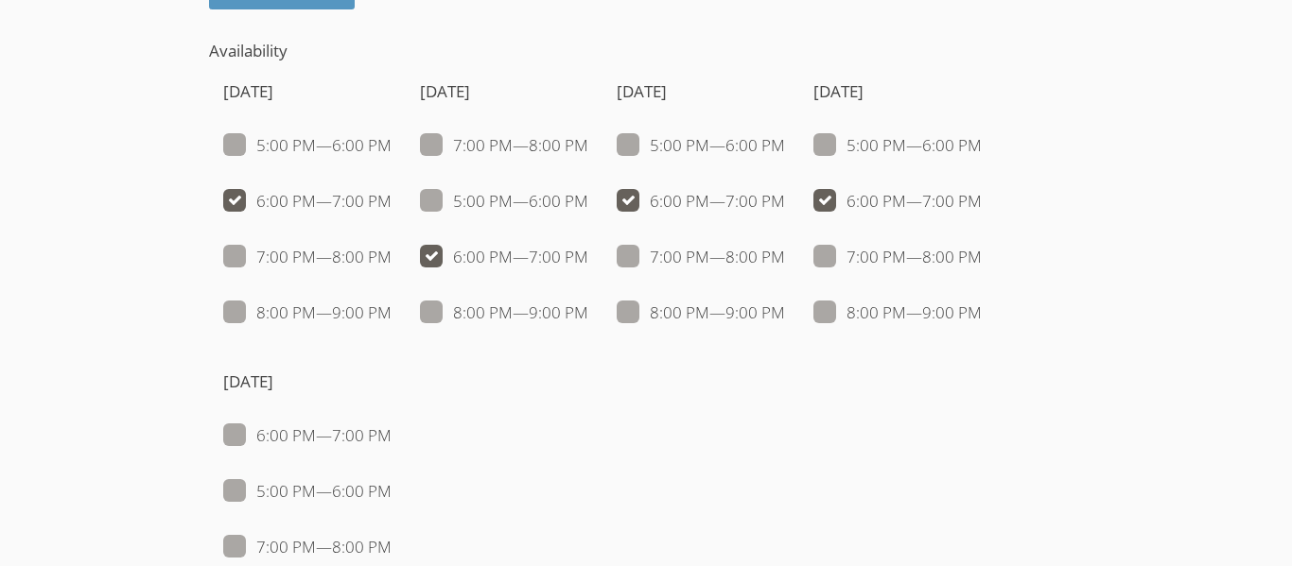
checkbox input "false"
checkbox input "true"
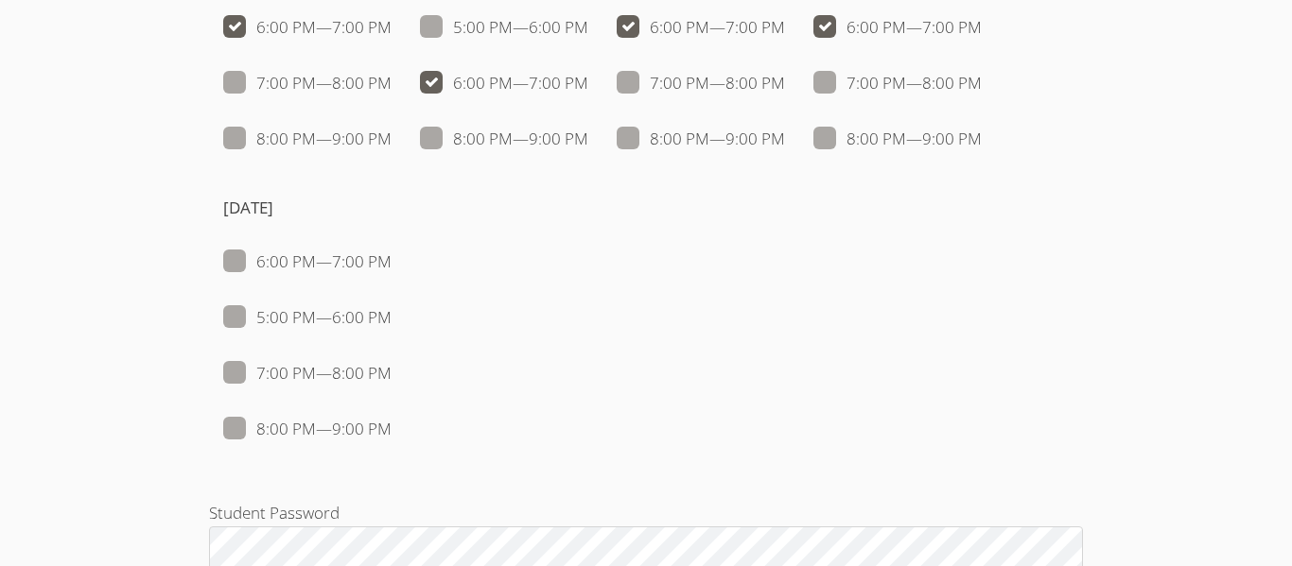
scroll to position [2028, 0]
click at [230, 350] on ul "6:00 PM — 7:00 PM 5:00 PM — 6:00 PM 7:00 PM — 8:00 PM 8:00 PM — 9:00 PM" at bounding box center [307, 345] width 168 height 195
click at [233, 356] on ul "6:00 PM — 7:00 PM 5:00 PM — 6:00 PM 7:00 PM — 8:00 PM 8:00 PM — 9:00 PM" at bounding box center [307, 345] width 168 height 195
click at [391, 366] on span at bounding box center [391, 372] width 0 height 22
click at [391, 366] on input "7:00 PM — 8:00 PM" at bounding box center [399, 368] width 16 height 16
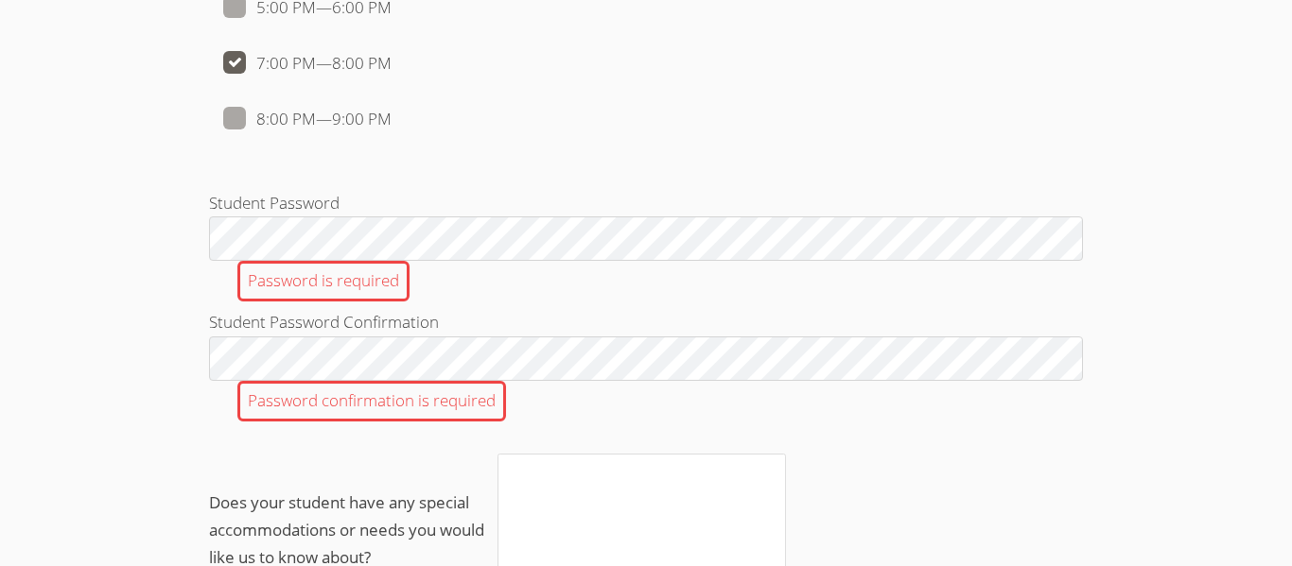
scroll to position [2343, 0]
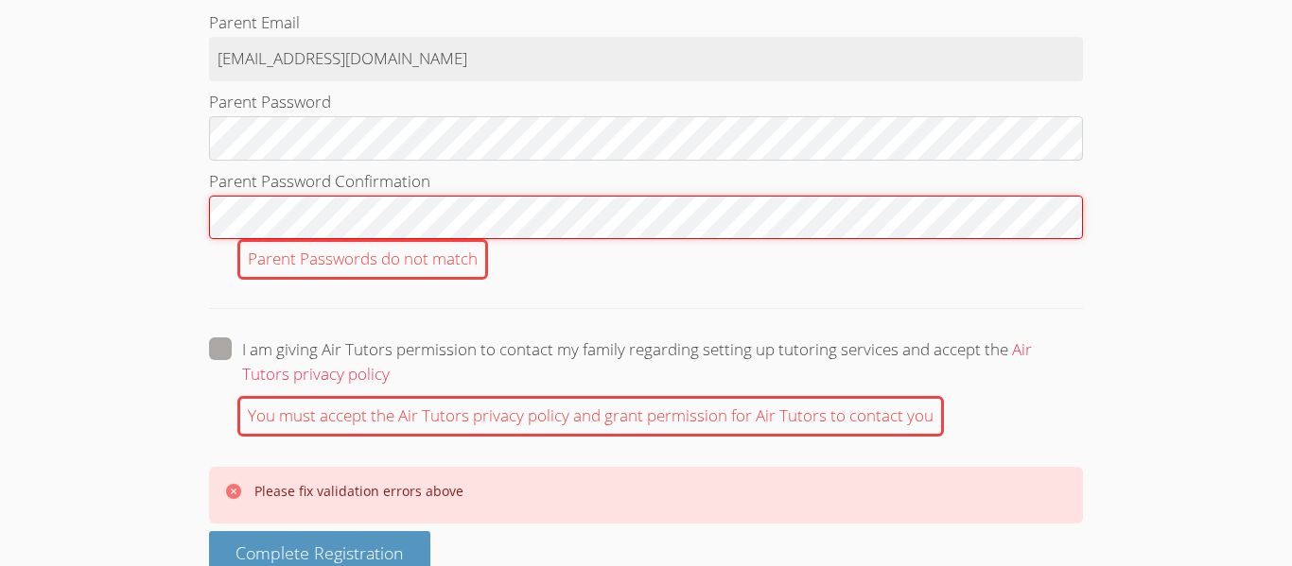
scroll to position [2966, 0]
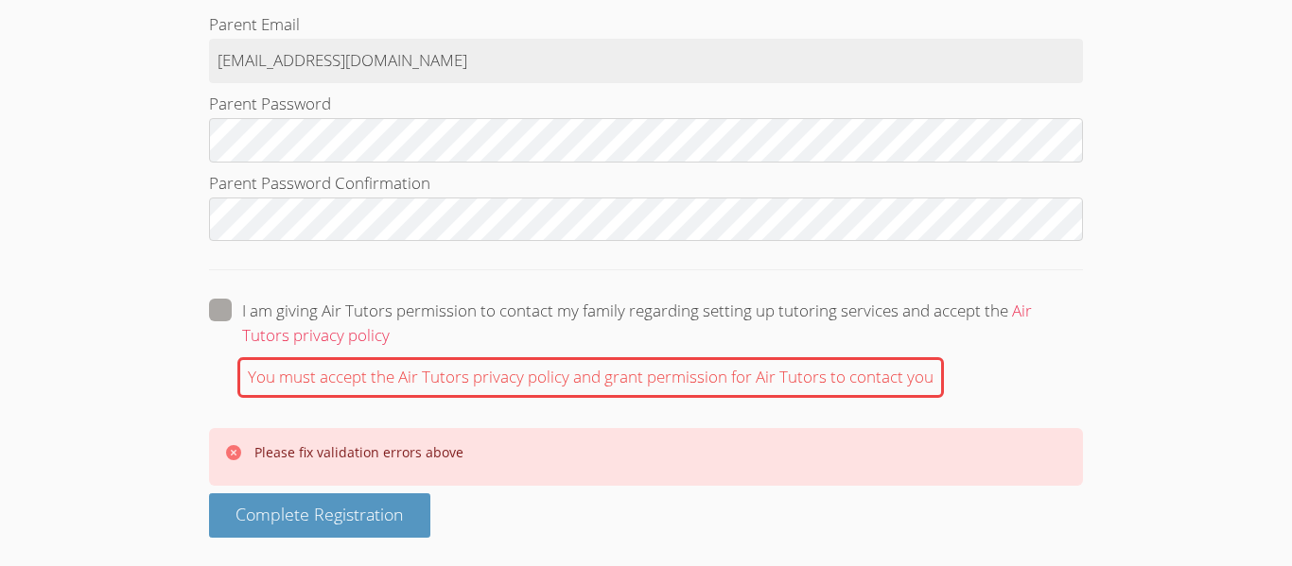
click at [226, 321] on label "I am giving Air Tutors permission to contact my family regarding setting up tut…" at bounding box center [646, 323] width 874 height 49
click at [390, 315] on input "I am giving Air Tutors permission to contact my family regarding setting up tut…" at bounding box center [398, 307] width 16 height 16
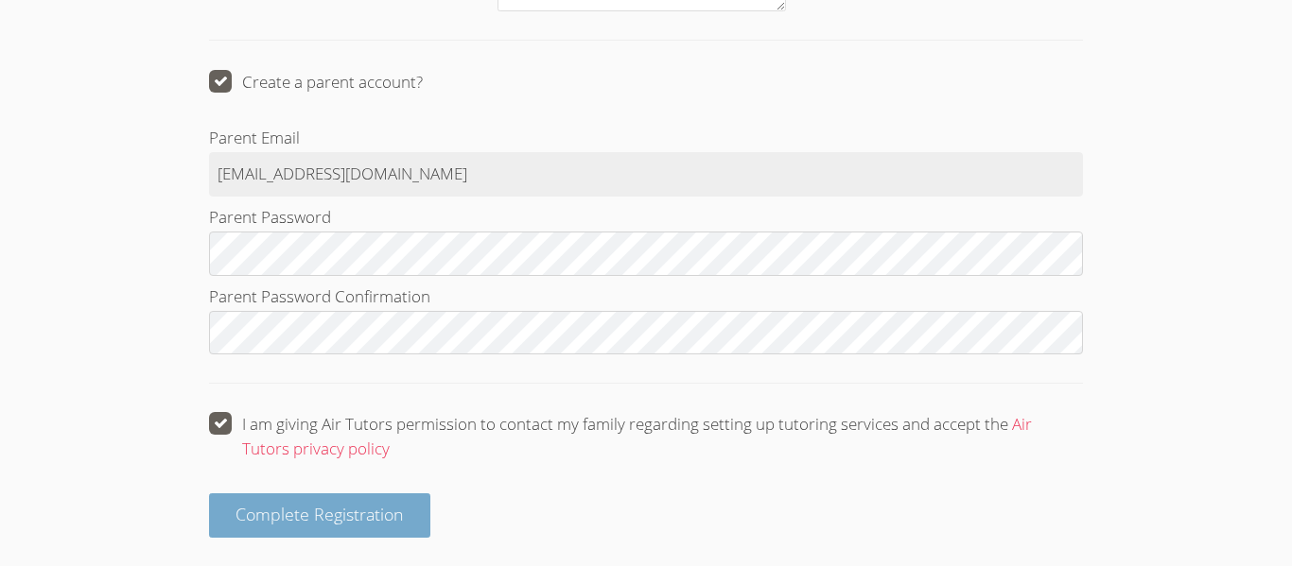
click at [417, 526] on button "Complete Registration" at bounding box center [319, 516] width 221 height 44
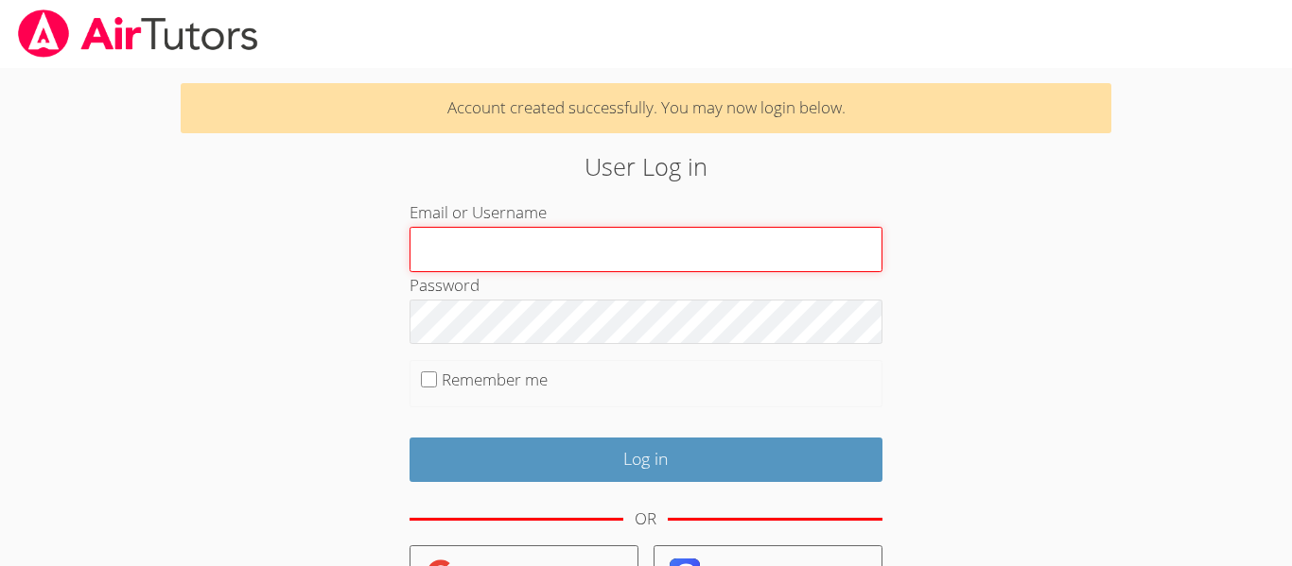
type input "[EMAIL_ADDRESS][DOMAIN_NAME]"
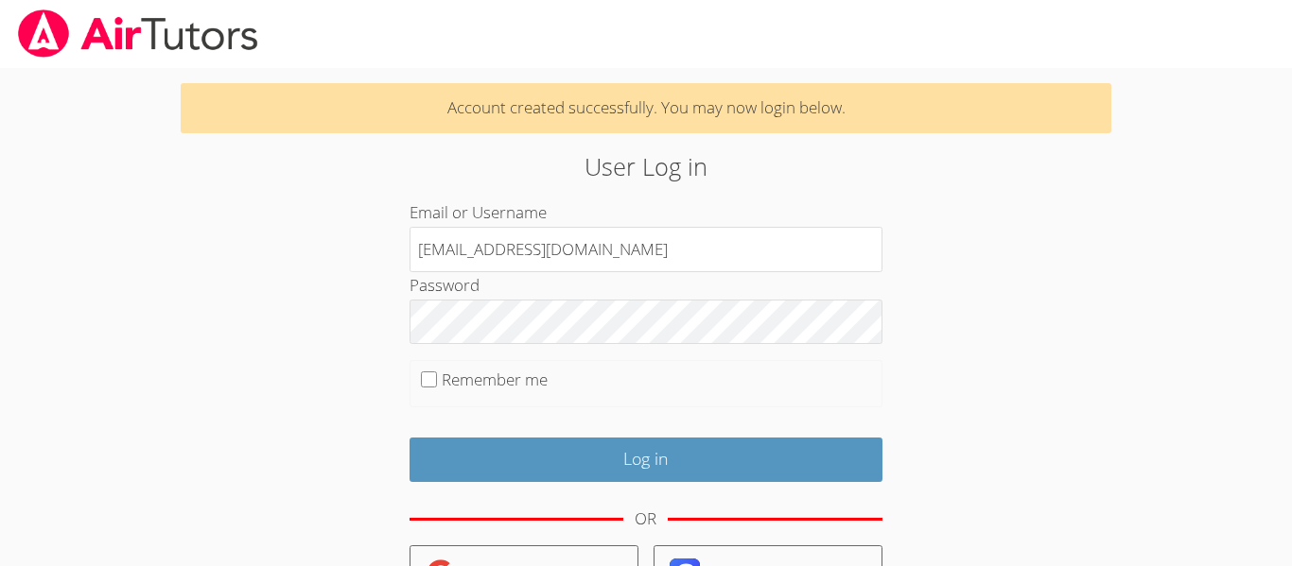
click at [432, 391] on fieldset "Remember me" at bounding box center [645, 383] width 473 height 47
click at [431, 387] on input "Remember me" at bounding box center [429, 380] width 16 height 16
checkbox input "true"
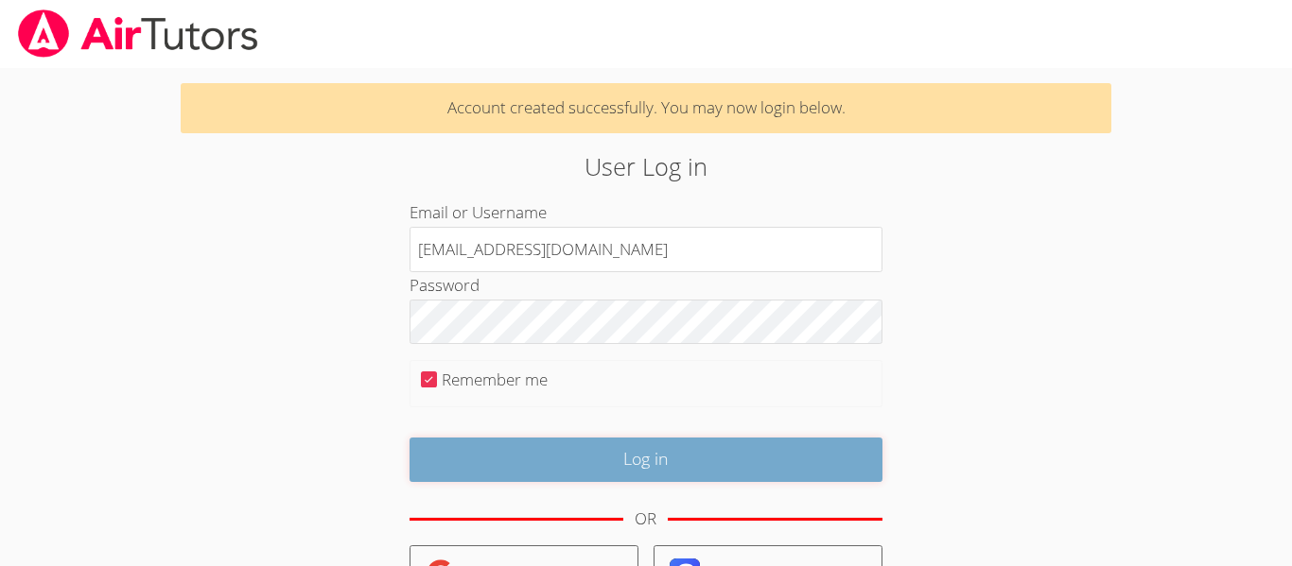
click at [535, 477] on input "Log in" at bounding box center [645, 460] width 473 height 44
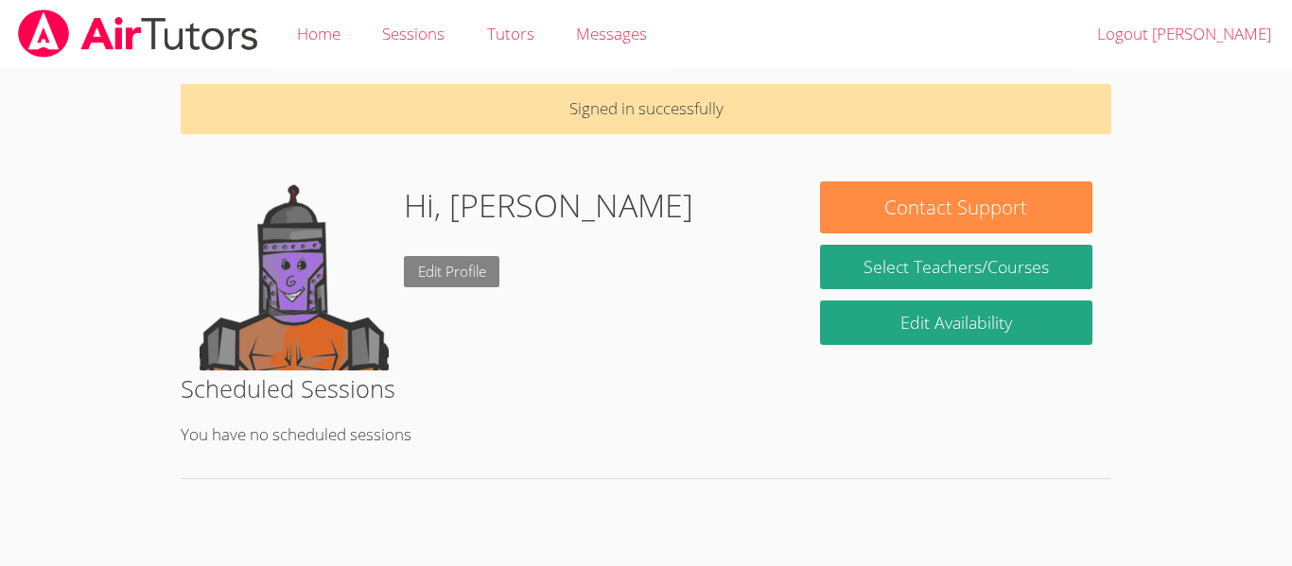
click at [431, 267] on link "Edit Profile" at bounding box center [452, 271] width 96 height 31
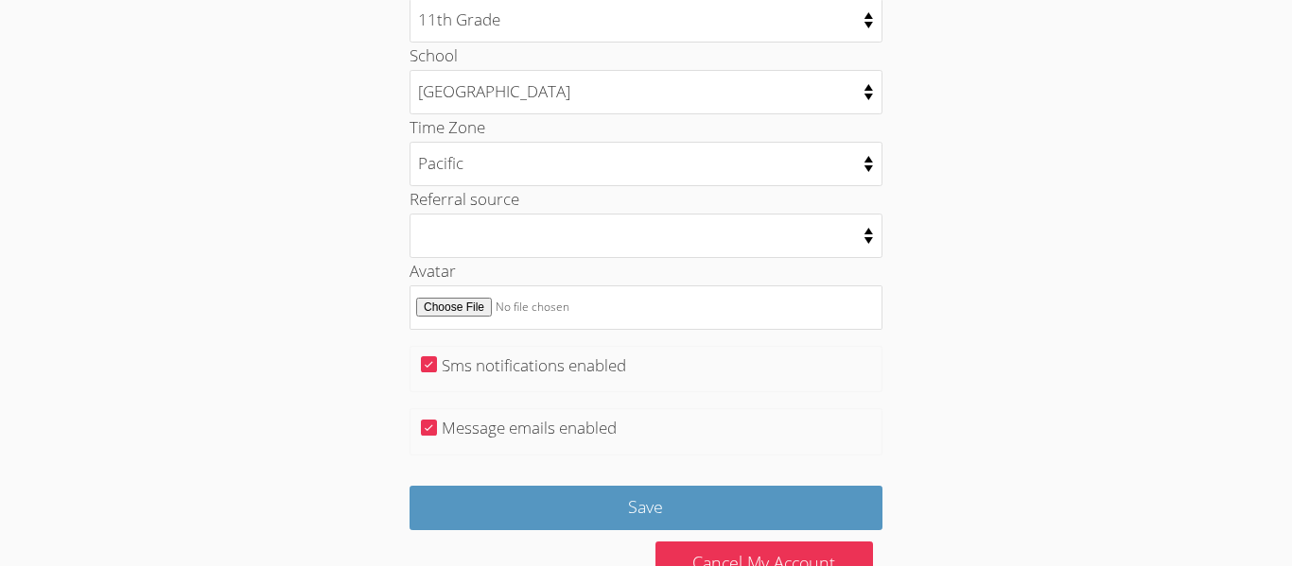
scroll to position [1030, 0]
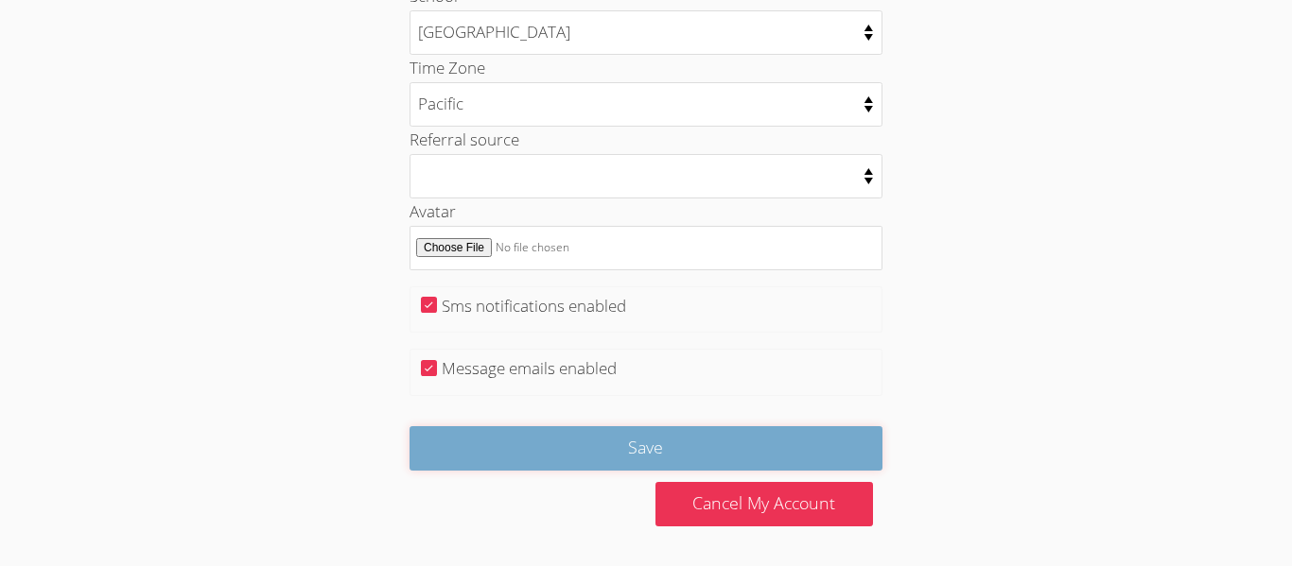
click at [616, 466] on input "Save" at bounding box center [645, 448] width 473 height 44
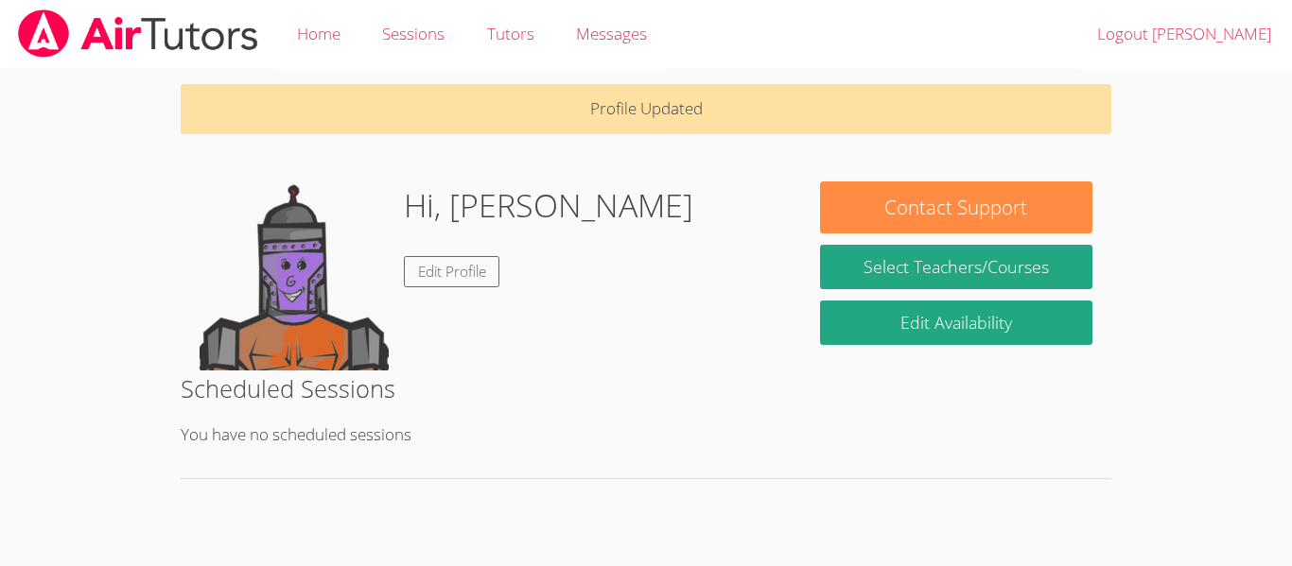
click at [258, 315] on img at bounding box center [294, 276] width 189 height 189
